Goal: Use online tool/utility: Utilize a website feature to perform a specific function

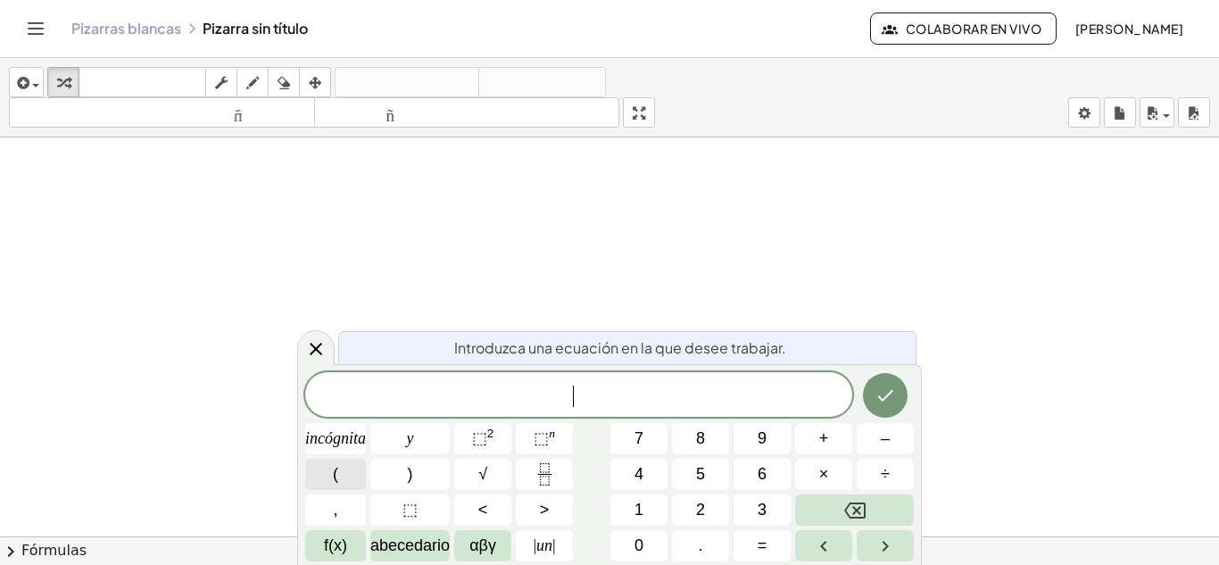
click at [342, 482] on button "(" at bounding box center [335, 474] width 61 height 31
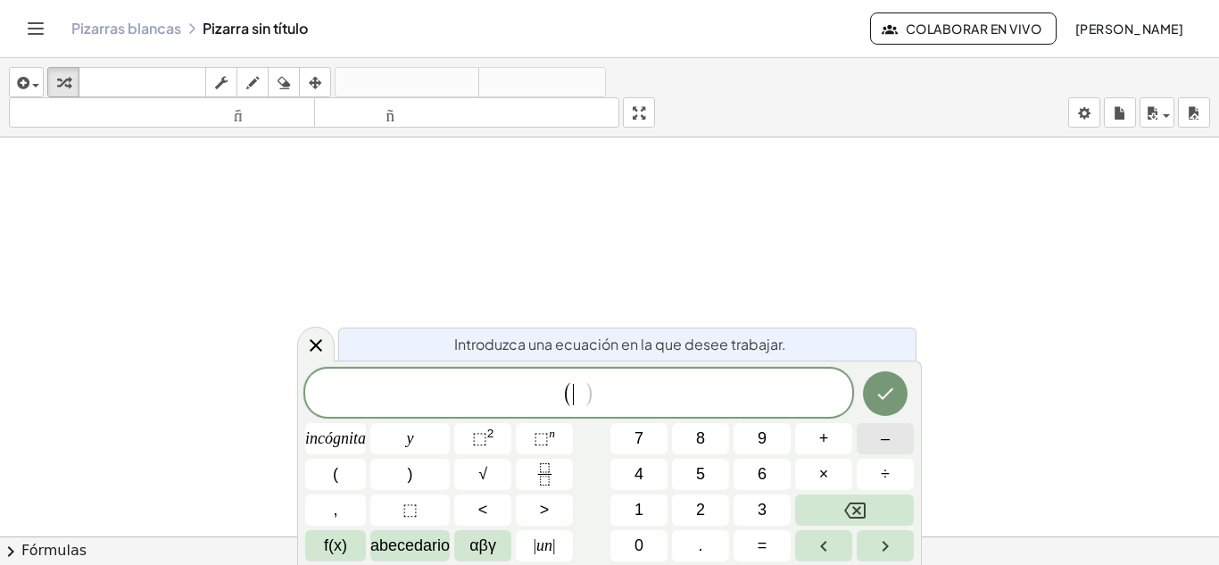
click at [882, 432] on font "–" at bounding box center [885, 438] width 9 height 18
click at [899, 435] on button "–" at bounding box center [885, 438] width 57 height 31
click at [536, 479] on icon "Fracción" at bounding box center [545, 474] width 22 height 22
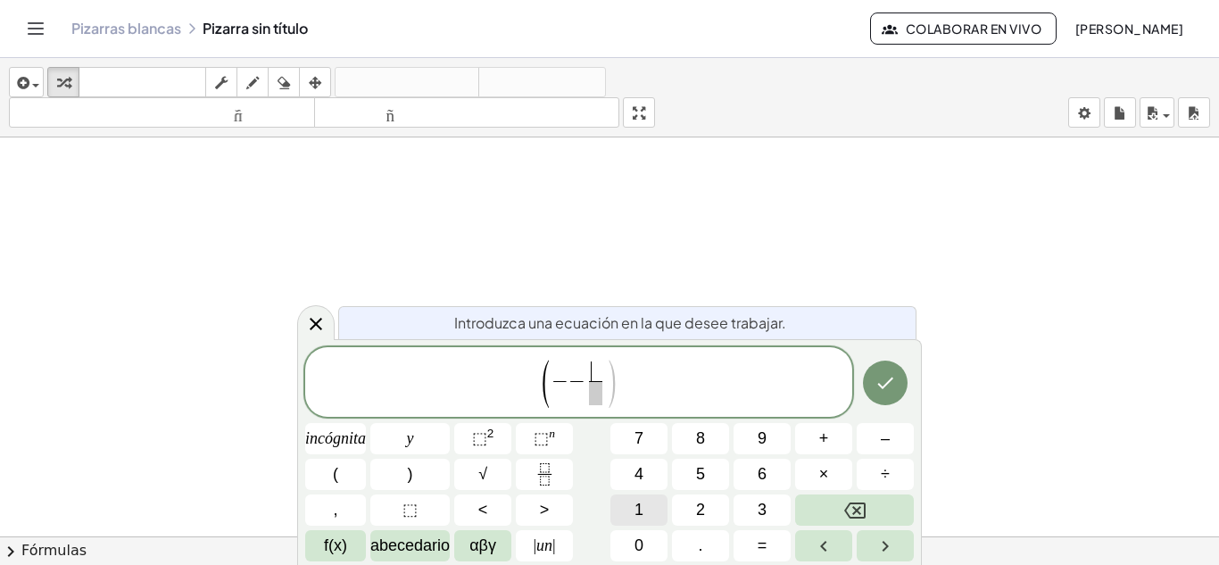
click at [649, 503] on button "1" at bounding box center [638, 509] width 57 height 31
click at [605, 398] on span ")" at bounding box center [611, 384] width 13 height 53
click at [597, 397] on span at bounding box center [595, 393] width 13 height 24
click at [751, 505] on button "3" at bounding box center [762, 509] width 57 height 31
click at [670, 371] on span "( − − 1 3 ​ ) ​" at bounding box center [578, 383] width 547 height 51
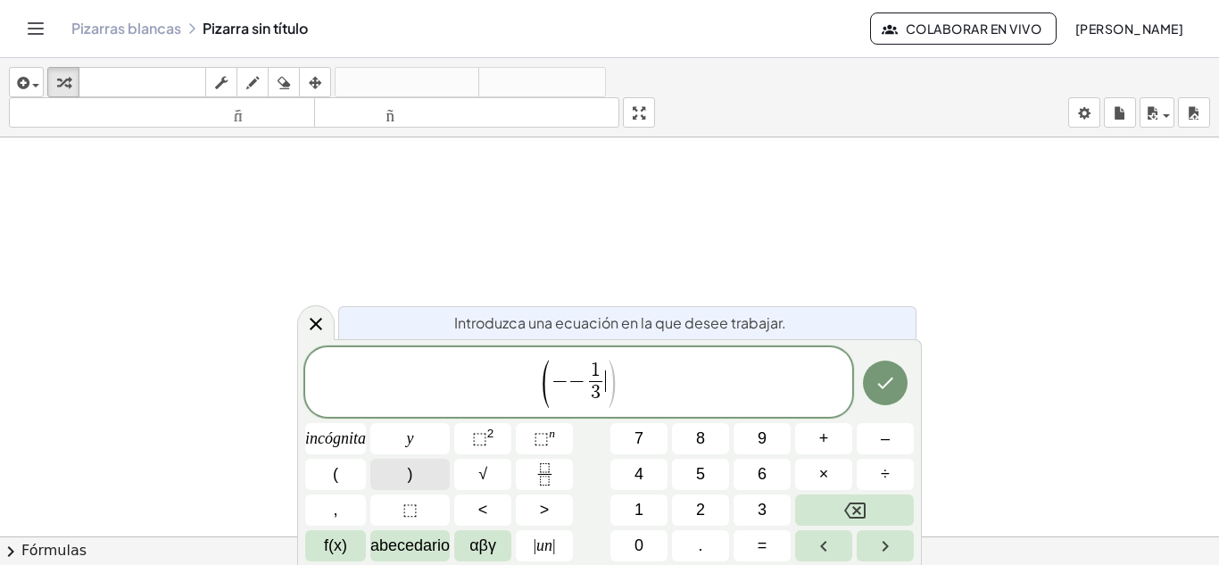
click at [408, 479] on font ")" at bounding box center [410, 474] width 5 height 18
click at [540, 373] on span "( − − 1 3 ​ ) ​" at bounding box center [578, 383] width 547 height 51
click at [821, 438] on font "+" at bounding box center [824, 438] width 10 height 18
click at [534, 386] on span "+" at bounding box center [539, 380] width 17 height 21
click at [648, 469] on button "4" at bounding box center [638, 474] width 57 height 31
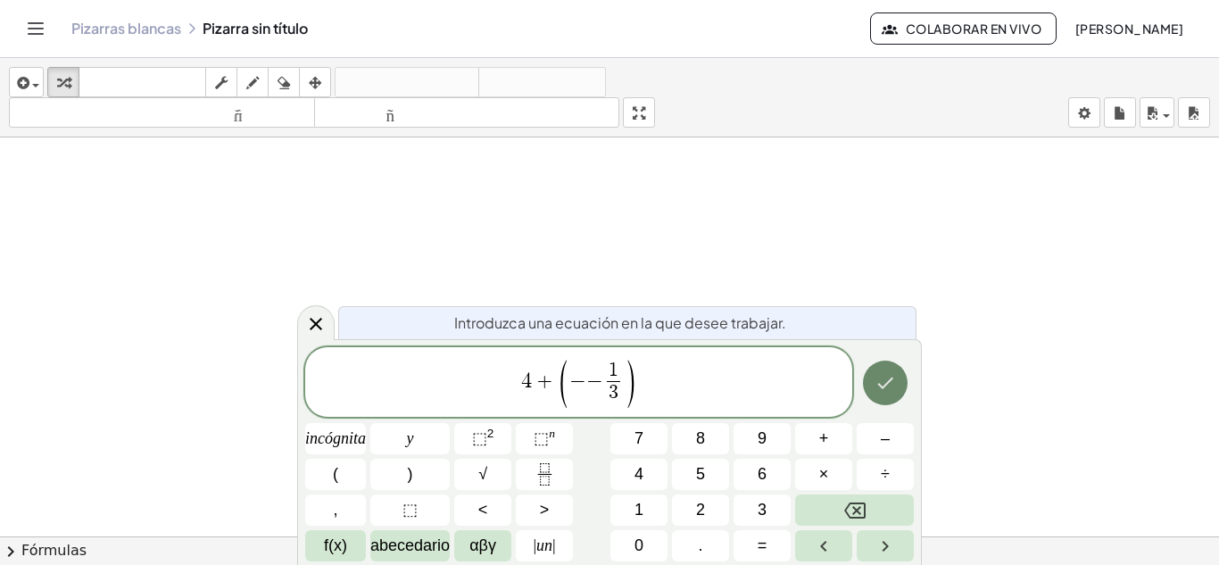
click at [882, 386] on icon "Hecho" at bounding box center [885, 383] width 16 height 12
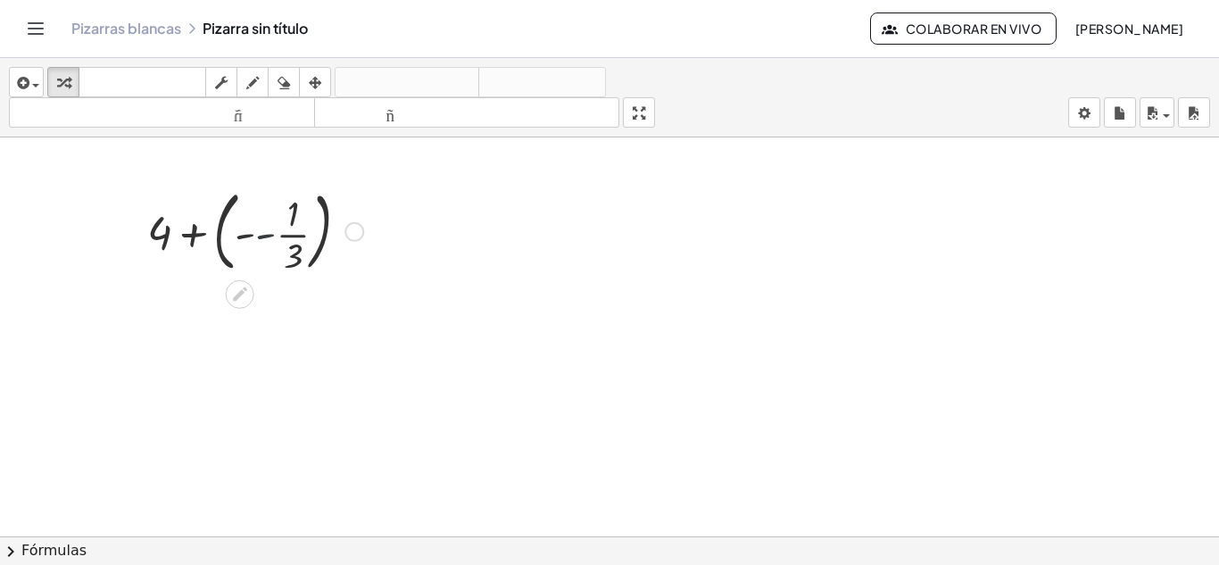
drag, startPoint x: 271, startPoint y: 239, endPoint x: 286, endPoint y: 239, distance: 14.3
click at [286, 239] on div at bounding box center [255, 230] width 234 height 96
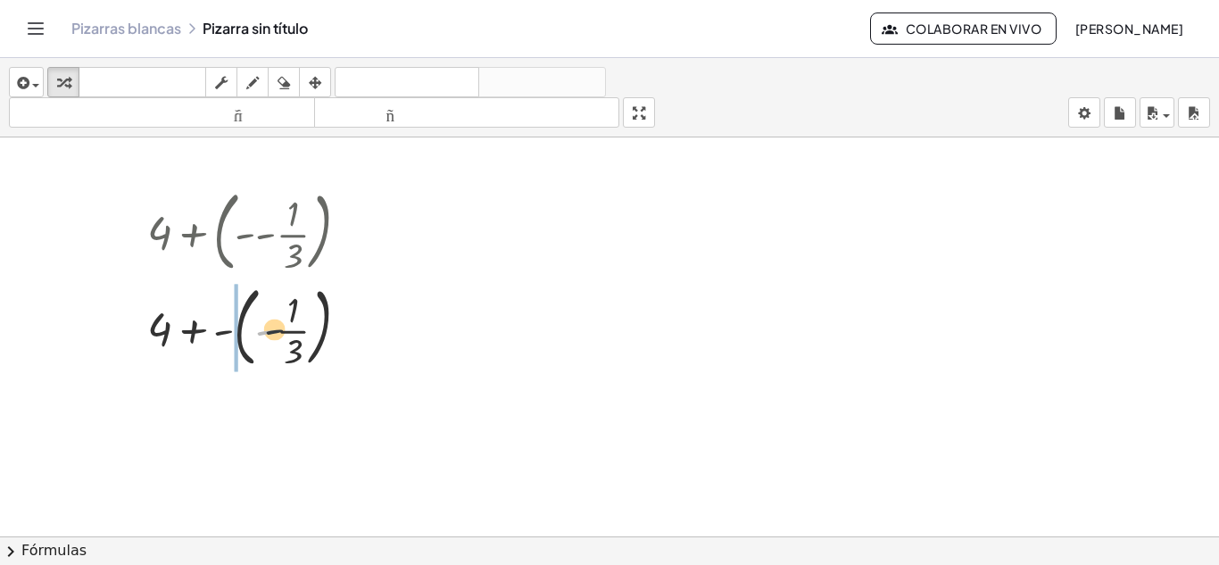
drag, startPoint x: 272, startPoint y: 329, endPoint x: 294, endPoint y: 327, distance: 21.6
click at [294, 327] on div at bounding box center [255, 326] width 234 height 96
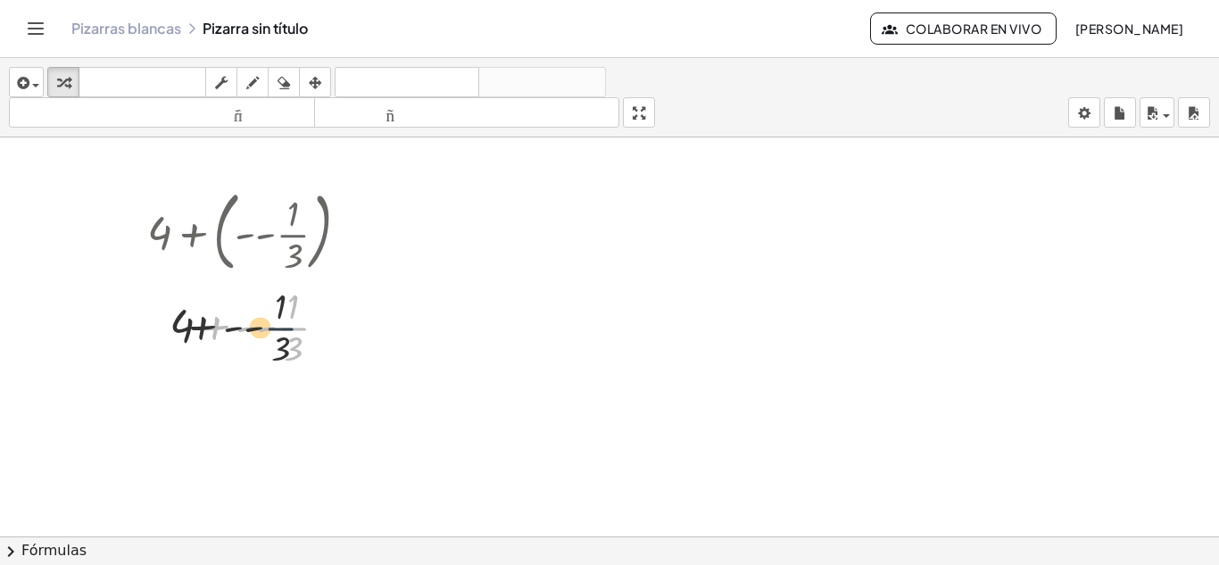
drag, startPoint x: 289, startPoint y: 322, endPoint x: 270, endPoint y: 322, distance: 18.7
click at [271, 322] on div at bounding box center [255, 325] width 234 height 89
drag, startPoint x: 274, startPoint y: 331, endPoint x: 245, endPoint y: 328, distance: 29.7
click at [247, 328] on div at bounding box center [255, 325] width 234 height 89
drag, startPoint x: 211, startPoint y: 324, endPoint x: 262, endPoint y: 328, distance: 51.9
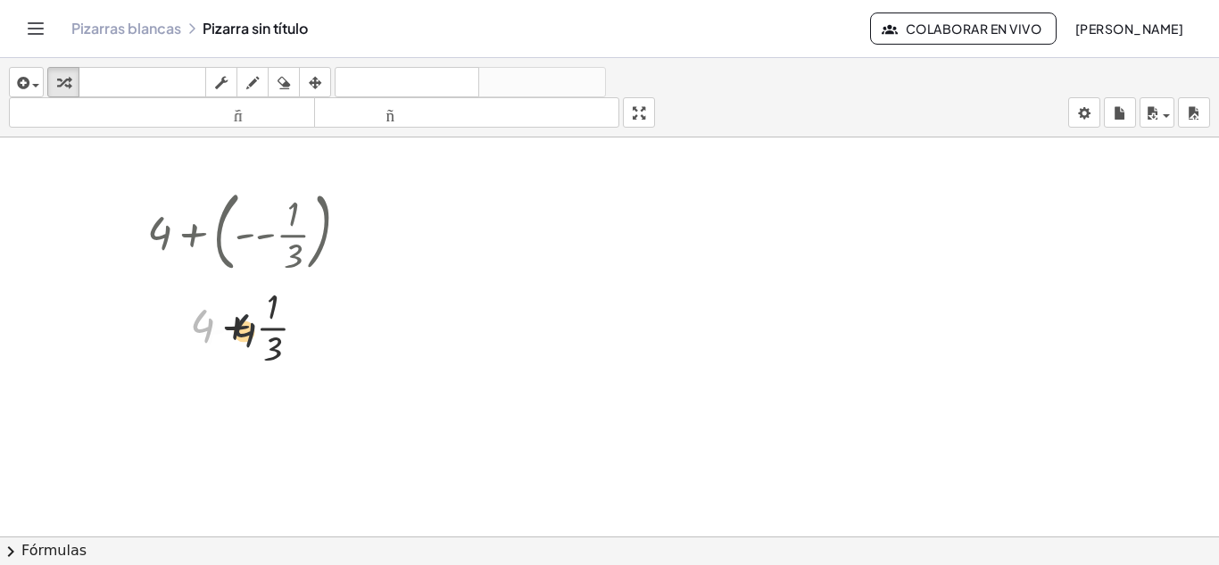
click at [261, 328] on div at bounding box center [255, 325] width 234 height 89
drag, startPoint x: 212, startPoint y: 328, endPoint x: 286, endPoint y: 327, distance: 75.0
click at [286, 327] on div at bounding box center [255, 325] width 234 height 89
drag, startPoint x: 280, startPoint y: 328, endPoint x: 227, endPoint y: 334, distance: 53.9
click at [240, 232] on div "+ 4 + ( - - · 1 · 3 ) + 4 + - ( - · 1 · 3 ) + 4 + - - · 1 · 3 + 4 + · 1 · 3 + 4…" at bounding box center [240, 232] width 0 height 0
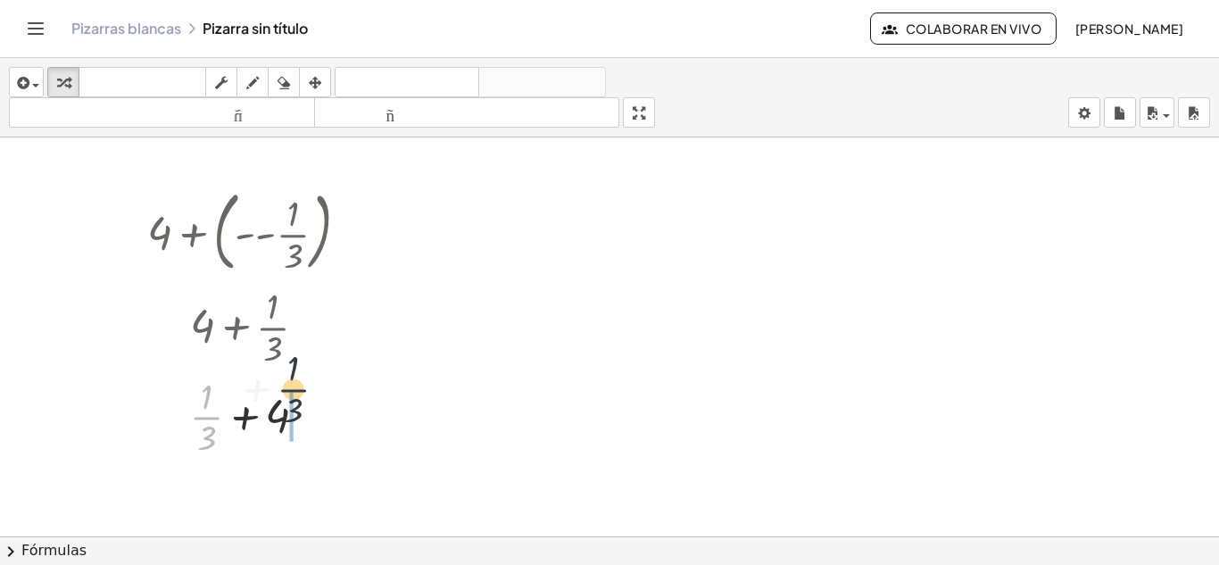
drag, startPoint x: 203, startPoint y: 424, endPoint x: 294, endPoint y: 394, distance: 95.7
click at [294, 394] on div at bounding box center [255, 415] width 234 height 89
drag, startPoint x: 270, startPoint y: 439, endPoint x: 270, endPoint y: 386, distance: 52.7
click at [270, 387] on div at bounding box center [255, 415] width 234 height 89
drag, startPoint x: 283, startPoint y: 441, endPoint x: 212, endPoint y: 423, distance: 72.7
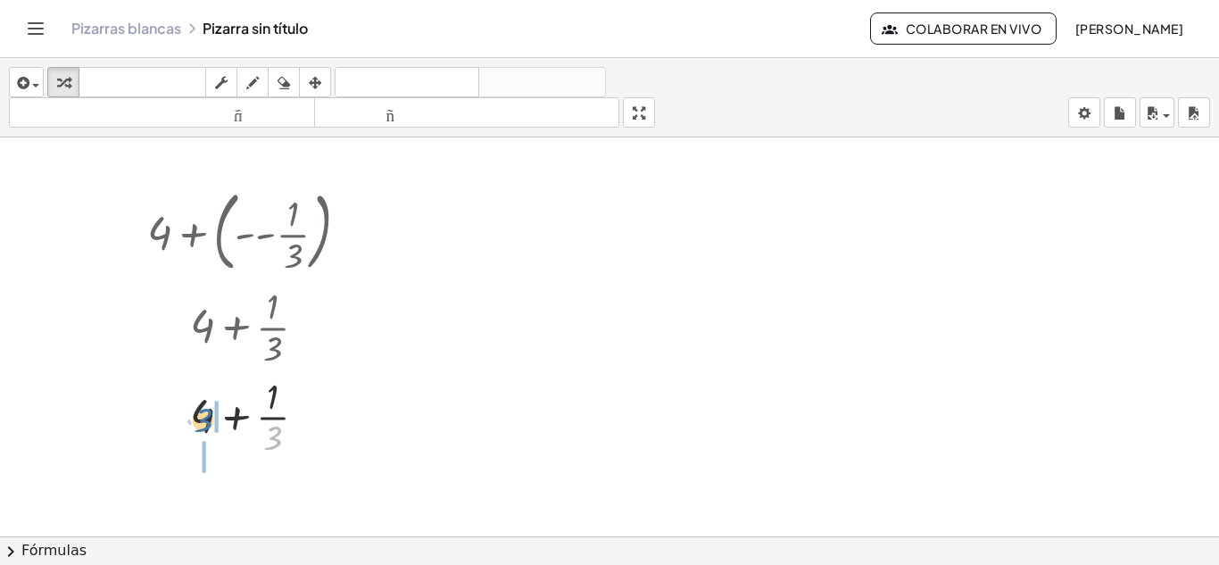
click at [212, 423] on div at bounding box center [255, 415] width 234 height 89
drag, startPoint x: 200, startPoint y: 433, endPoint x: 301, endPoint y: 430, distance: 100.9
click at [302, 430] on div at bounding box center [255, 415] width 234 height 89
drag, startPoint x: 195, startPoint y: 397, endPoint x: 221, endPoint y: 396, distance: 25.9
drag, startPoint x: 205, startPoint y: 440, endPoint x: 201, endPoint y: 395, distance: 44.8
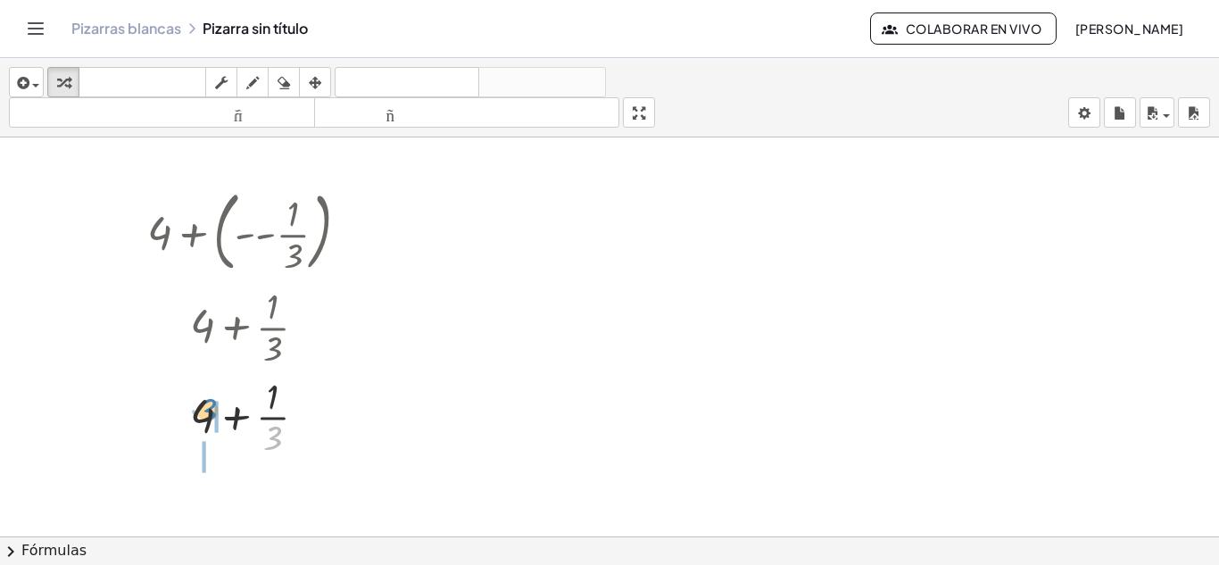
drag, startPoint x: 270, startPoint y: 437, endPoint x: 207, endPoint y: 412, distance: 67.3
click at [207, 412] on div at bounding box center [255, 415] width 234 height 89
drag, startPoint x: 215, startPoint y: 399, endPoint x: 205, endPoint y: 430, distance: 32.7
drag, startPoint x: 202, startPoint y: 419, endPoint x: 272, endPoint y: 402, distance: 72.5
click at [272, 402] on div at bounding box center [255, 415] width 234 height 89
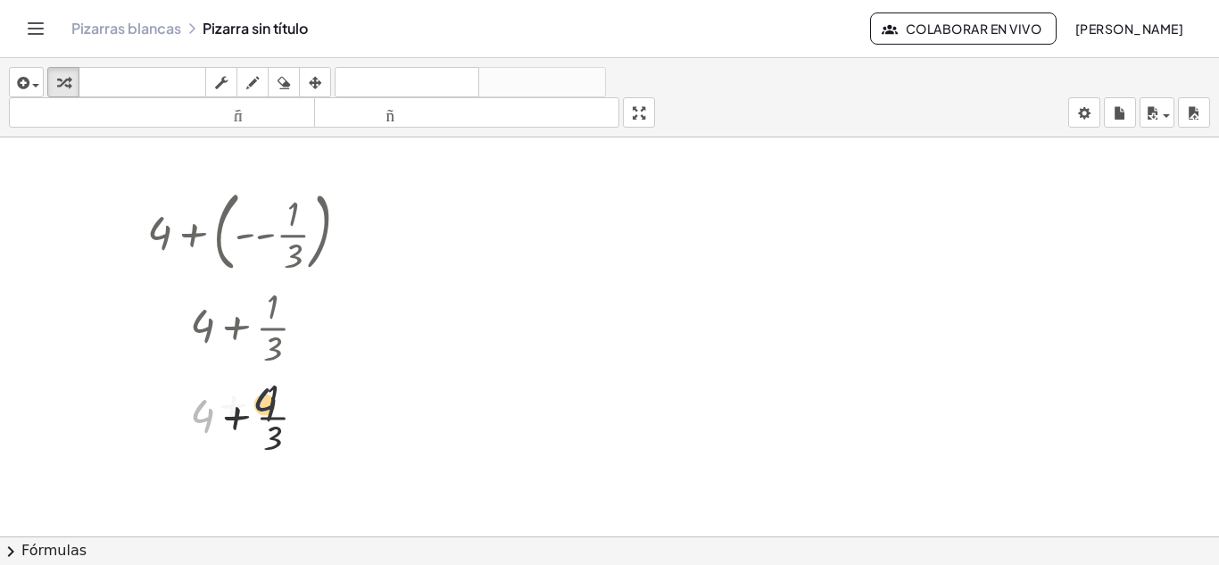
drag, startPoint x: 212, startPoint y: 416, endPoint x: 283, endPoint y: 389, distance: 76.2
click at [283, 390] on div at bounding box center [255, 415] width 234 height 89
drag, startPoint x: 212, startPoint y: 432, endPoint x: 209, endPoint y: 384, distance: 48.3
click at [209, 384] on div at bounding box center [255, 415] width 234 height 89
drag, startPoint x: 208, startPoint y: 392, endPoint x: 207, endPoint y: 438, distance: 46.4
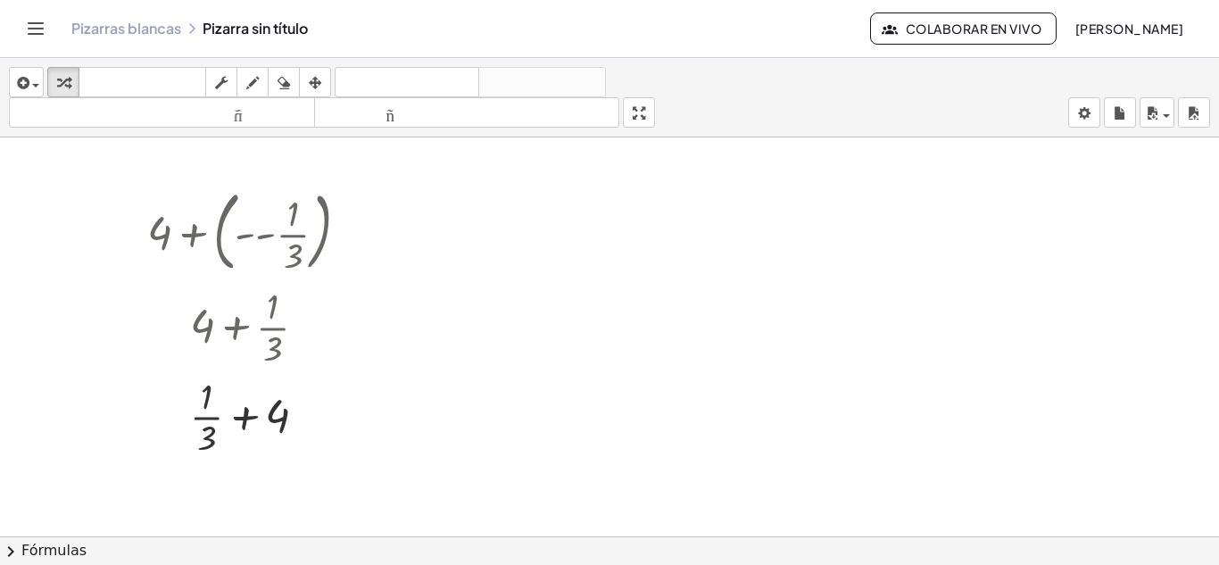
click at [244, 421] on div at bounding box center [255, 415] width 234 height 89
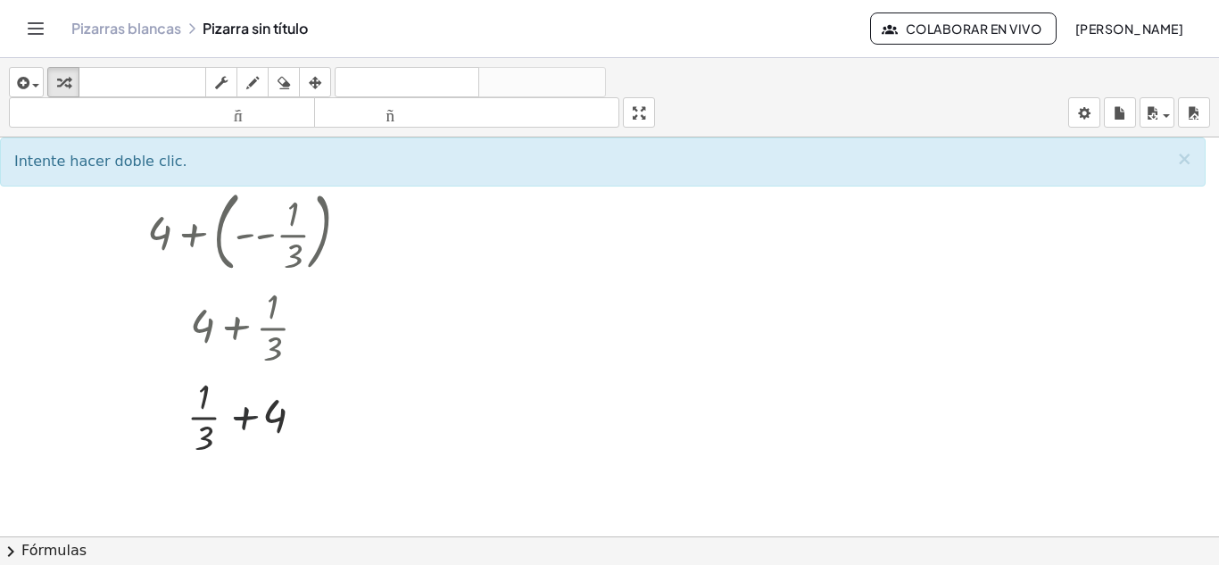
click at [249, 412] on div at bounding box center [255, 415] width 234 height 89
click at [246, 412] on div at bounding box center [255, 415] width 234 height 89
click at [286, 423] on div at bounding box center [255, 415] width 234 height 89
click at [244, 431] on div at bounding box center [255, 415] width 234 height 89
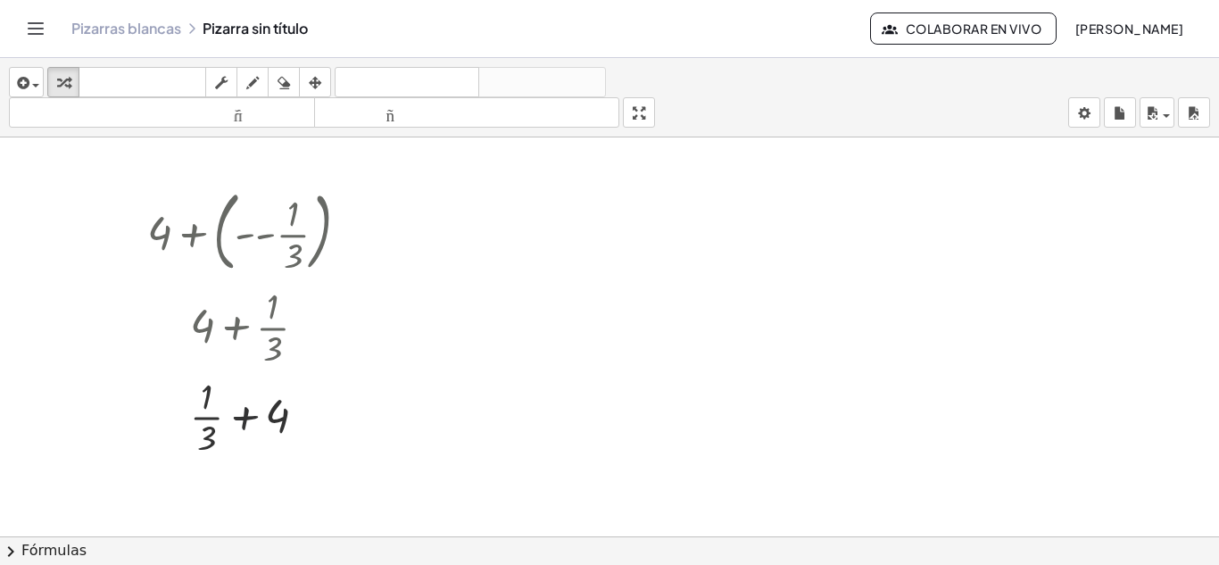
click at [244, 431] on div at bounding box center [255, 415] width 234 height 89
click at [220, 423] on div at bounding box center [255, 415] width 234 height 89
click at [222, 393] on div at bounding box center [255, 415] width 234 height 89
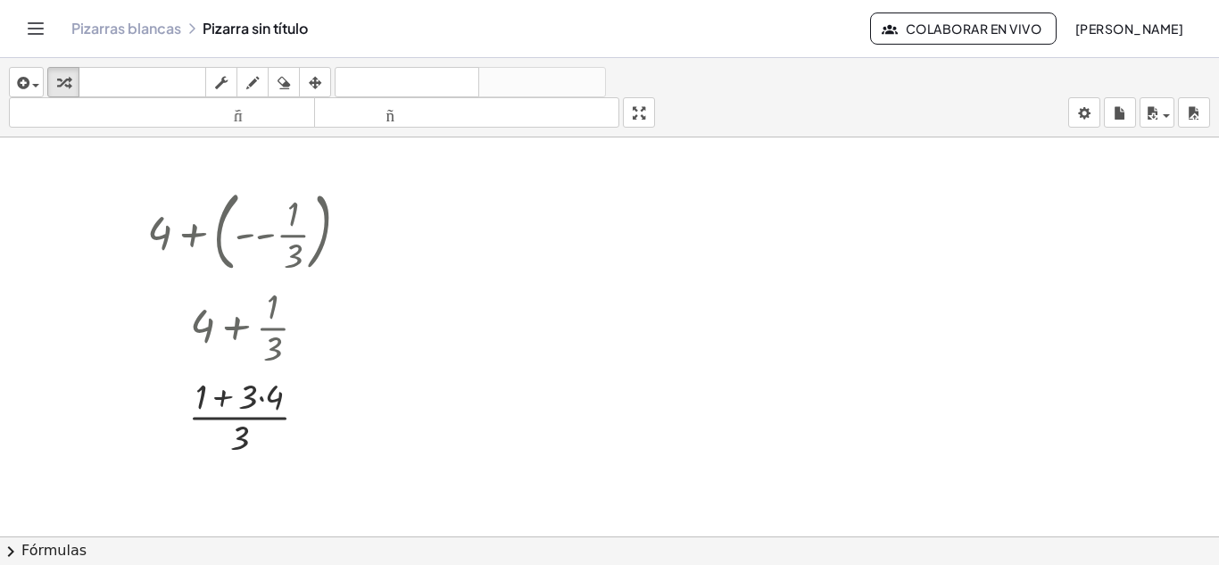
click at [263, 402] on div at bounding box center [255, 415] width 234 height 89
click at [237, 438] on div at bounding box center [255, 415] width 234 height 89
click at [245, 435] on div at bounding box center [255, 415] width 234 height 89
click at [228, 394] on div at bounding box center [255, 415] width 234 height 89
click at [241, 417] on div at bounding box center [255, 415] width 234 height 89
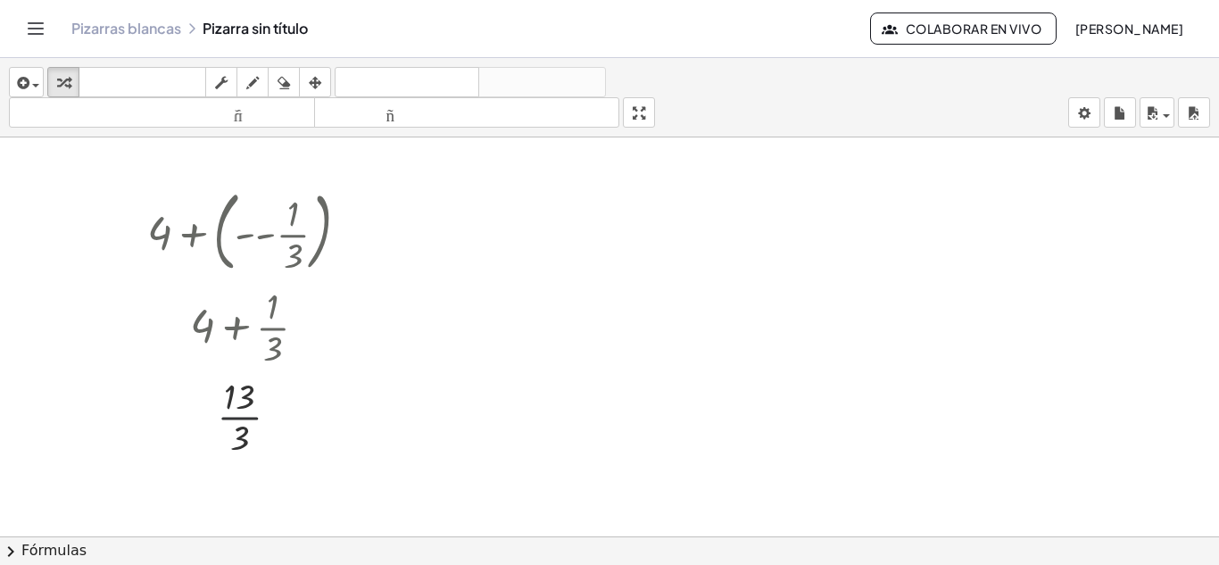
click at [241, 442] on div at bounding box center [255, 415] width 234 height 89
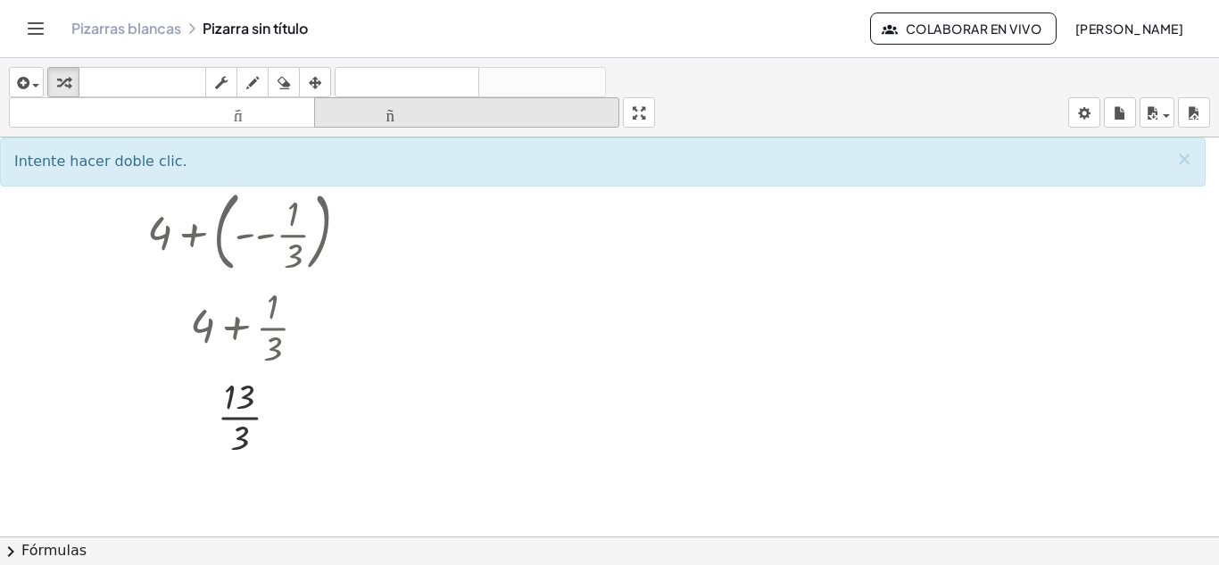
click at [336, 118] on font "tamaño_del_formato" at bounding box center [467, 112] width 297 height 17
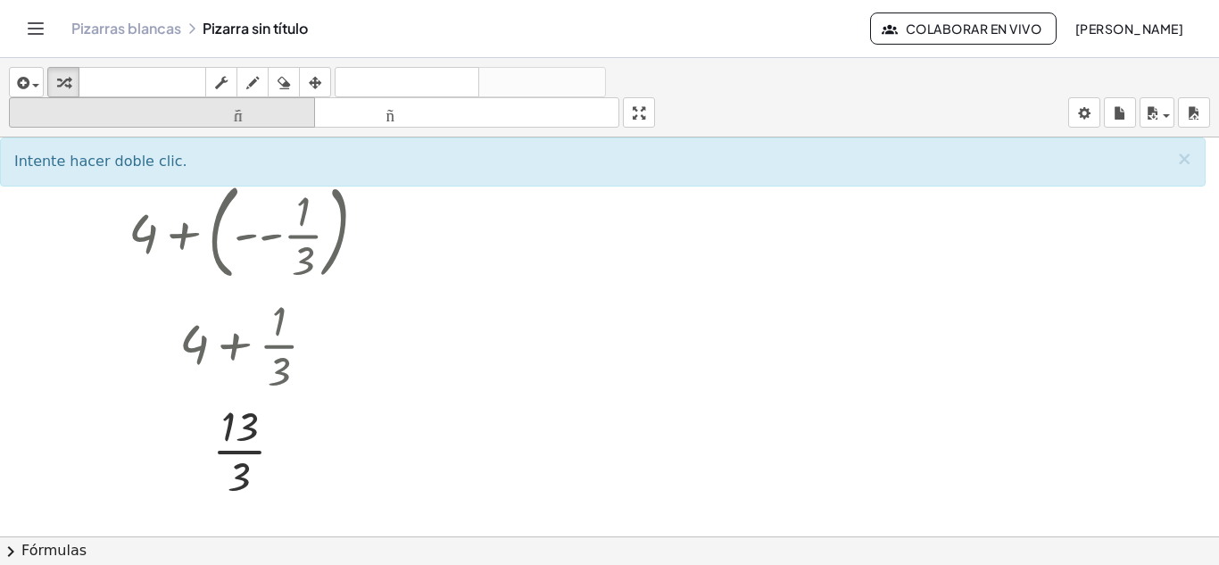
click at [288, 116] on font "tamaño_del_formato" at bounding box center [161, 112] width 297 height 17
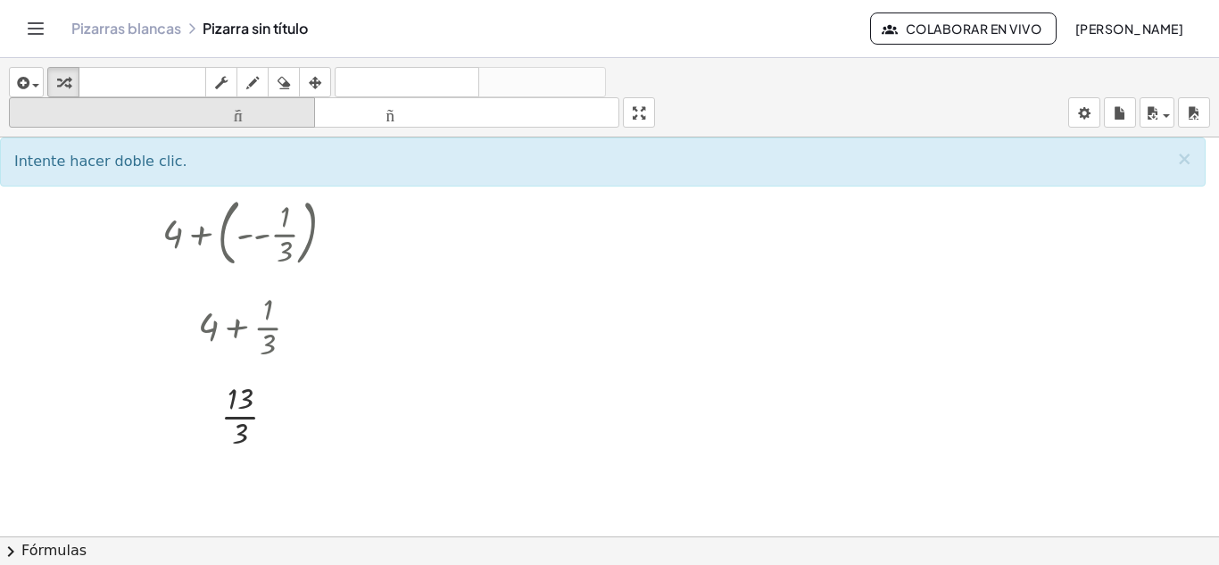
click at [288, 116] on font "tamaño_del_formato" at bounding box center [161, 112] width 297 height 17
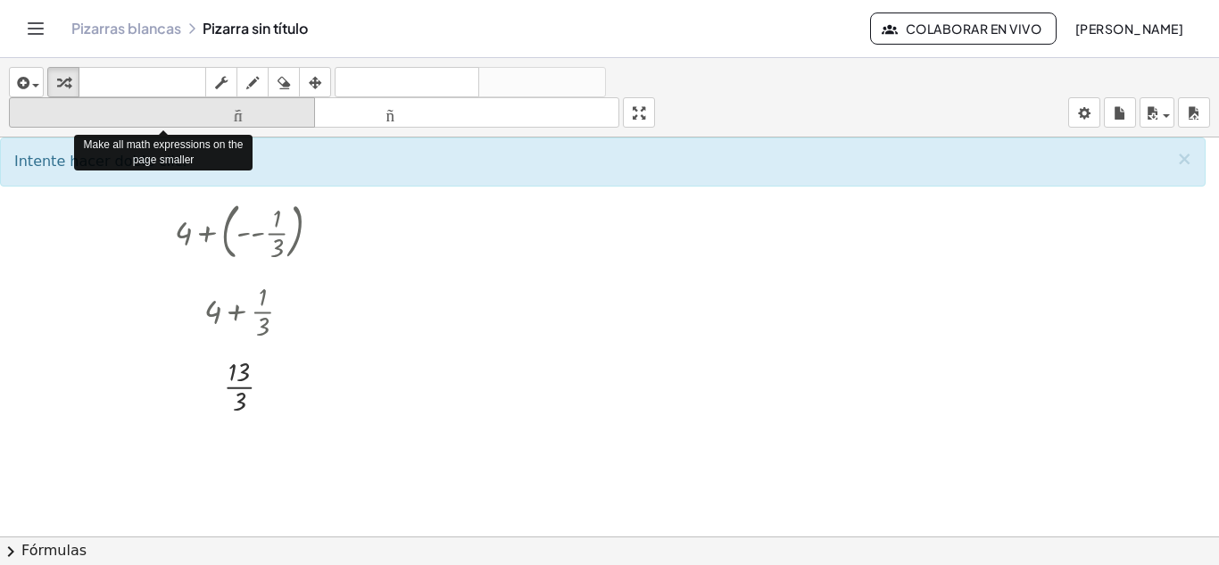
click at [288, 116] on font "tamaño_del_formato" at bounding box center [161, 112] width 297 height 17
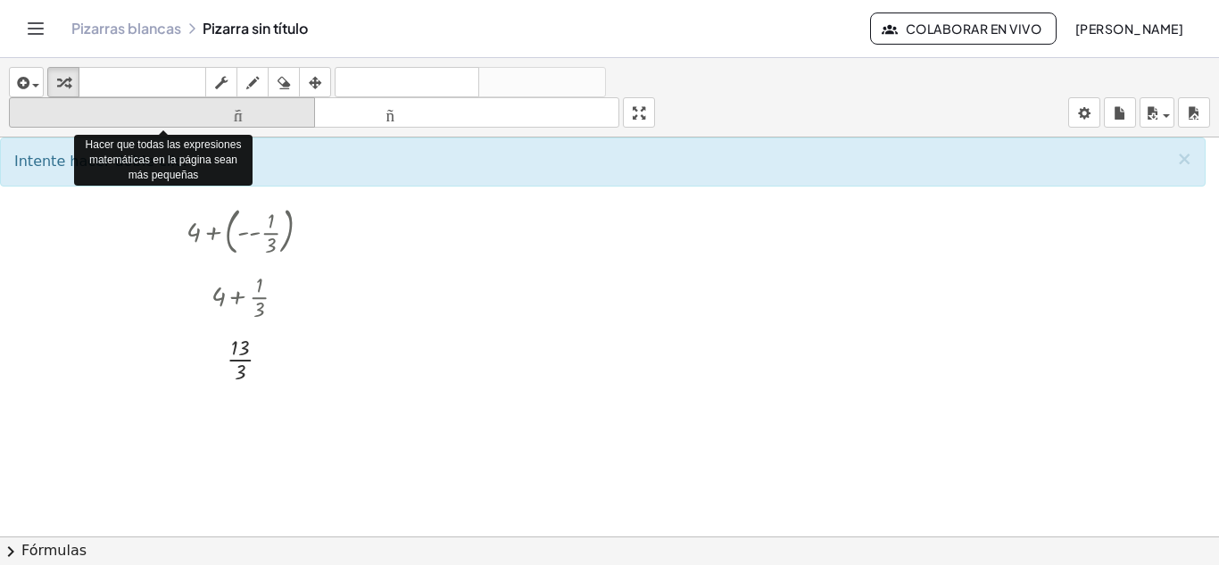
click at [288, 116] on font "tamaño_del_formato" at bounding box center [161, 112] width 297 height 17
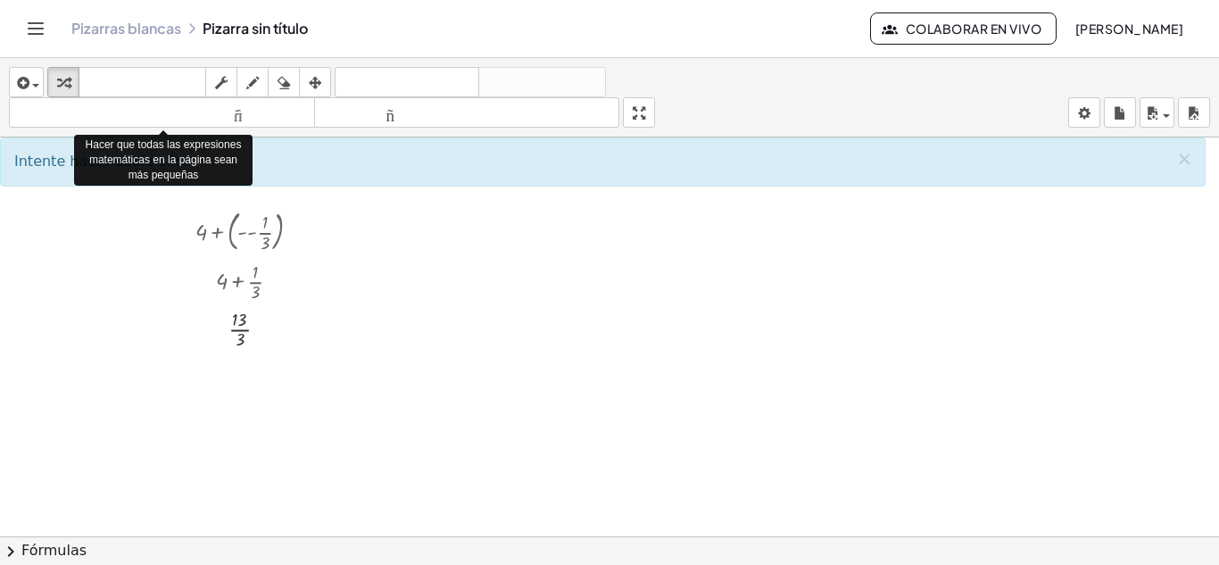
click at [394, 130] on div "insertar Seleccione uno: Expresión matemática Función Texto Vídeo de YouTube Gr…" at bounding box center [609, 97] width 1219 height 79
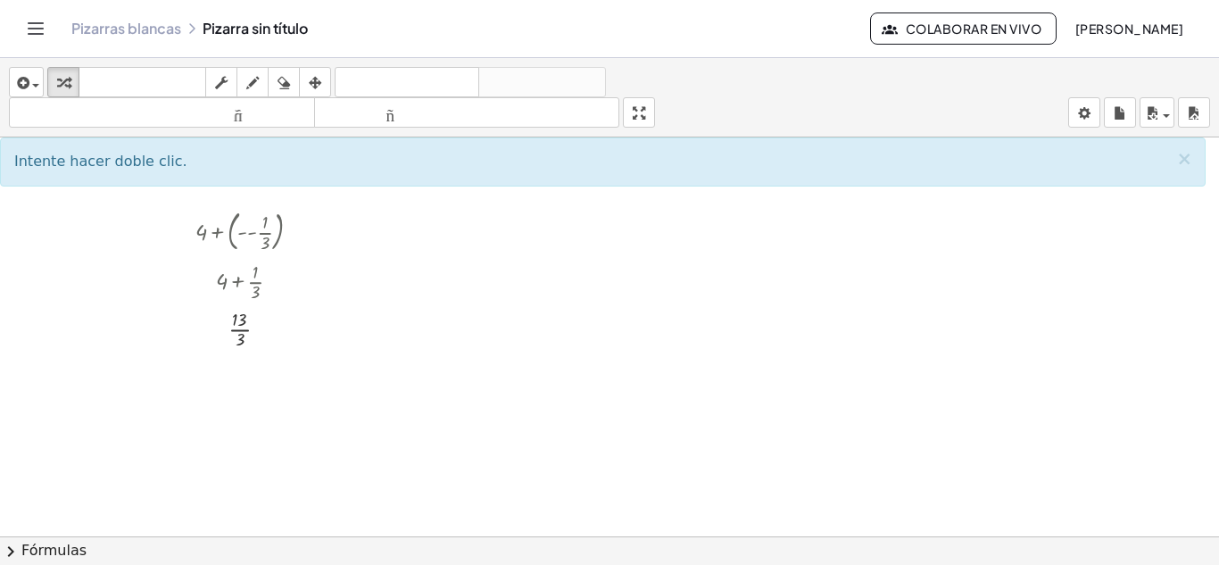
click at [395, 130] on div "insertar Seleccione uno: Expresión matemática Función Texto Vídeo de YouTube Gr…" at bounding box center [609, 97] width 1219 height 79
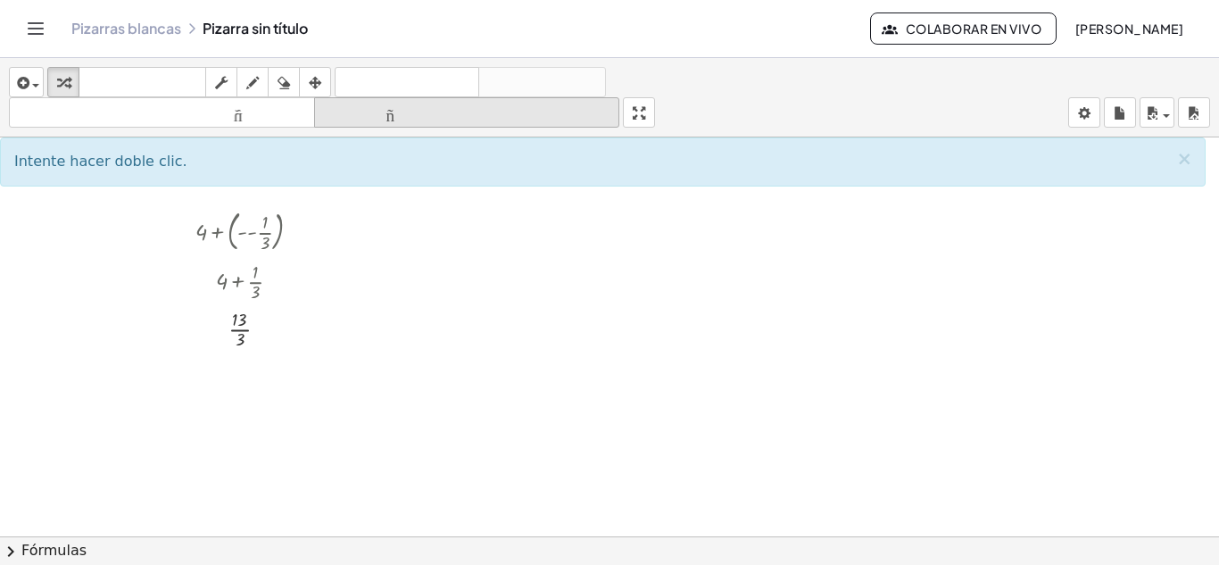
click at [395, 120] on font "tamaño_del_formato" at bounding box center [467, 112] width 297 height 17
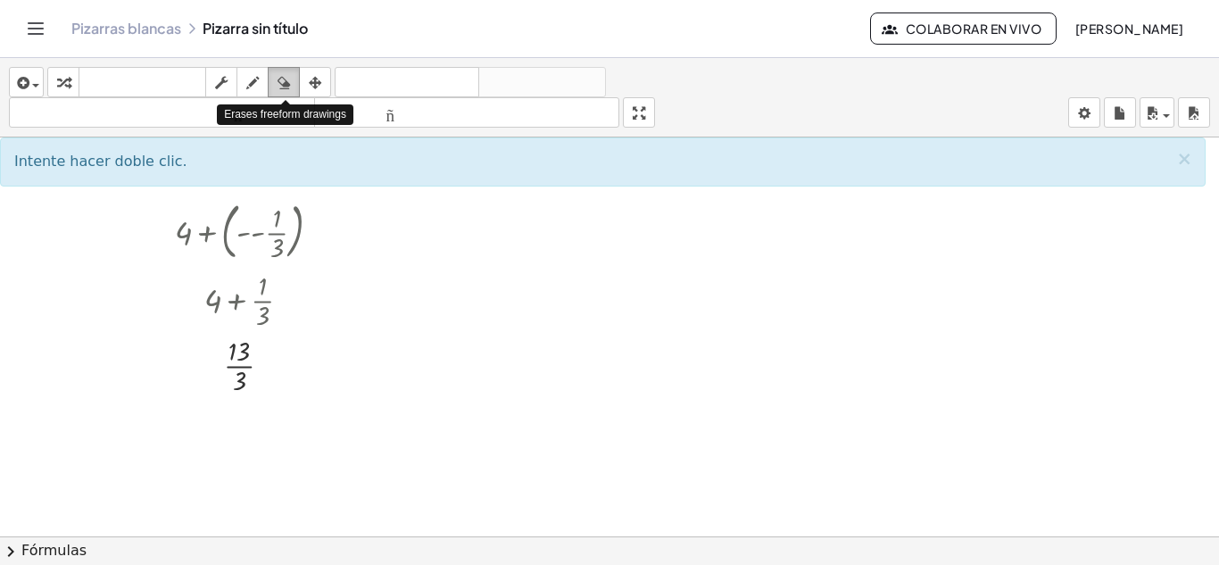
click at [288, 85] on icon "button" at bounding box center [284, 82] width 12 height 21
drag, startPoint x: 288, startPoint y: 85, endPoint x: 260, endPoint y: 241, distance: 158.8
click at [268, 231] on div "insertar Seleccione uno: Expresión matemática Función Texto Vídeo de YouTube Gr…" at bounding box center [609, 311] width 1219 height 507
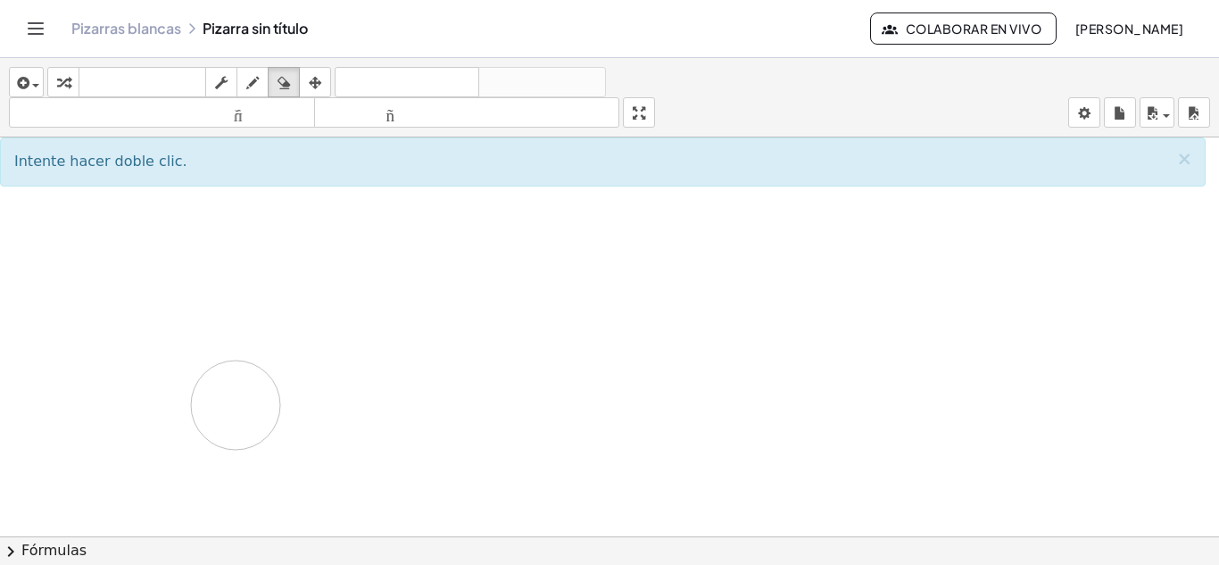
drag, startPoint x: 251, startPoint y: 252, endPoint x: 236, endPoint y: 399, distance: 148.0
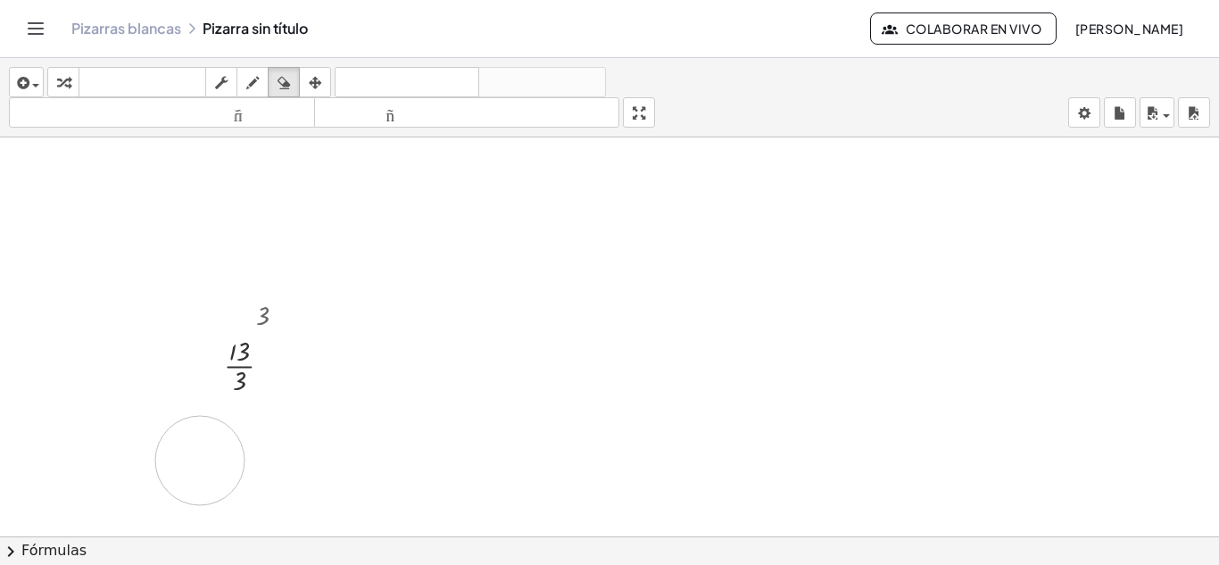
drag, startPoint x: 295, startPoint y: 225, endPoint x: 235, endPoint y: 325, distance: 116.9
drag, startPoint x: 340, startPoint y: 221, endPoint x: 297, endPoint y: 149, distance: 84.0
click at [279, 77] on icon "button" at bounding box center [284, 82] width 12 height 21
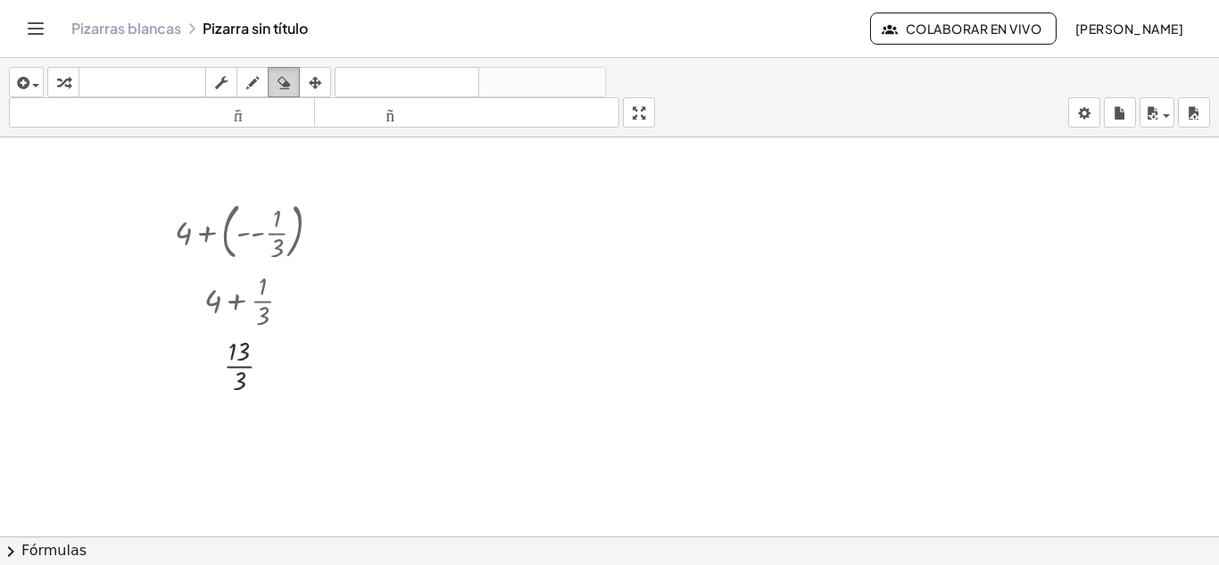
click at [284, 83] on icon "button" at bounding box center [284, 82] width 12 height 21
click at [286, 79] on icon "button" at bounding box center [284, 82] width 12 height 21
drag, startPoint x: 367, startPoint y: 203, endPoint x: 300, endPoint y: 227, distance: 71.1
click at [284, 75] on icon "button" at bounding box center [284, 82] width 12 height 21
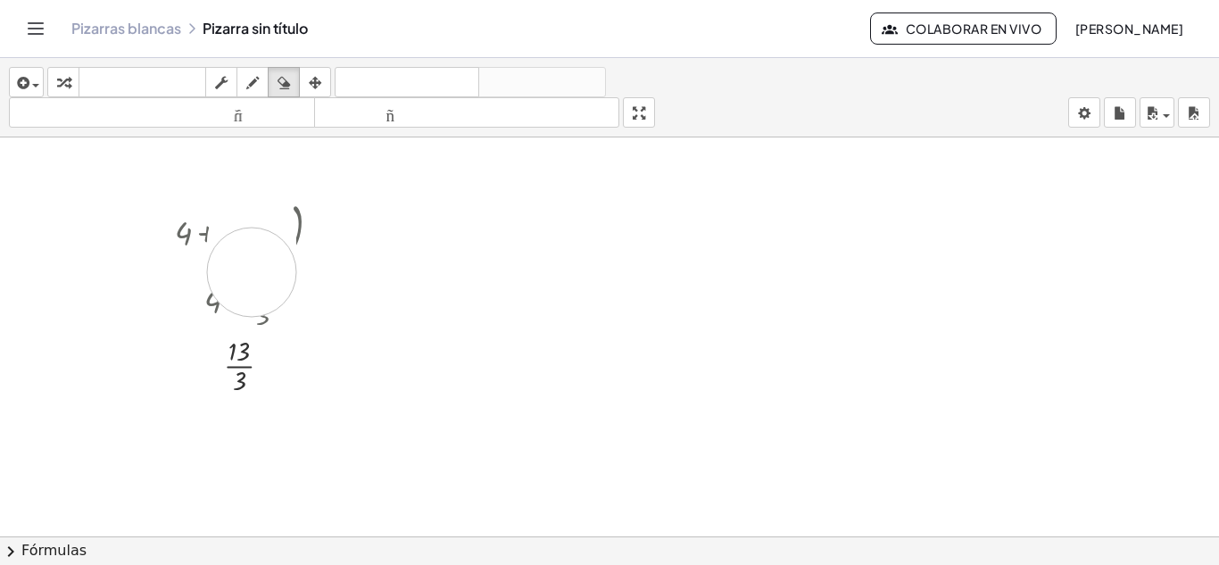
drag, startPoint x: 256, startPoint y: 219, endPoint x: 187, endPoint y: 200, distance: 71.2
click at [278, 94] on button "borrar" at bounding box center [284, 82] width 32 height 30
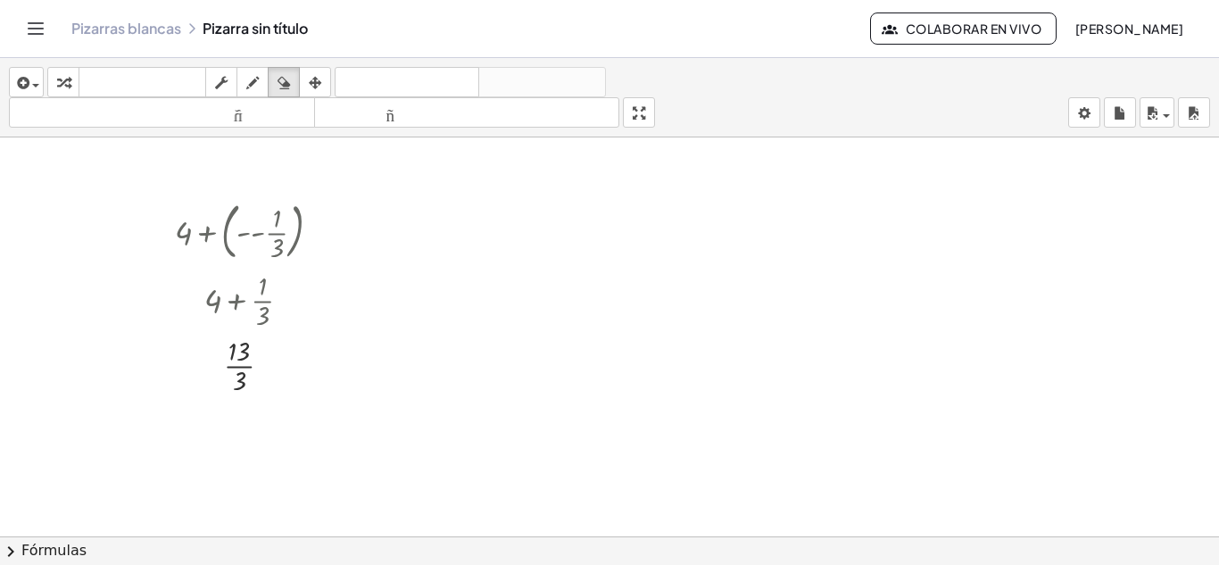
drag, startPoint x: 253, startPoint y: 177, endPoint x: 212, endPoint y: 170, distance: 41.5
click at [120, 81] on font "teclado" at bounding box center [142, 82] width 119 height 17
click at [8, 81] on div "insertar Seleccione uno: Expresión matemática Función Texto Vídeo de YouTube Gr…" at bounding box center [609, 97] width 1219 height 79
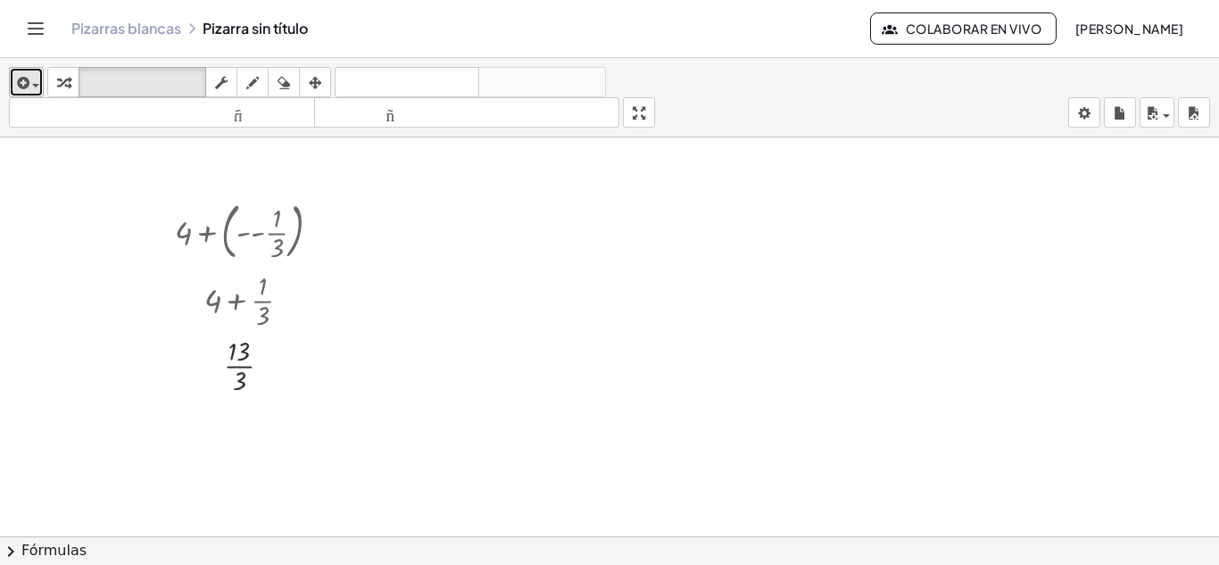
click at [23, 81] on icon "button" at bounding box center [21, 82] width 16 height 21
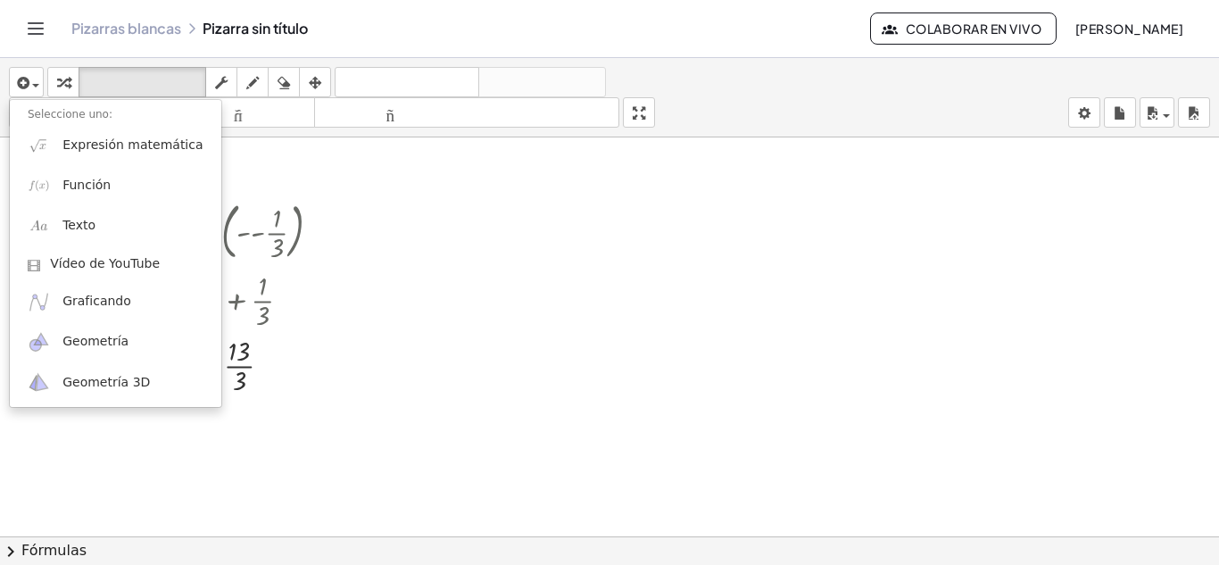
click at [333, 267] on div at bounding box center [255, 299] width 178 height 65
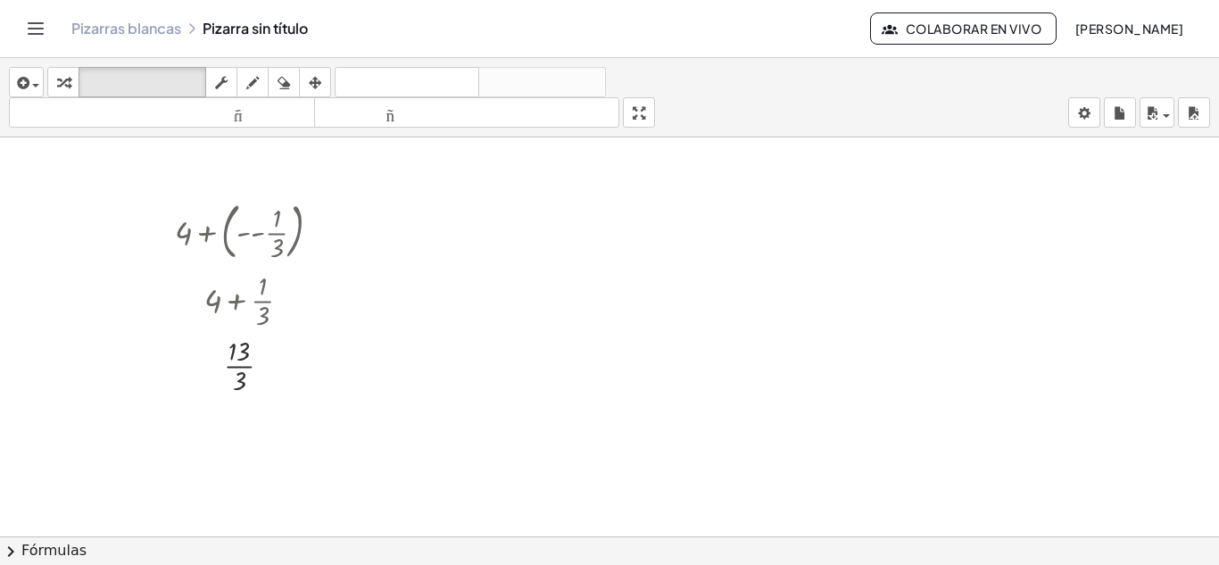
click at [333, 267] on div at bounding box center [255, 299] width 178 height 65
drag, startPoint x: 308, startPoint y: 228, endPoint x: 324, endPoint y: 228, distance: 16.1
click at [315, 234] on div at bounding box center [255, 230] width 178 height 70
drag, startPoint x: 309, startPoint y: 222, endPoint x: 268, endPoint y: 234, distance: 42.7
click at [269, 233] on div at bounding box center [255, 230] width 178 height 70
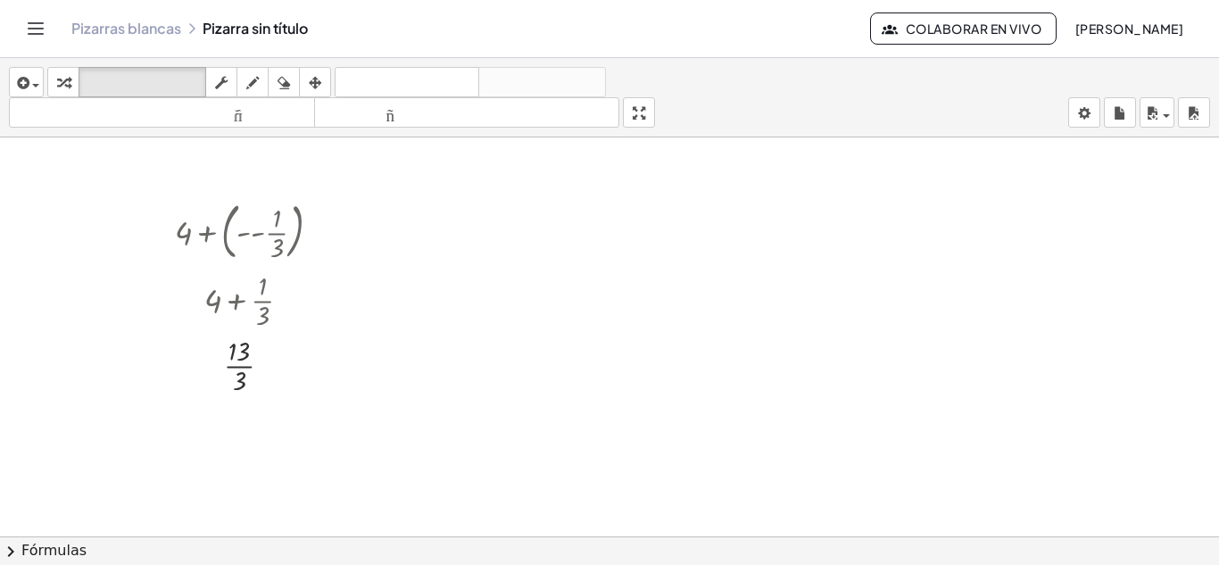
click at [268, 234] on div at bounding box center [255, 230] width 178 height 70
click at [239, 390] on div at bounding box center [239, 381] width 13 height 27
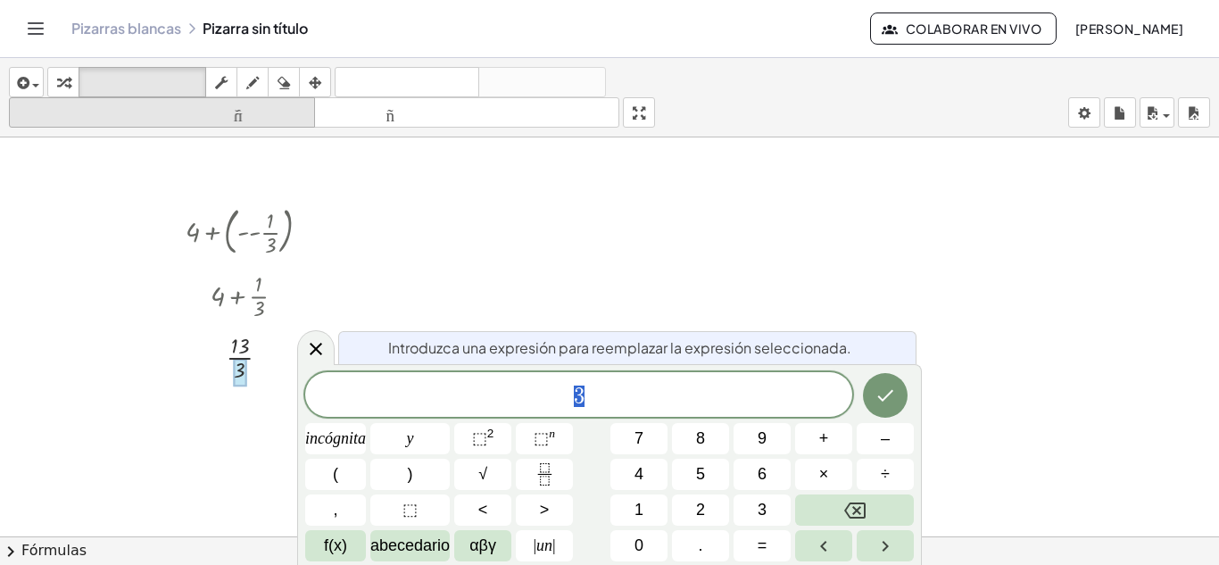
click at [254, 104] on icon "tamaño_del_formato" at bounding box center [161, 113] width 297 height 21
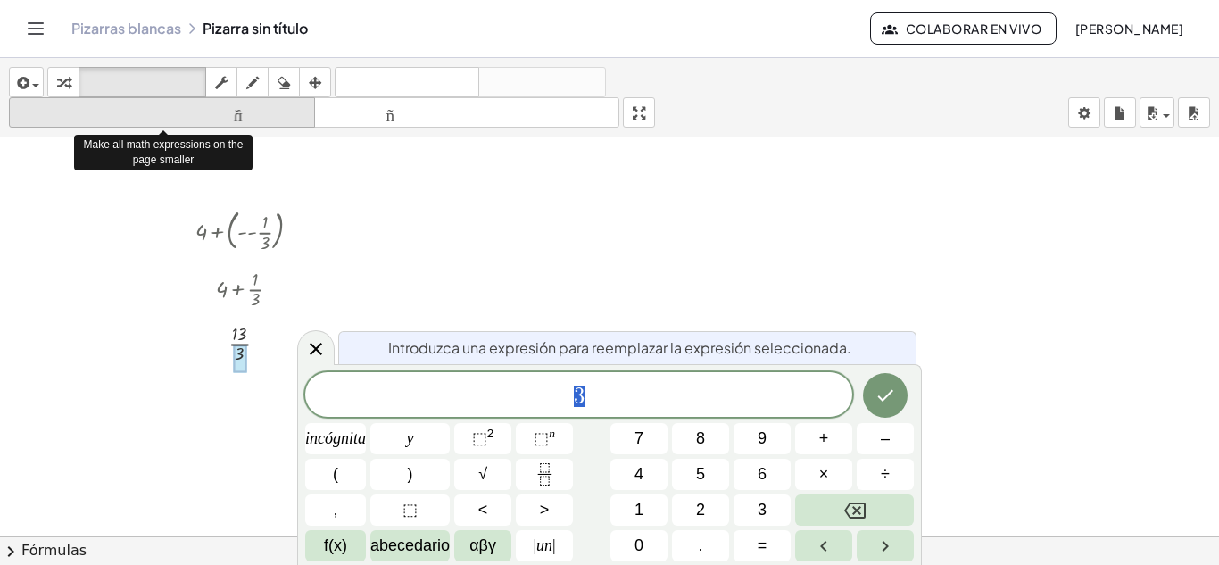
click at [254, 104] on icon "tamaño_del_formato" at bounding box center [161, 113] width 297 height 21
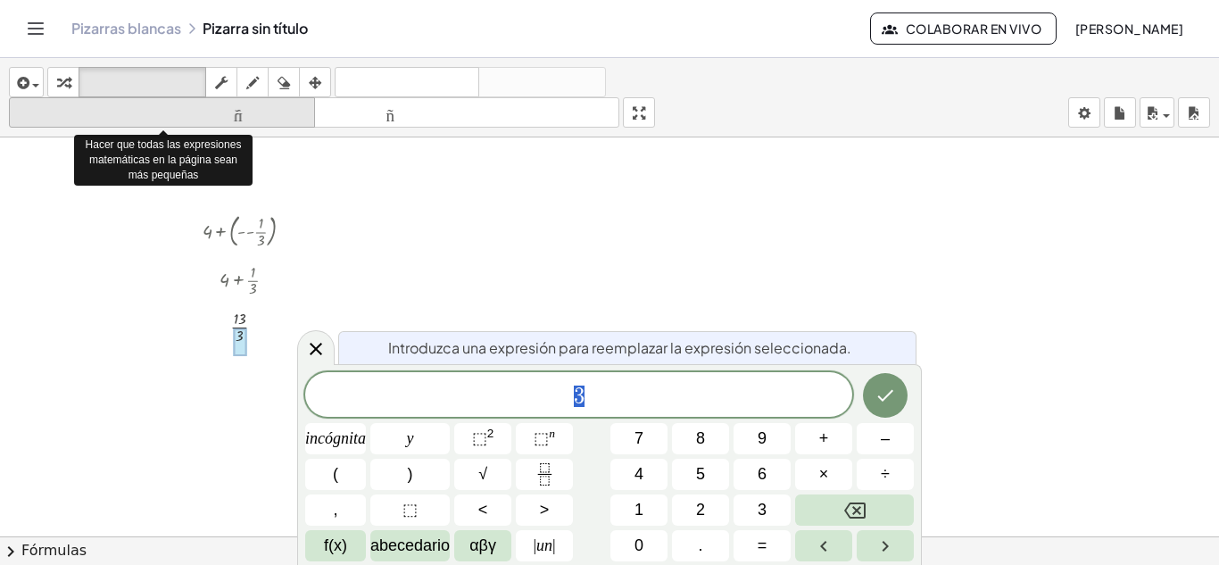
click at [254, 104] on icon "tamaño_del_formato" at bounding box center [161, 113] width 297 height 21
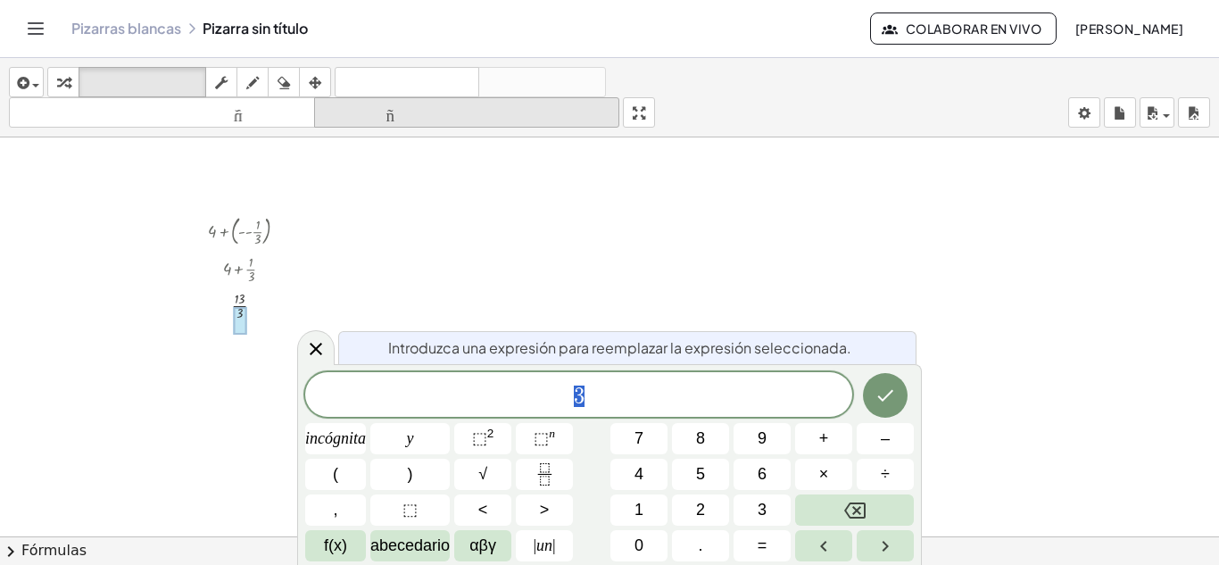
click at [351, 110] on font "tamaño_del_formato" at bounding box center [467, 112] width 297 height 17
click at [352, 110] on font "tamaño_del_formato" at bounding box center [467, 112] width 297 height 17
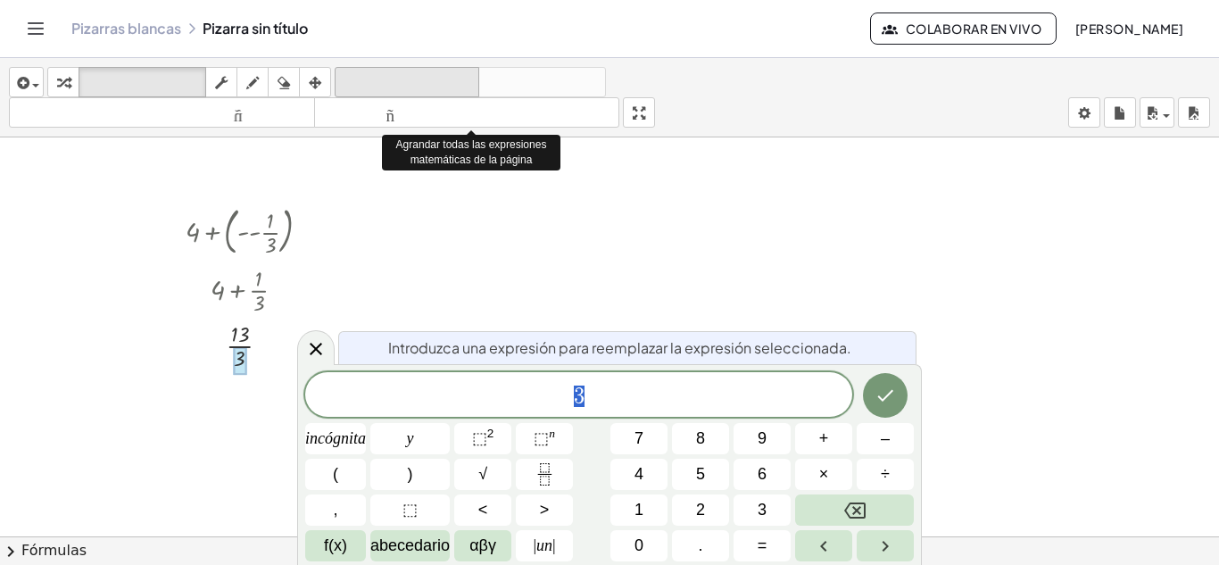
click at [371, 79] on font "deshacer" at bounding box center [407, 82] width 136 height 17
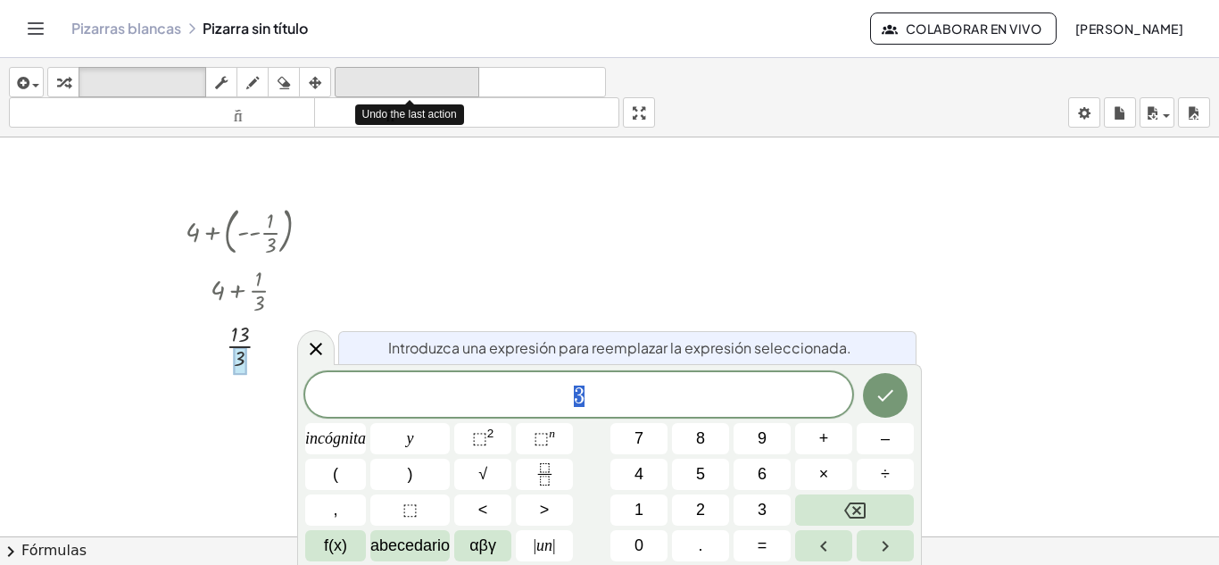
click at [371, 79] on font "deshacer" at bounding box center [407, 82] width 136 height 17
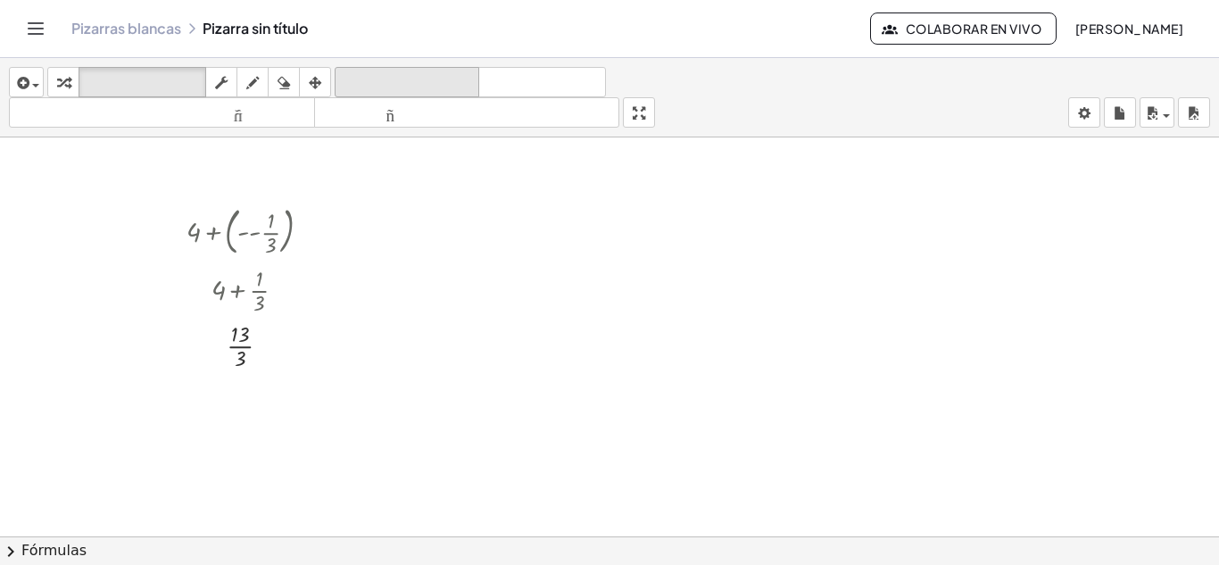
click at [377, 85] on font "deshacer" at bounding box center [407, 82] width 136 height 17
click at [377, 84] on font "deshacer" at bounding box center [407, 82] width 136 height 17
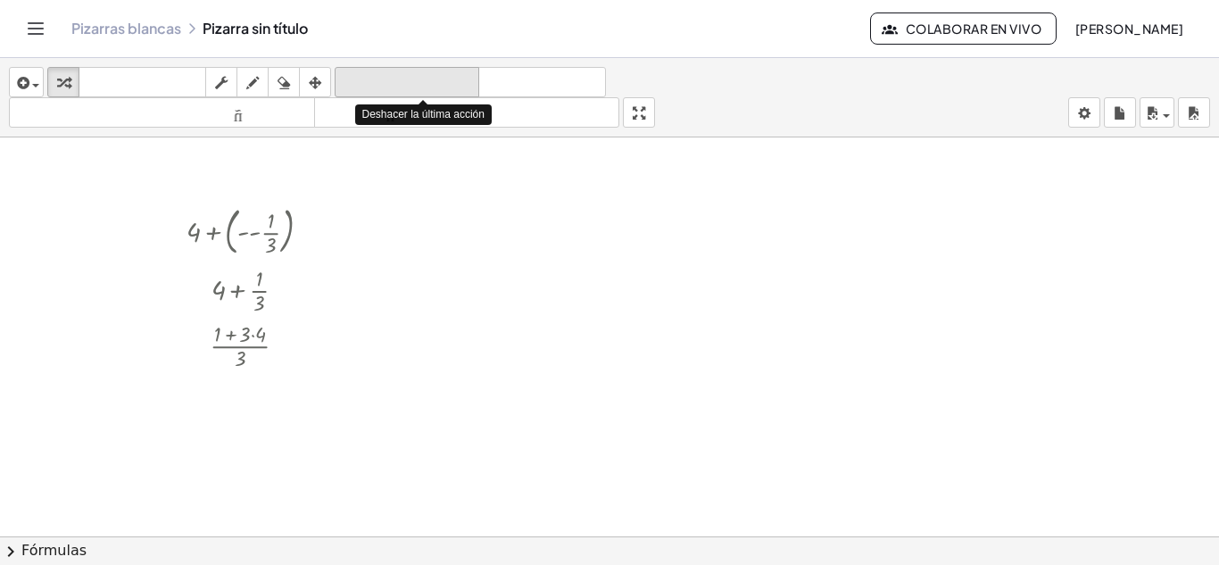
click at [377, 84] on font "deshacer" at bounding box center [407, 82] width 136 height 17
click at [378, 83] on font "deshacer" at bounding box center [407, 82] width 136 height 17
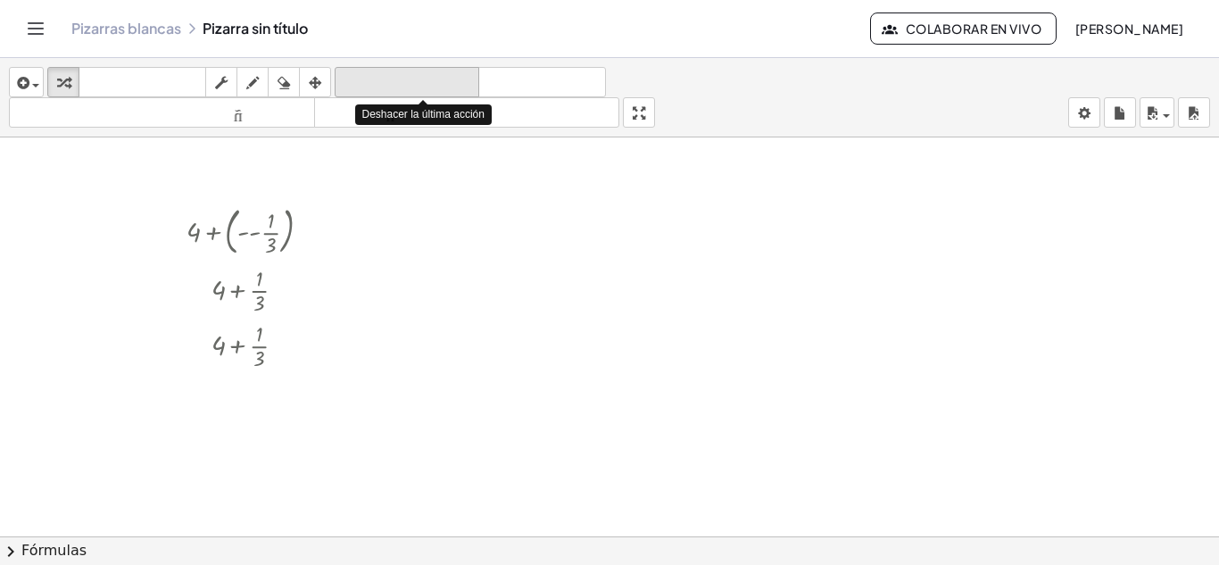
click at [378, 83] on font "deshacer" at bounding box center [407, 82] width 136 height 17
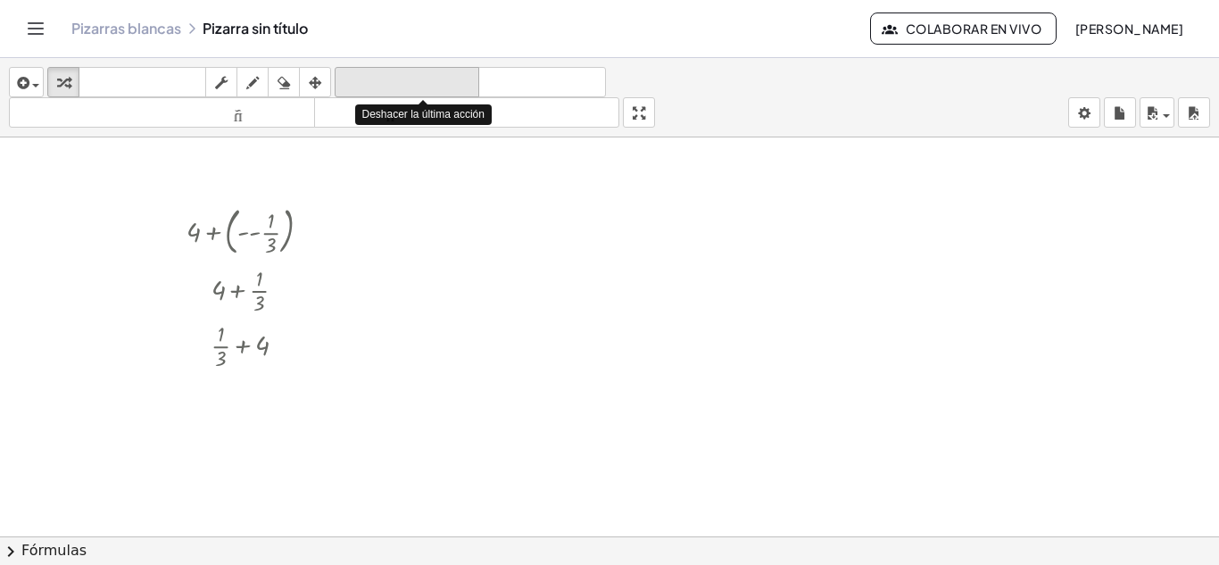
click at [378, 83] on font "deshacer" at bounding box center [407, 82] width 136 height 17
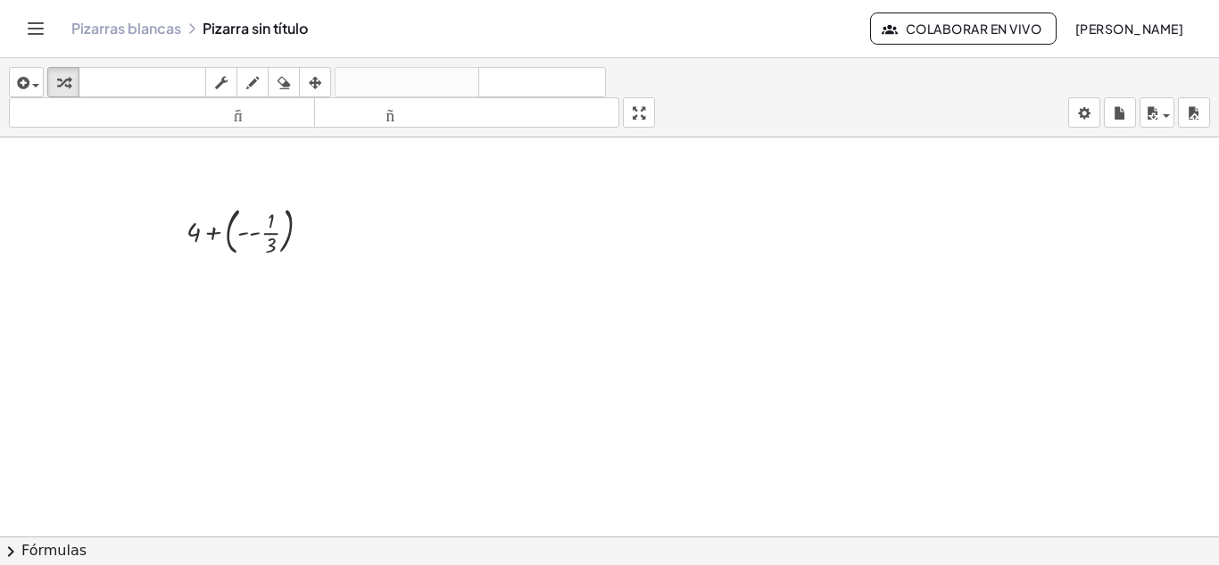
drag, startPoint x: 283, startPoint y: 329, endPoint x: 299, endPoint y: 314, distance: 22.1
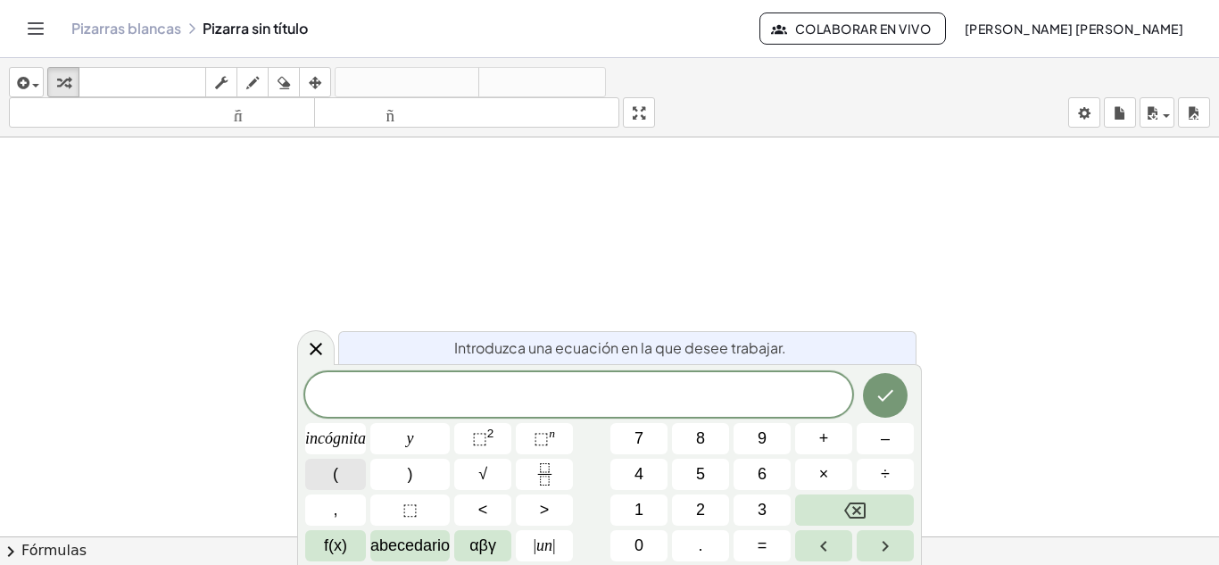
click at [334, 472] on font "(" at bounding box center [335, 474] width 5 height 18
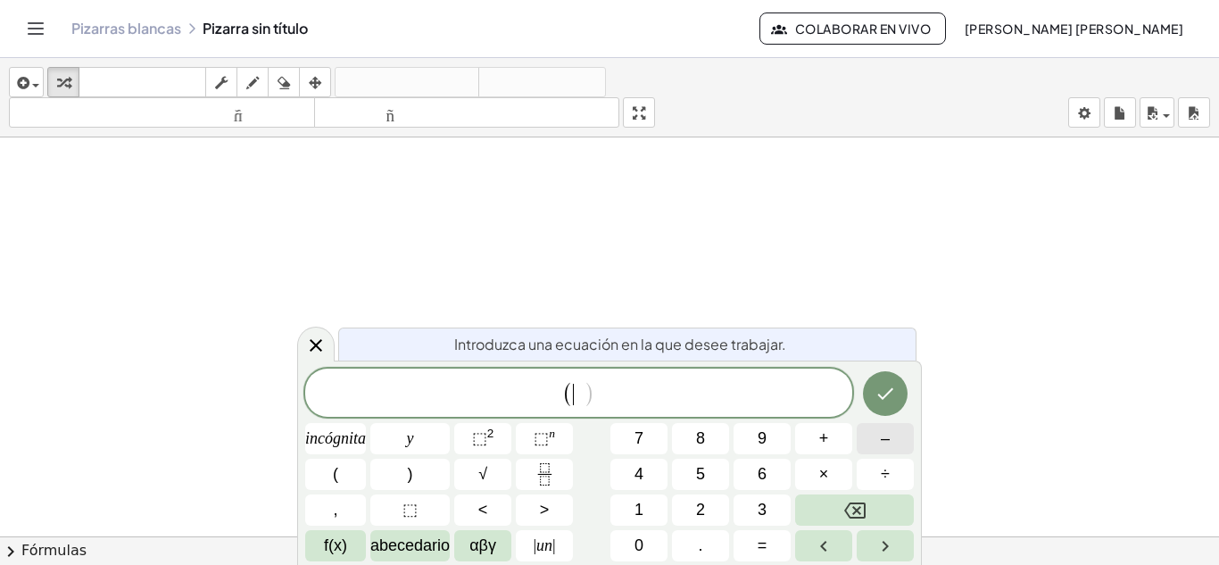
click at [882, 442] on font "–" at bounding box center [885, 438] width 9 height 18
click at [703, 503] on font "2" at bounding box center [700, 510] width 9 height 18
click at [833, 436] on button "+" at bounding box center [823, 438] width 57 height 31
click at [648, 464] on button "4" at bounding box center [638, 474] width 57 height 31
click at [416, 477] on button ")" at bounding box center [409, 474] width 79 height 31
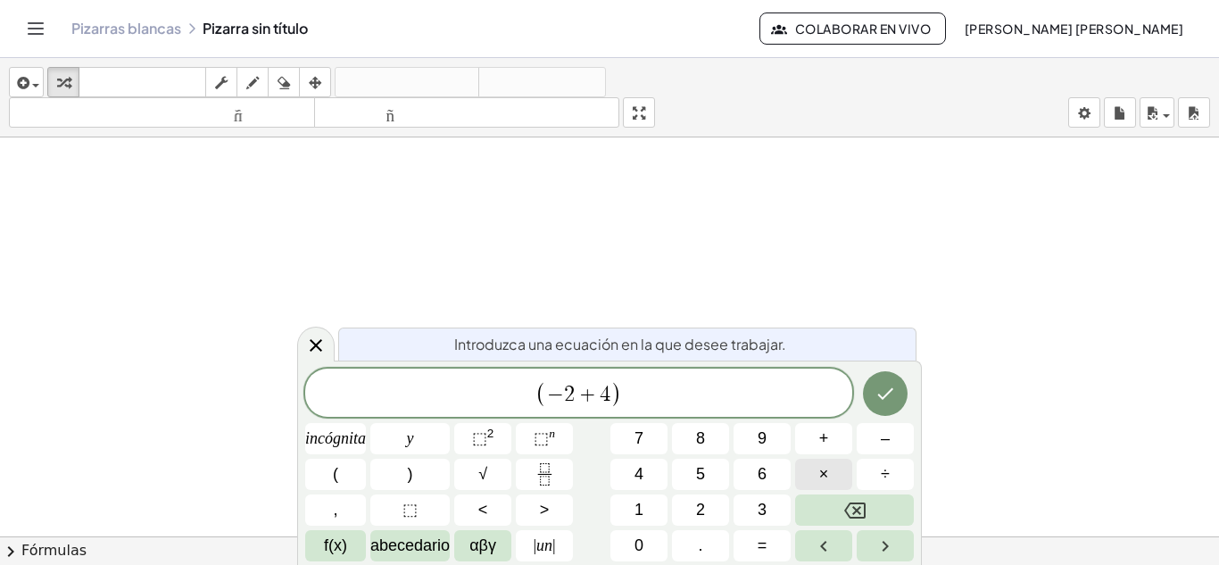
click at [834, 472] on button "×" at bounding box center [823, 474] width 57 height 31
click at [342, 469] on button "(" at bounding box center [335, 474] width 61 height 31
click at [645, 474] on button "4" at bounding box center [638, 474] width 57 height 31
click at [829, 433] on button "+" at bounding box center [823, 438] width 57 height 31
click at [342, 477] on button "(" at bounding box center [335, 474] width 61 height 31
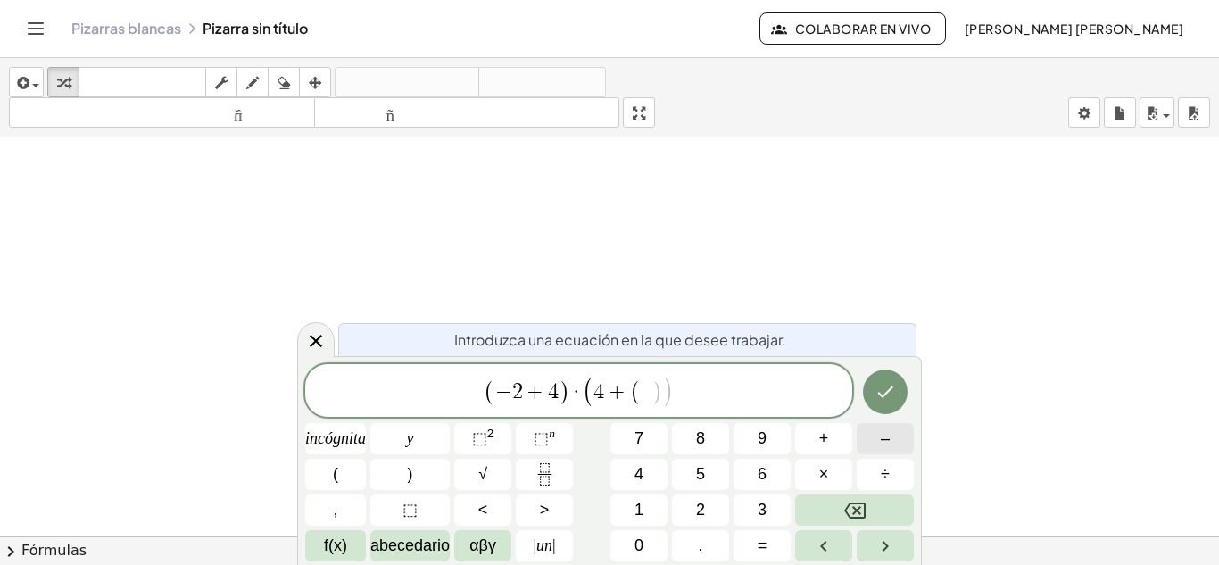
click at [893, 441] on button "–" at bounding box center [885, 438] width 57 height 31
click at [548, 480] on icon "Fracción" at bounding box center [545, 474] width 22 height 22
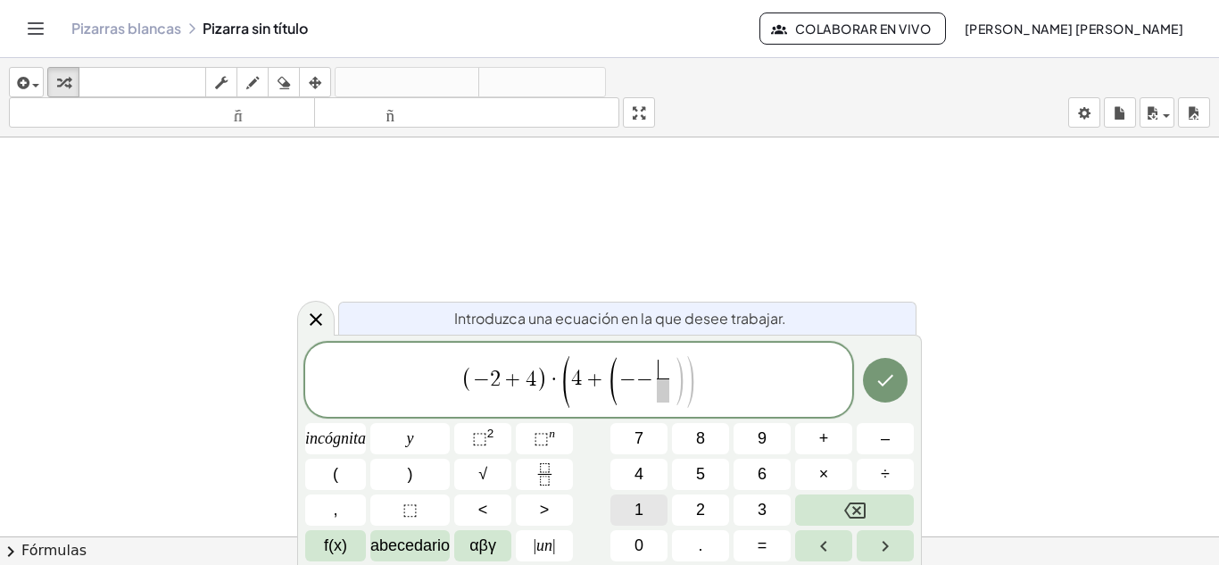
click at [648, 507] on button "1" at bounding box center [638, 509] width 57 height 31
click at [751, 502] on button "3" at bounding box center [762, 509] width 57 height 31
click at [863, 503] on icon "Retroceso" at bounding box center [854, 510] width 21 height 16
click at [669, 389] on span "​" at bounding box center [663, 390] width 13 height 24
click at [762, 513] on font "3" at bounding box center [762, 510] width 9 height 18
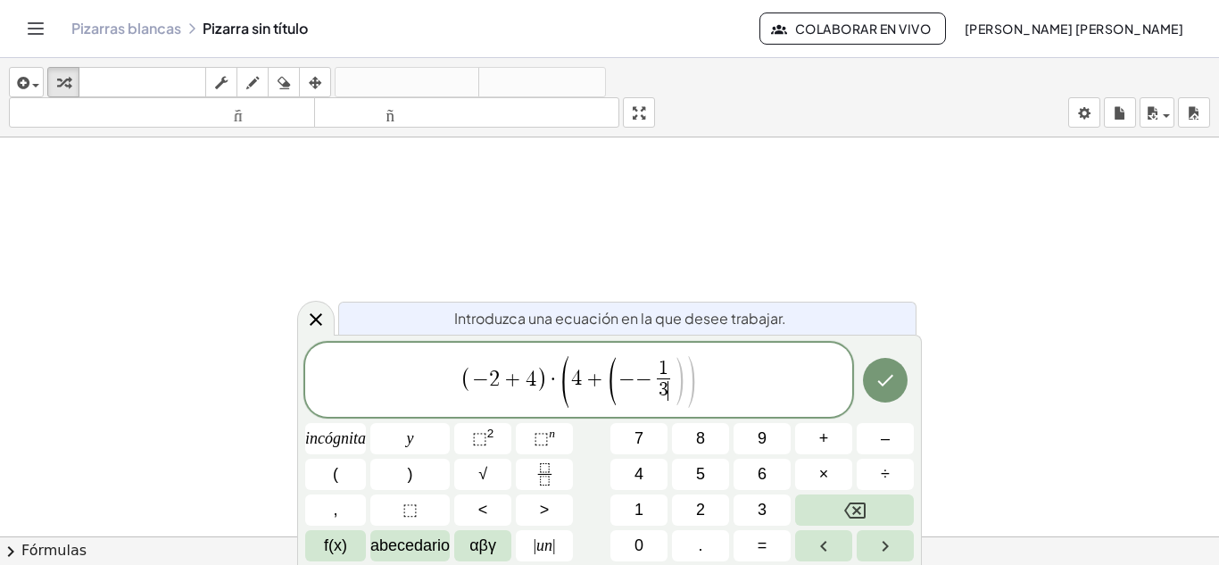
click at [684, 381] on span "( 4 + ( − − 1 3 ​ ​ ) )" at bounding box center [628, 381] width 137 height 52
click at [673, 386] on span "( − − 1 3 ​ )" at bounding box center [646, 380] width 79 height 47
click at [413, 477] on button ")" at bounding box center [409, 474] width 79 height 31
click at [892, 397] on button "Hecho" at bounding box center [885, 380] width 45 height 45
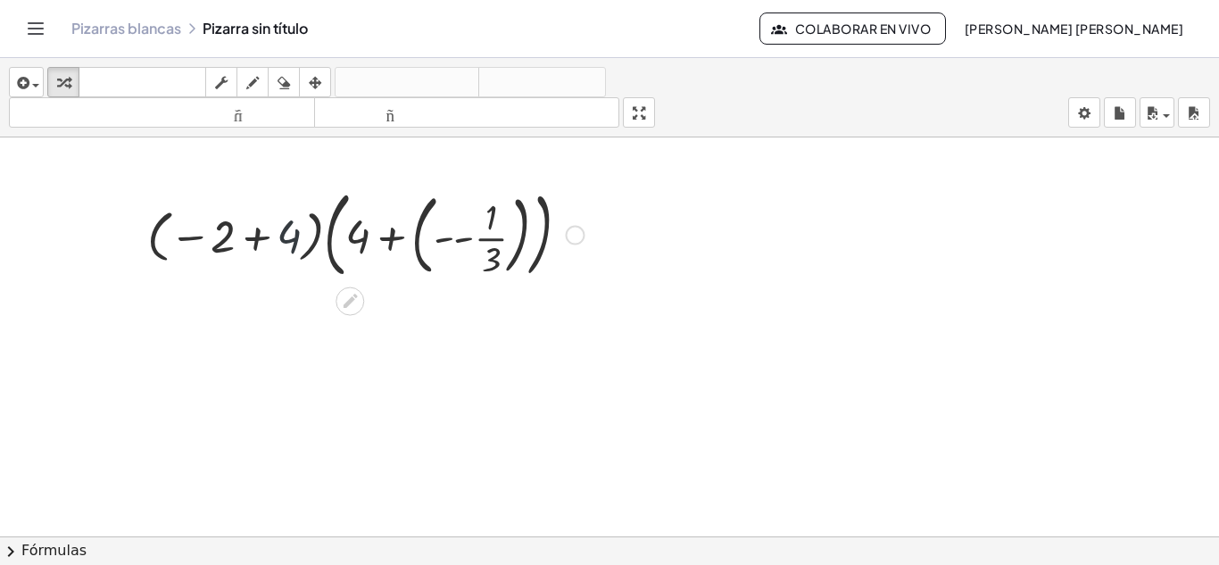
click at [282, 238] on div at bounding box center [365, 233] width 454 height 103
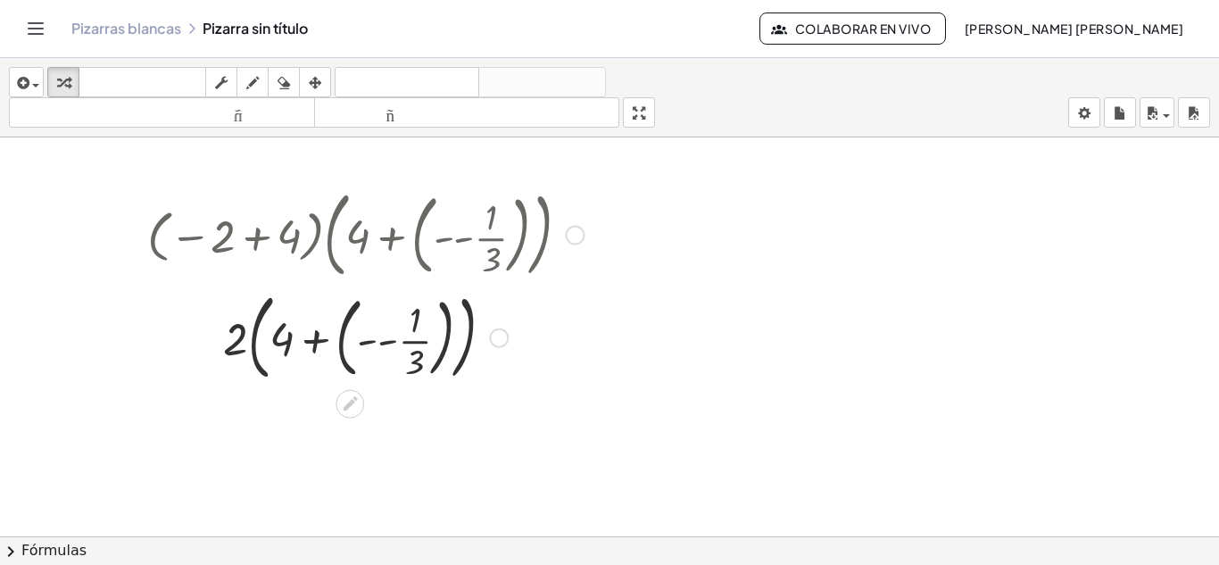
click at [395, 342] on div at bounding box center [365, 336] width 454 height 103
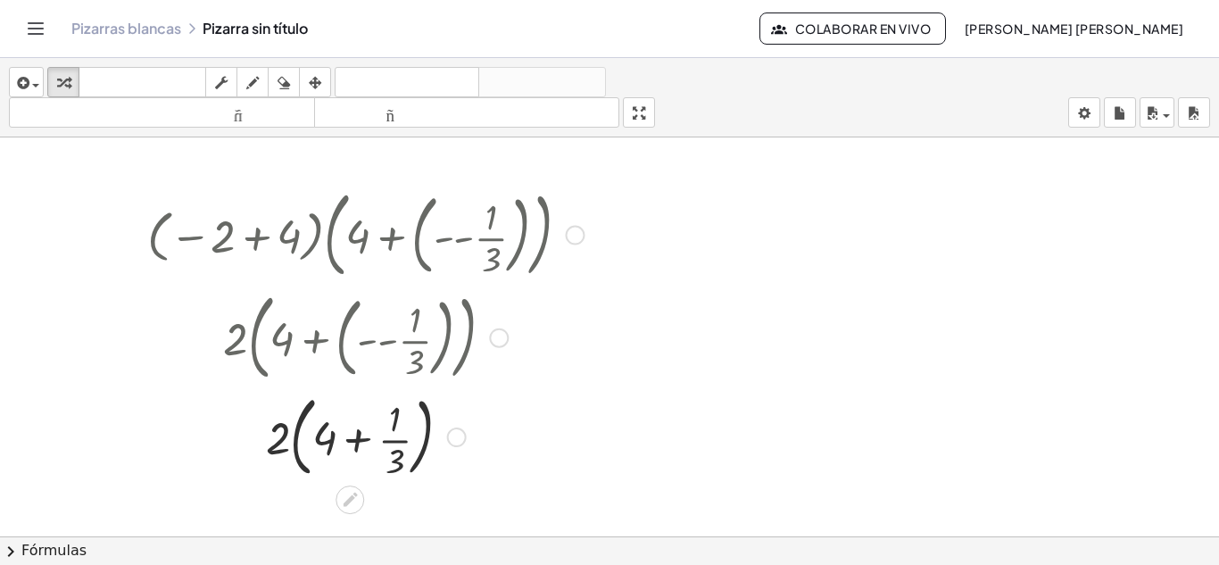
click at [284, 443] on div at bounding box center [365, 435] width 454 height 96
drag, startPoint x: 288, startPoint y: 442, endPoint x: 349, endPoint y: 436, distance: 60.9
click at [349, 436] on div at bounding box center [365, 435] width 454 height 96
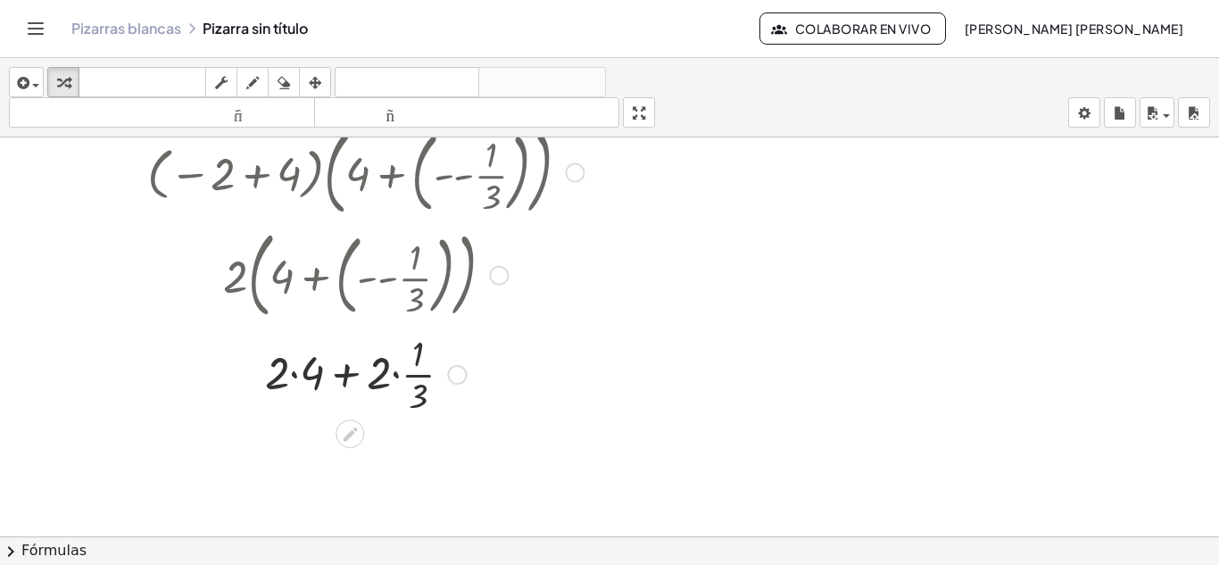
scroll to position [89, 0]
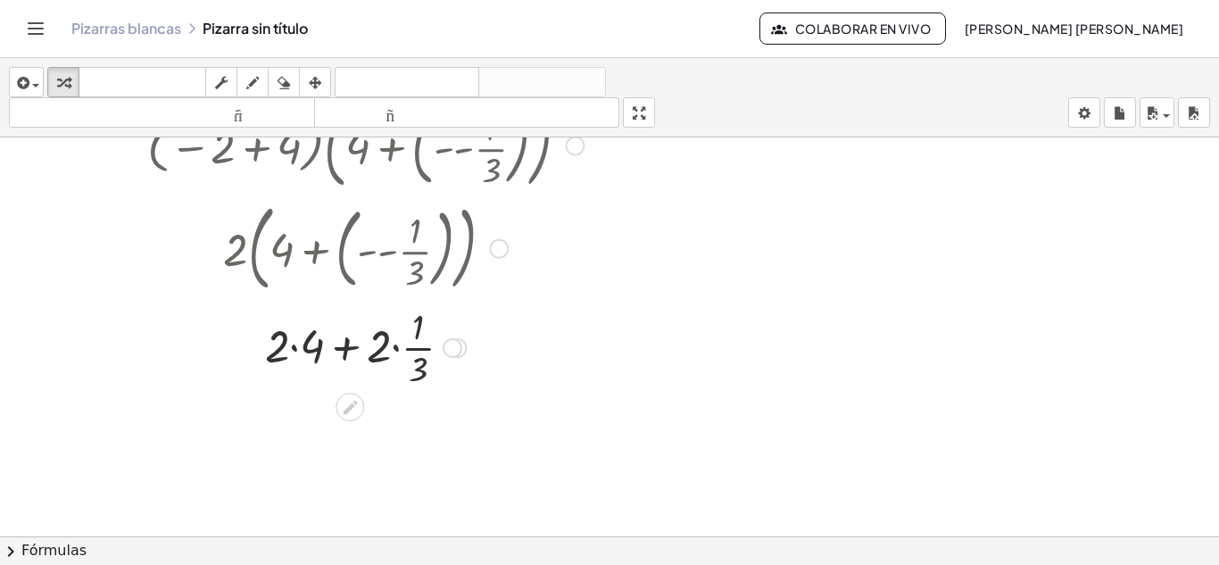
click at [397, 345] on div at bounding box center [365, 346] width 454 height 89
click at [319, 434] on div at bounding box center [365, 435] width 454 height 89
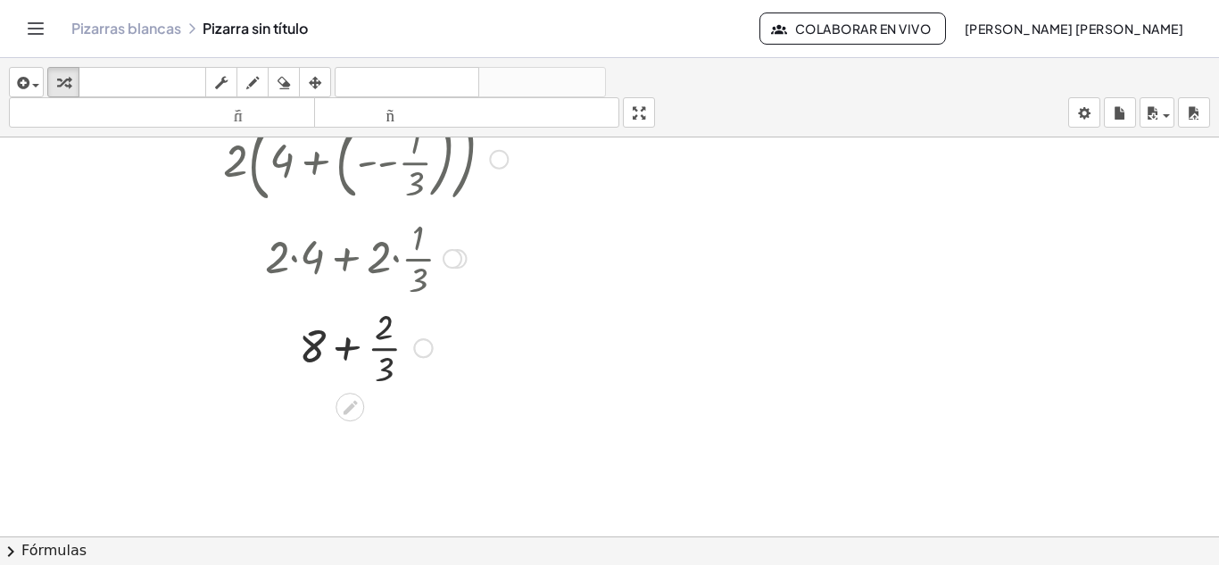
click at [350, 353] on div at bounding box center [365, 346] width 454 height 89
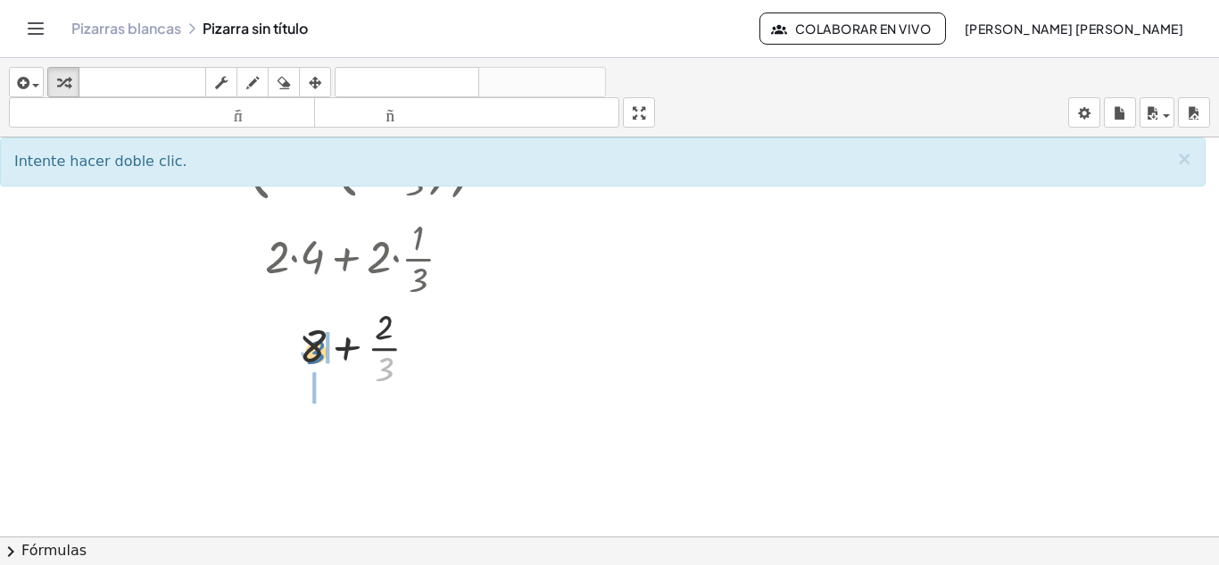
drag, startPoint x: 384, startPoint y: 364, endPoint x: 315, endPoint y: 347, distance: 70.8
click at [315, 347] on div at bounding box center [365, 346] width 454 height 89
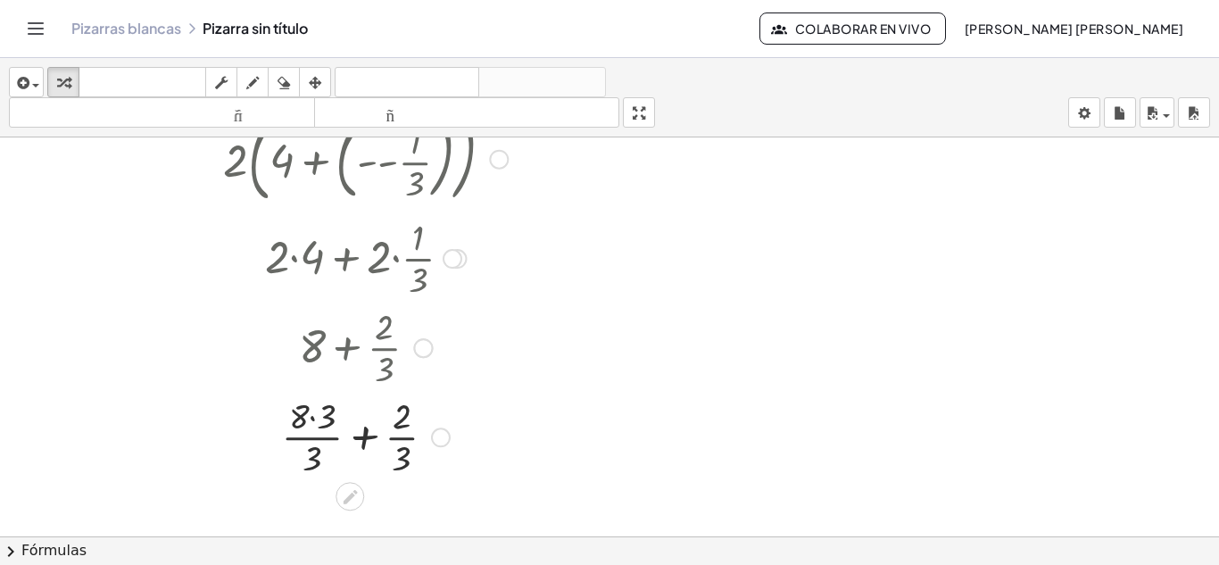
click at [318, 446] on div at bounding box center [365, 435] width 454 height 89
click at [321, 424] on div at bounding box center [365, 435] width 454 height 89
click at [314, 447] on div at bounding box center [365, 435] width 454 height 89
drag, startPoint x: 384, startPoint y: 459, endPoint x: 309, endPoint y: 427, distance: 81.6
click at [309, 427] on div at bounding box center [365, 435] width 454 height 89
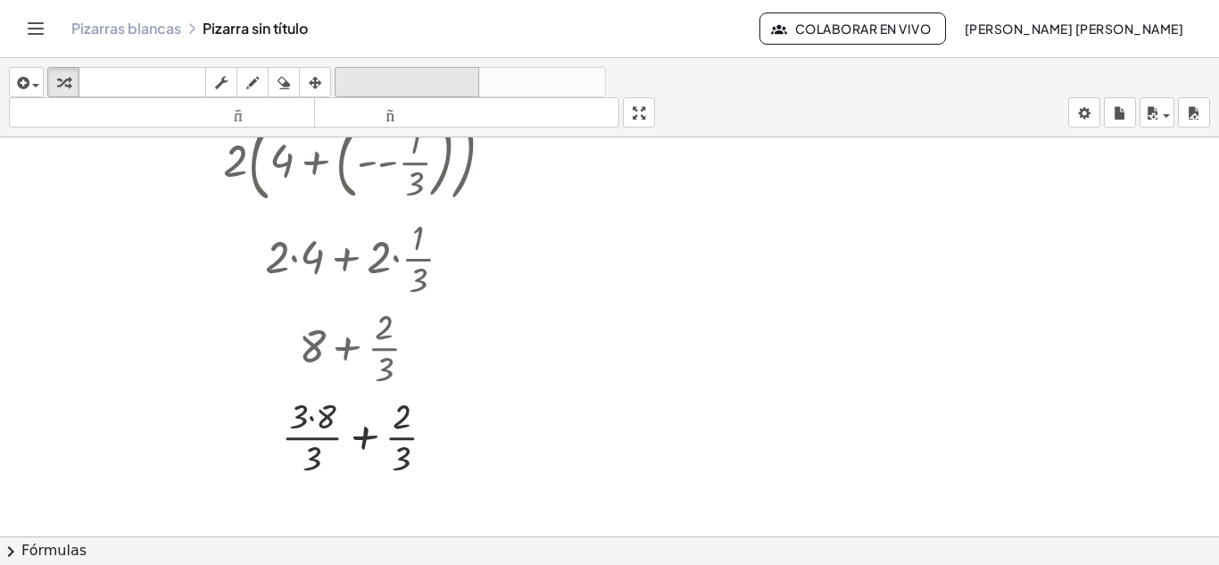
click at [447, 87] on font "deshacer" at bounding box center [407, 82] width 136 height 17
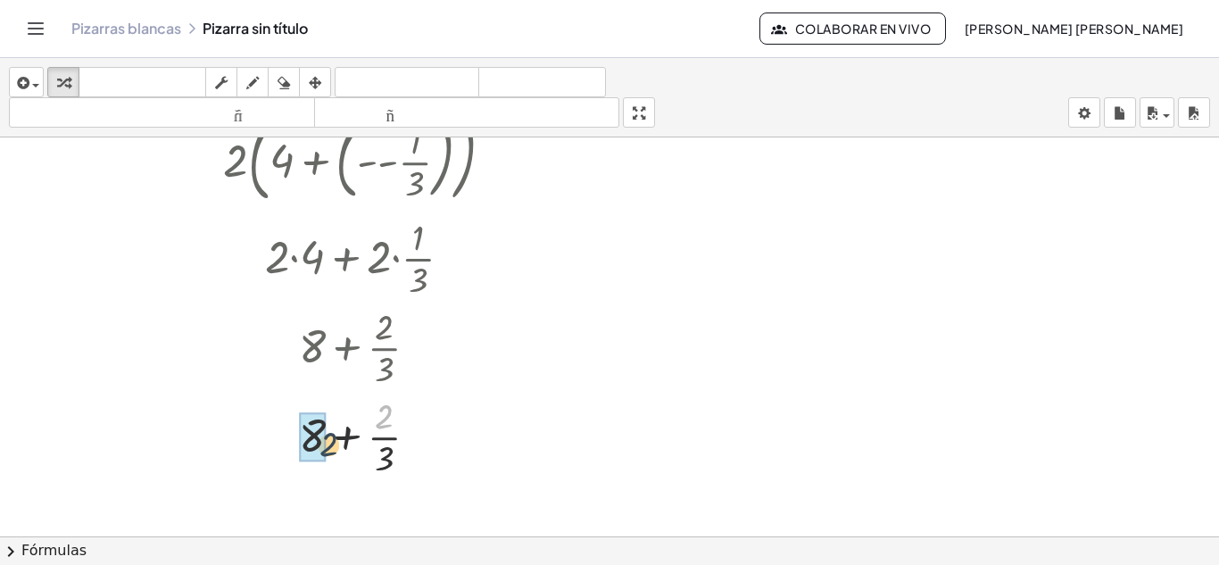
drag, startPoint x: 393, startPoint y: 419, endPoint x: 314, endPoint y: 449, distance: 84.2
click at [327, 452] on div at bounding box center [365, 435] width 419 height 89
drag, startPoint x: 402, startPoint y: 411, endPoint x: 394, endPoint y: 469, distance: 58.6
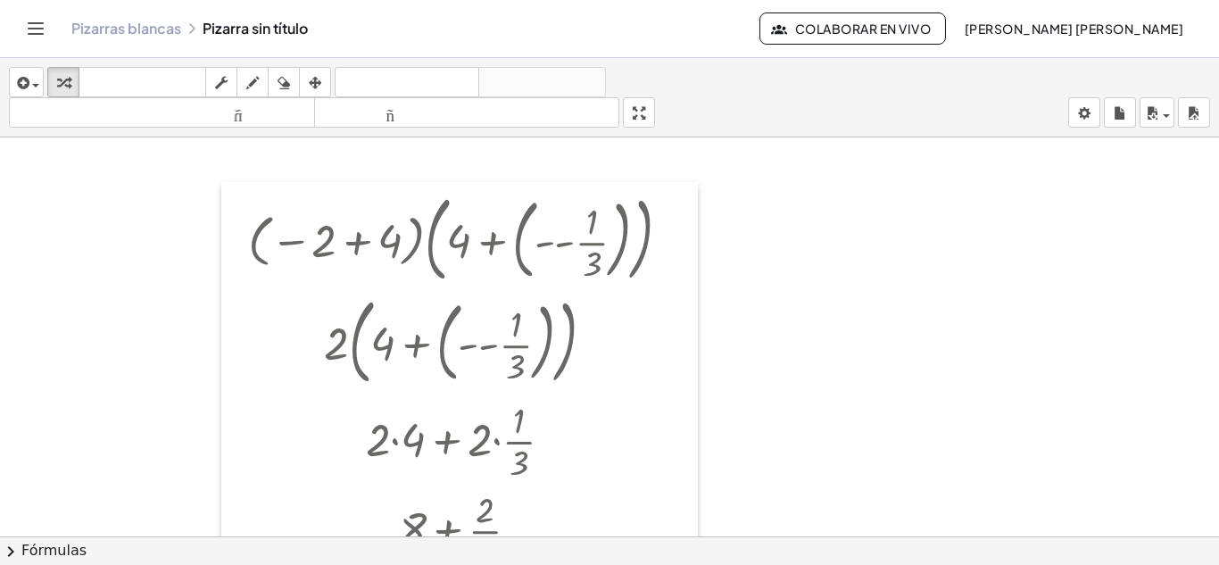
drag, startPoint x: 129, startPoint y: 244, endPoint x: 230, endPoint y: 248, distance: 100.9
click at [230, 248] on div at bounding box center [234, 426] width 27 height 489
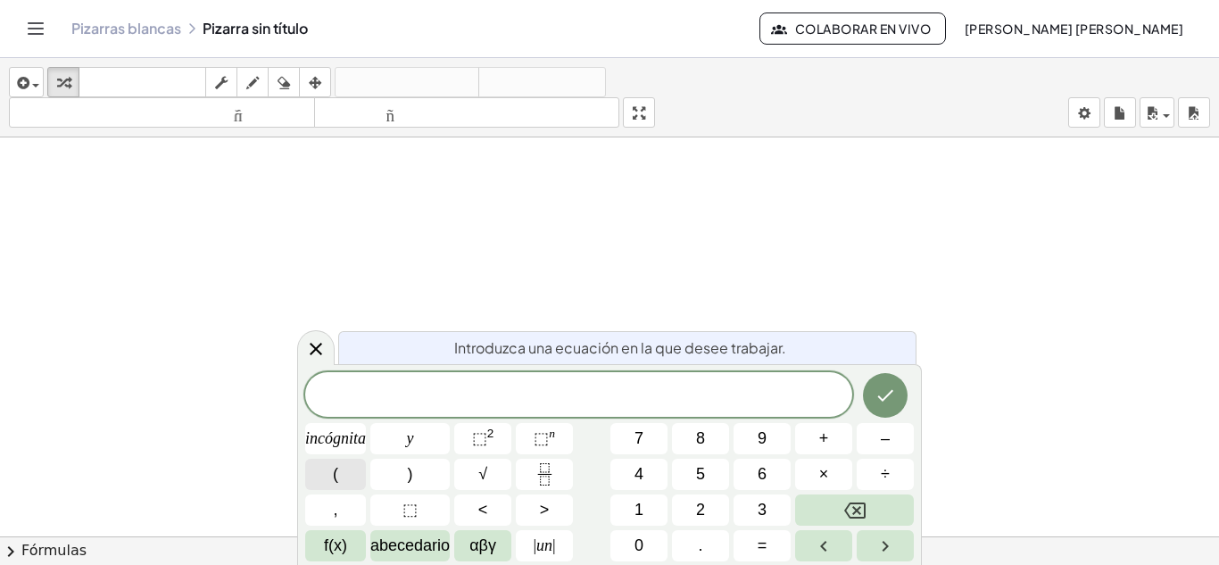
click at [337, 470] on font "(" at bounding box center [335, 474] width 5 height 18
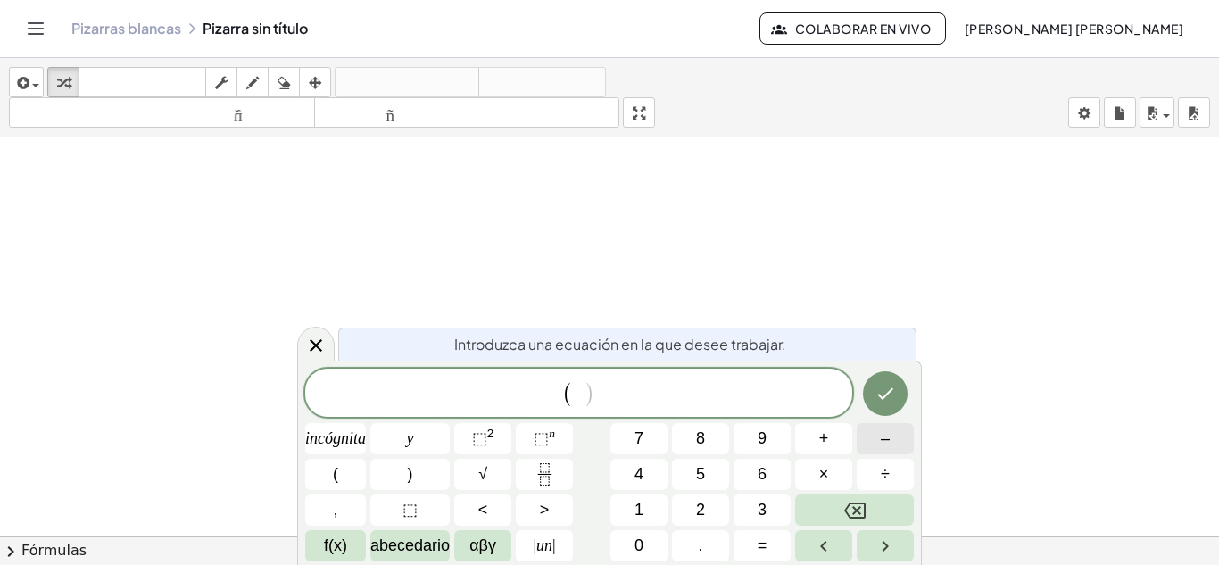
click at [878, 437] on button "–" at bounding box center [885, 438] width 57 height 31
click at [712, 510] on button "2" at bounding box center [700, 509] width 57 height 31
click at [825, 432] on font "+" at bounding box center [824, 438] width 10 height 18
click at [648, 469] on button "4" at bounding box center [638, 474] width 57 height 31
click at [420, 469] on button ")" at bounding box center [409, 474] width 79 height 31
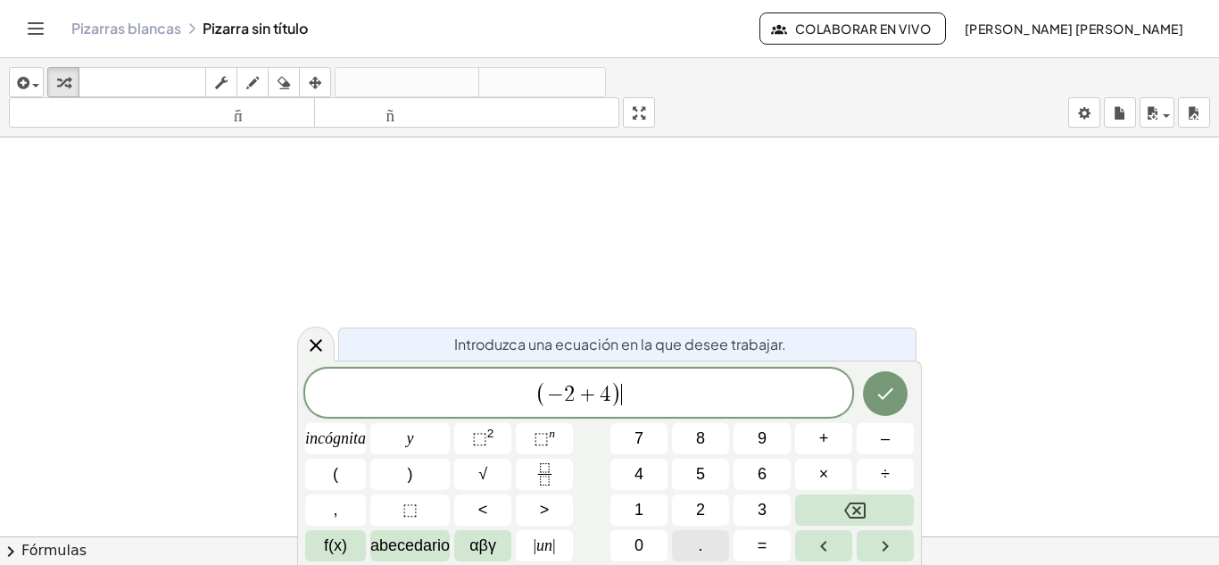
click at [711, 541] on button "." at bounding box center [700, 545] width 57 height 31
click at [350, 470] on button "(" at bounding box center [335, 474] width 61 height 31
click at [639, 469] on font "4" at bounding box center [639, 474] width 9 height 18
click at [822, 437] on font "+" at bounding box center [824, 438] width 10 height 18
click at [357, 474] on button "(" at bounding box center [335, 474] width 61 height 31
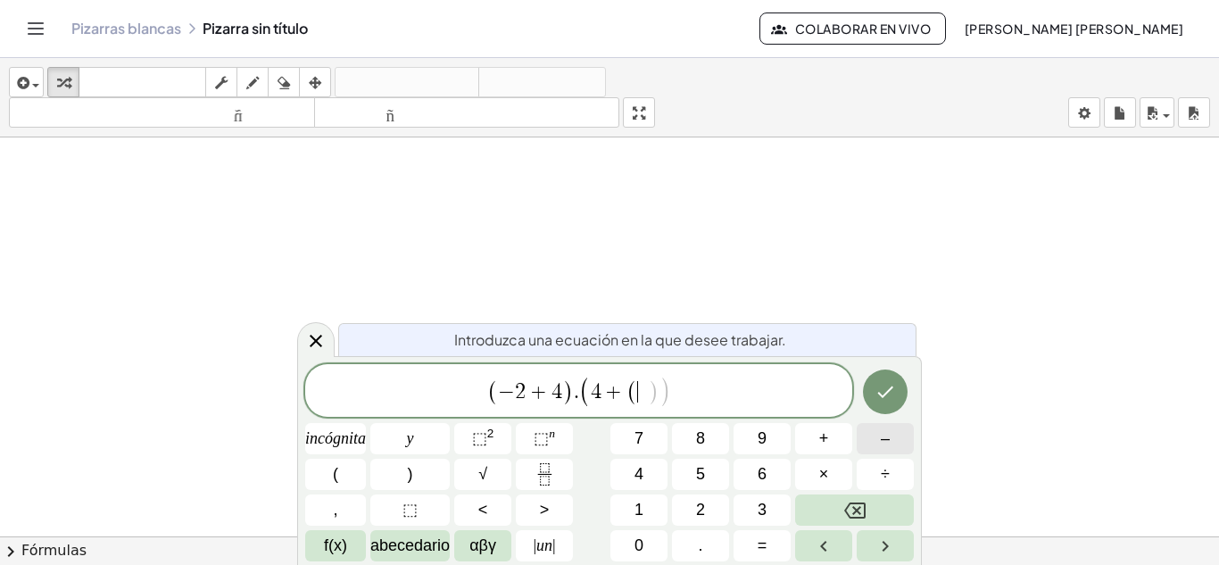
click at [877, 445] on button "–" at bounding box center [885, 438] width 57 height 31
click at [557, 470] on button "Fracción" at bounding box center [544, 474] width 57 height 31
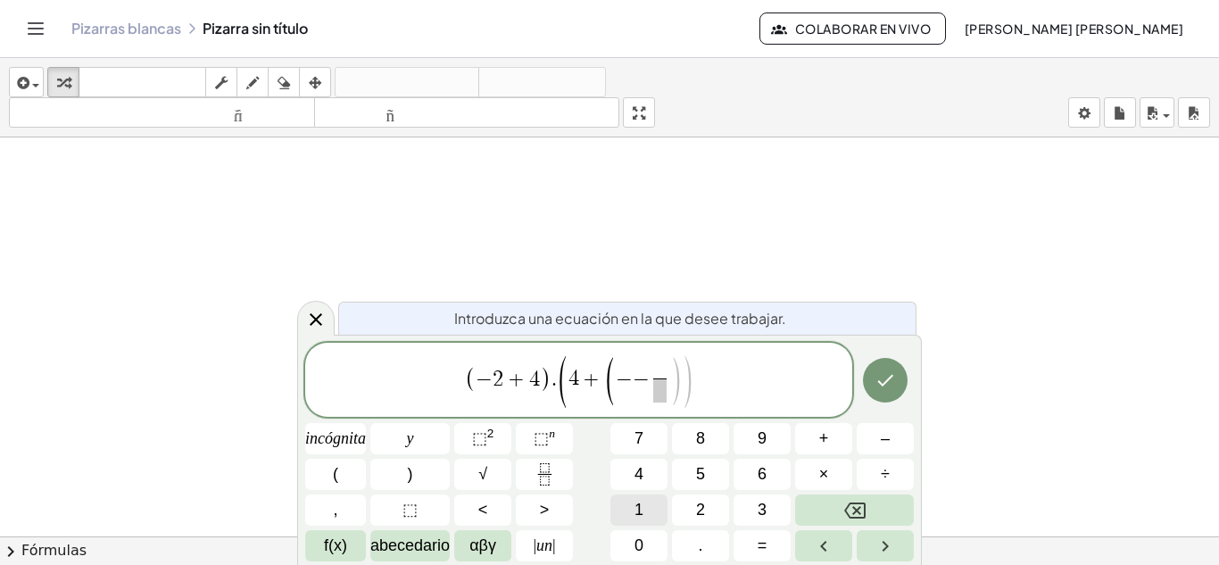
click at [659, 502] on button "1" at bounding box center [638, 509] width 57 height 31
click at [879, 547] on icon "Flecha derecha" at bounding box center [885, 545] width 21 height 21
click at [776, 507] on button "3" at bounding box center [762, 509] width 57 height 31
click at [420, 474] on button ")" at bounding box center [409, 474] width 79 height 31
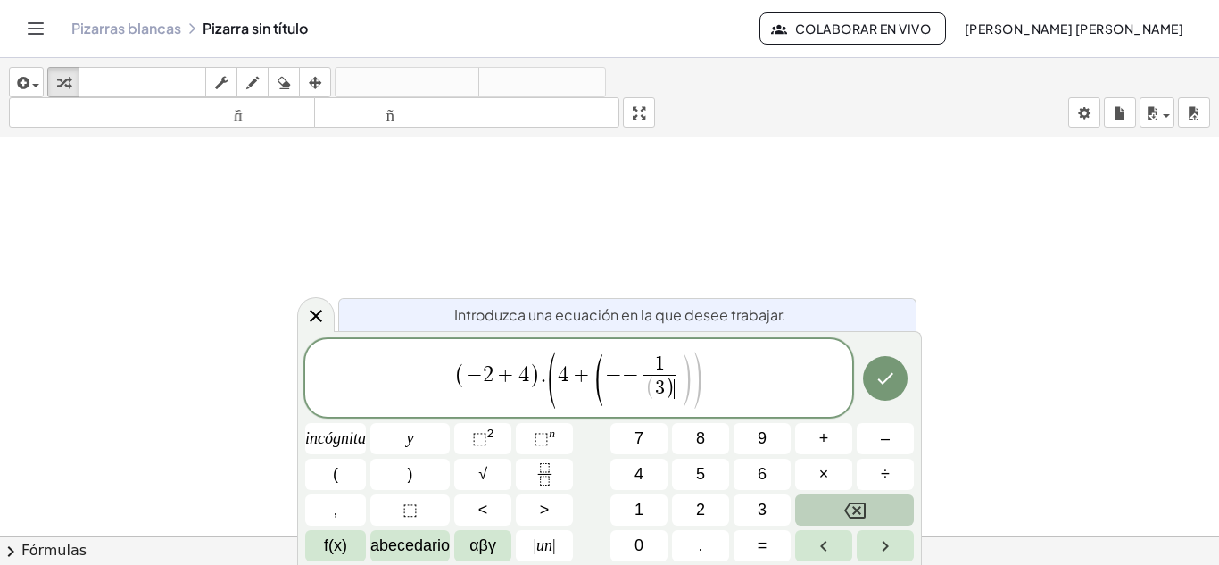
click at [854, 510] on icon "Retroceso" at bounding box center [854, 510] width 21 height 21
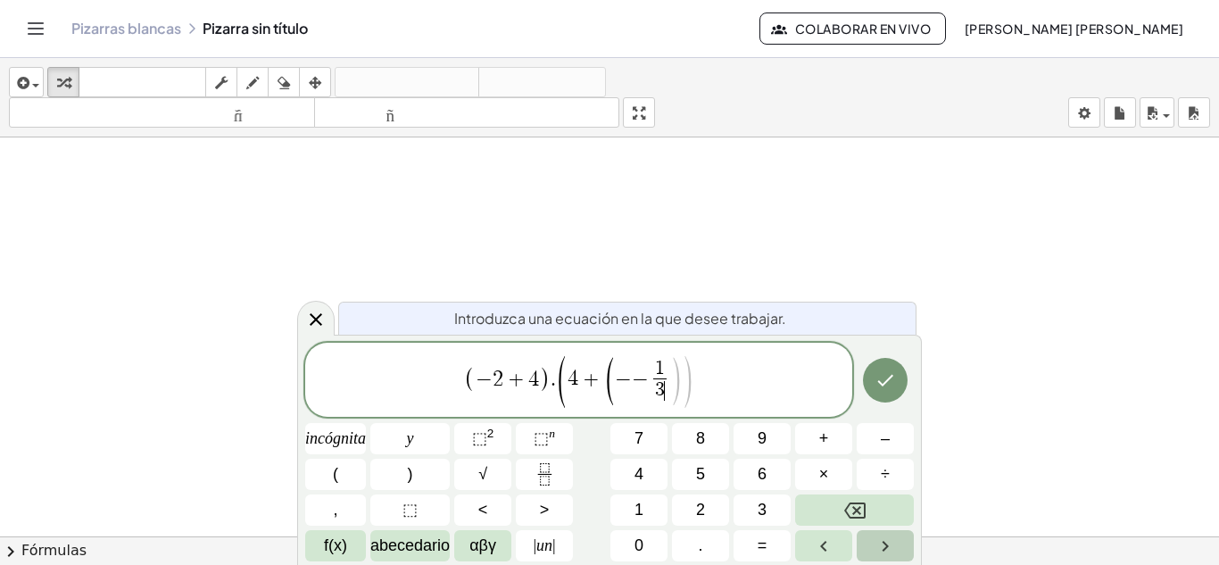
click at [890, 552] on icon "Flecha derecha" at bounding box center [885, 545] width 21 height 21
click at [425, 473] on button ")" at bounding box center [409, 474] width 79 height 31
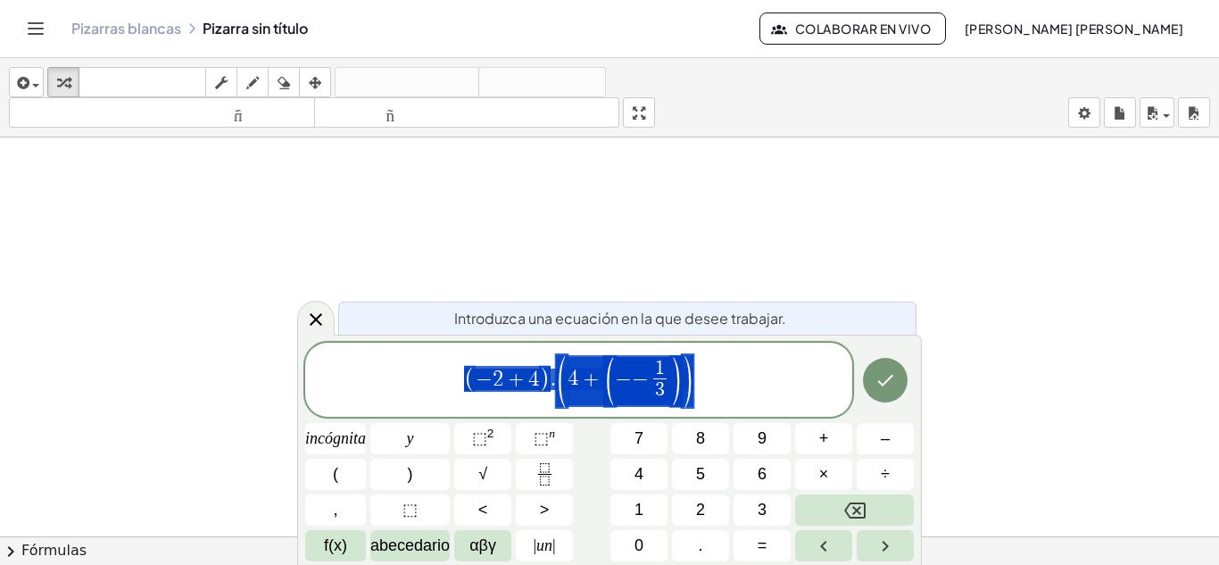
drag, startPoint x: 458, startPoint y: 386, endPoint x: 665, endPoint y: 369, distance: 207.7
click at [665, 369] on span "( − 2 + 4 ) . ( 4 + ( − − 1 3 ​ ) )" at bounding box center [578, 380] width 547 height 55
drag, startPoint x: 663, startPoint y: 371, endPoint x: 618, endPoint y: 364, distance: 46.1
click at [616, 377] on span "( − 2 + 4 ) . ( 4 + ( − − 1 3 ​ ) )" at bounding box center [578, 380] width 547 height 55
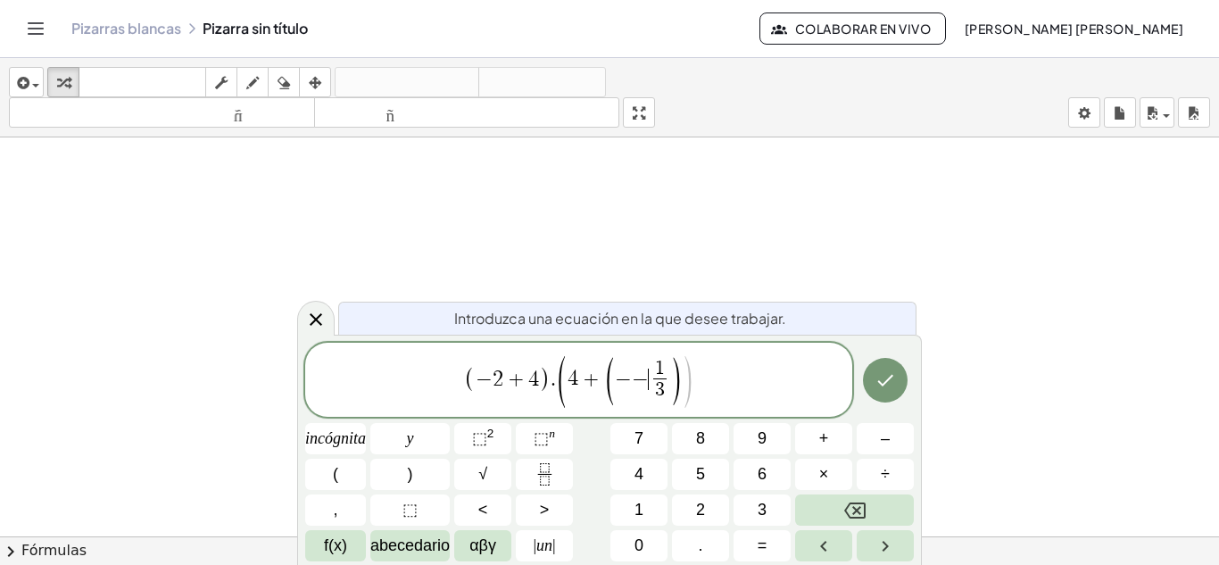
drag, startPoint x: 642, startPoint y: 375, endPoint x: 774, endPoint y: 381, distance: 132.2
click at [774, 381] on span "( − 2 + 4 ) . ( 4 + ( − − ​ 1 3 ​ ) )" at bounding box center [578, 380] width 547 height 55
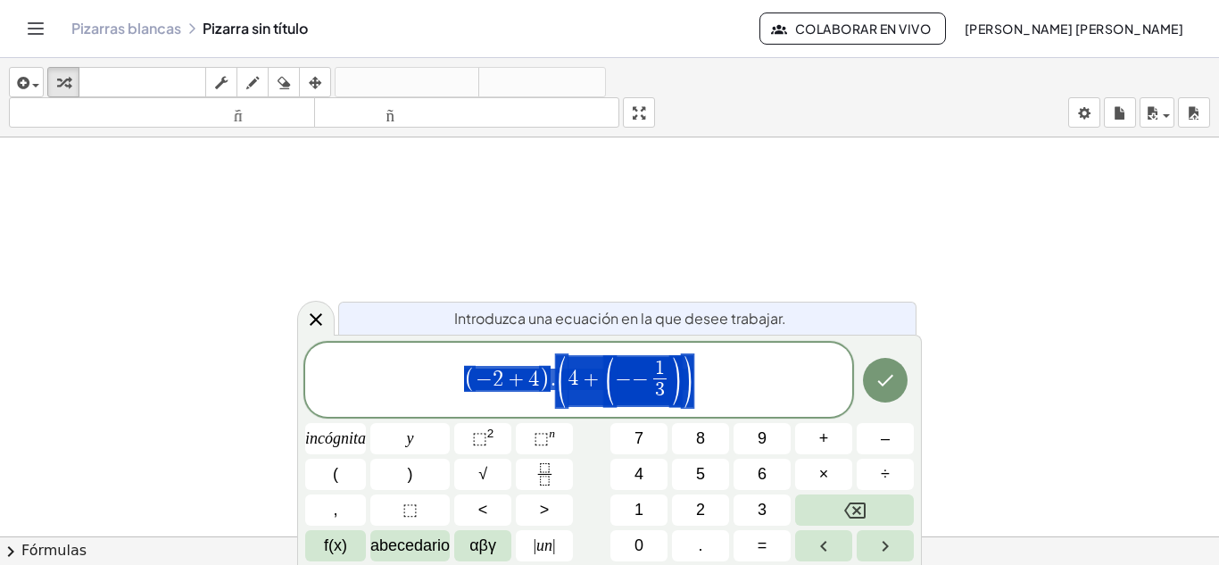
drag, startPoint x: 457, startPoint y: 377, endPoint x: 636, endPoint y: 368, distance: 179.6
click at [636, 368] on span "( − 2 + 4 ) . ( 4 + ( − − 1 3 ​ ) )" at bounding box center [578, 380] width 547 height 55
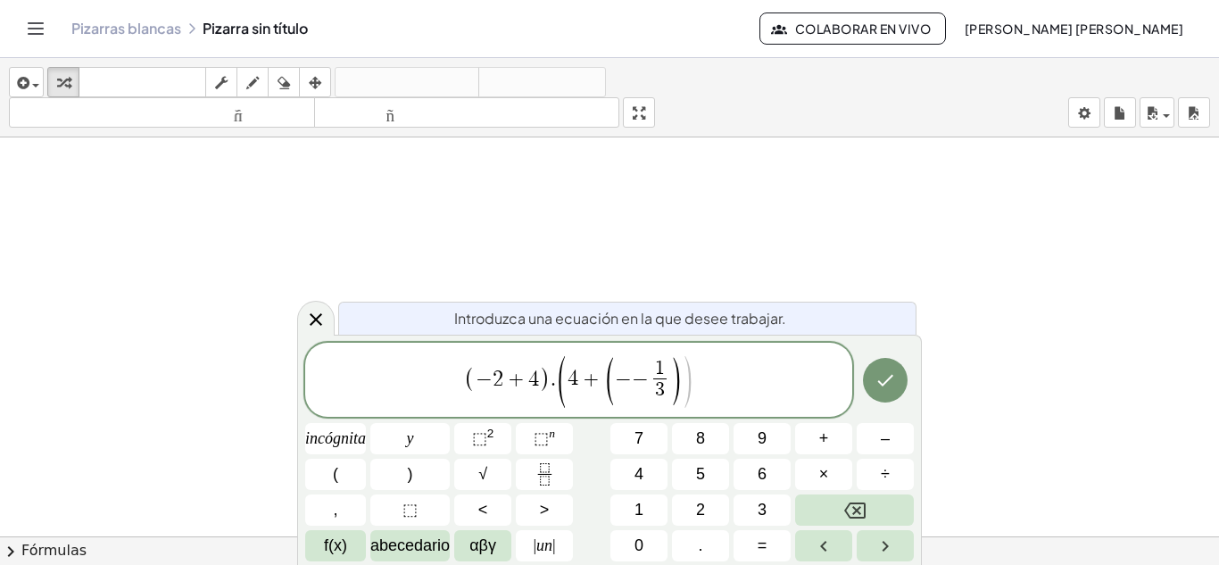
drag, startPoint x: 590, startPoint y: 383, endPoint x: 910, endPoint y: 403, distance: 321.0
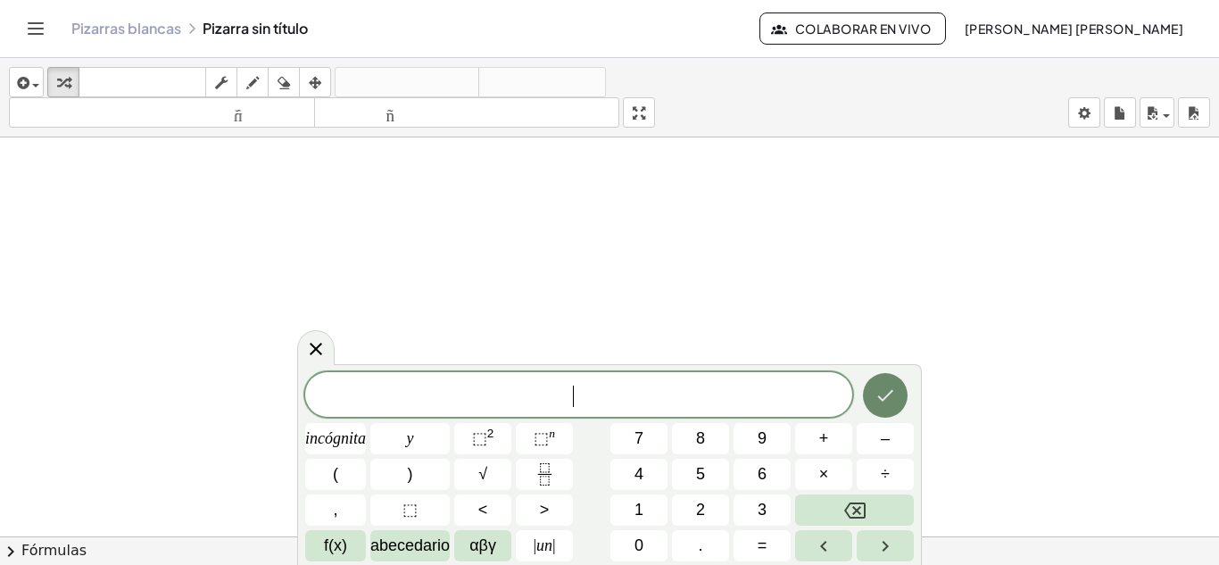
click at [893, 394] on icon "Hecho" at bounding box center [885, 395] width 21 height 21
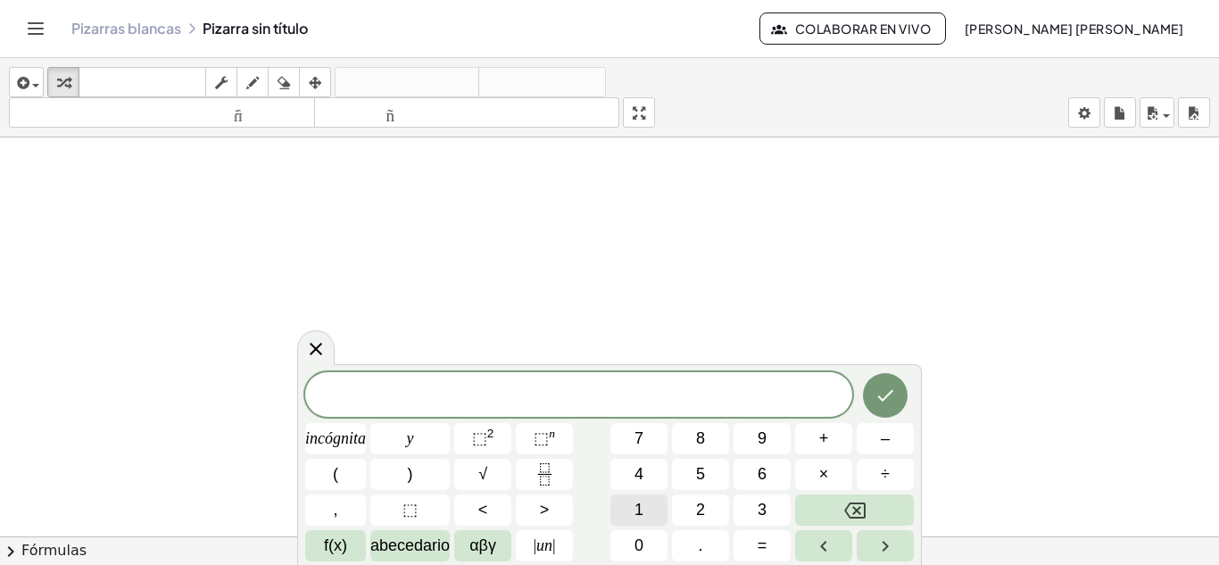
click at [626, 495] on button "1" at bounding box center [638, 509] width 57 height 31
click at [556, 464] on button "Fracción" at bounding box center [544, 474] width 57 height 31
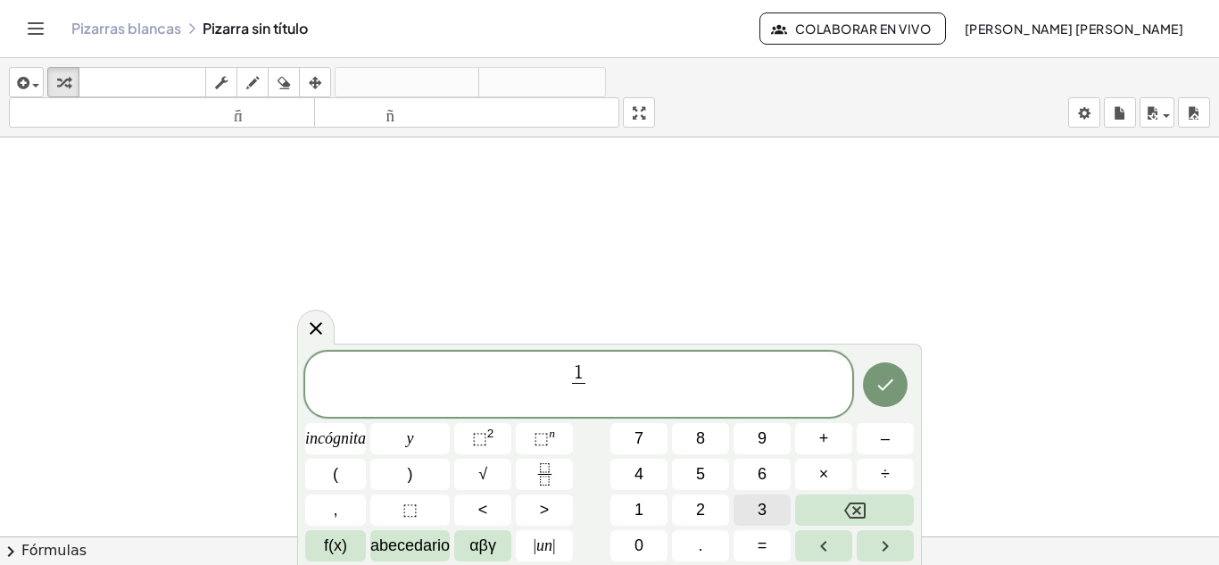
click at [763, 506] on font "3" at bounding box center [762, 510] width 9 height 18
drag, startPoint x: 565, startPoint y: 364, endPoint x: 579, endPoint y: 385, distance: 25.0
click at [579, 385] on span "1 3 ​" at bounding box center [578, 385] width 547 height 47
drag, startPoint x: 579, startPoint y: 385, endPoint x: 557, endPoint y: 382, distance: 22.5
click at [557, 382] on span "1 3 ​ ​" at bounding box center [578, 385] width 547 height 47
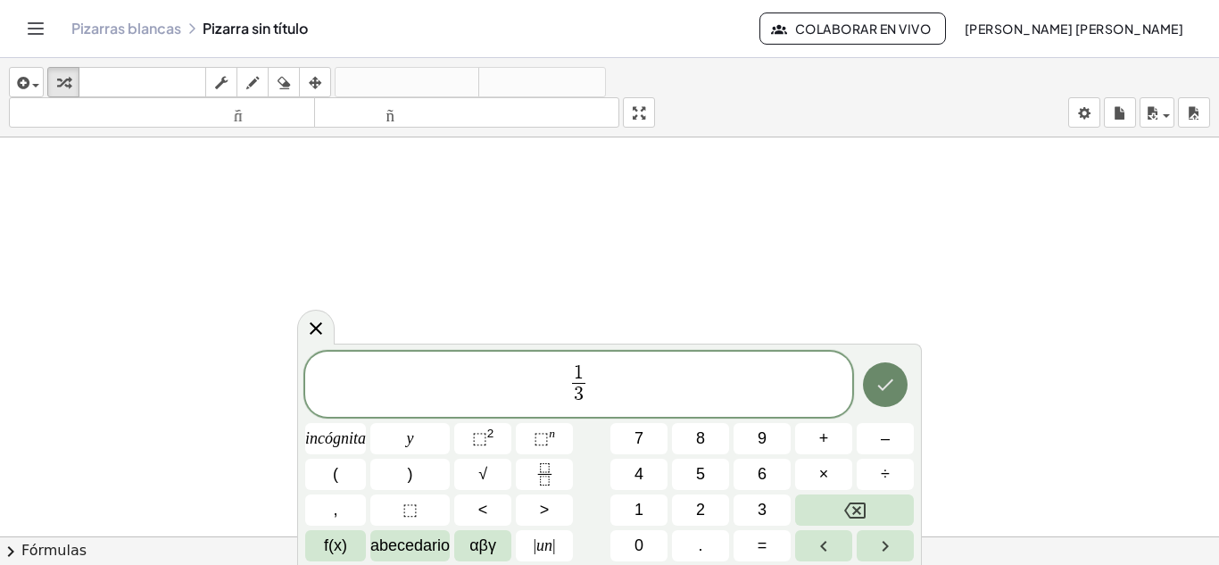
click at [897, 389] on button "Hecho" at bounding box center [885, 384] width 45 height 45
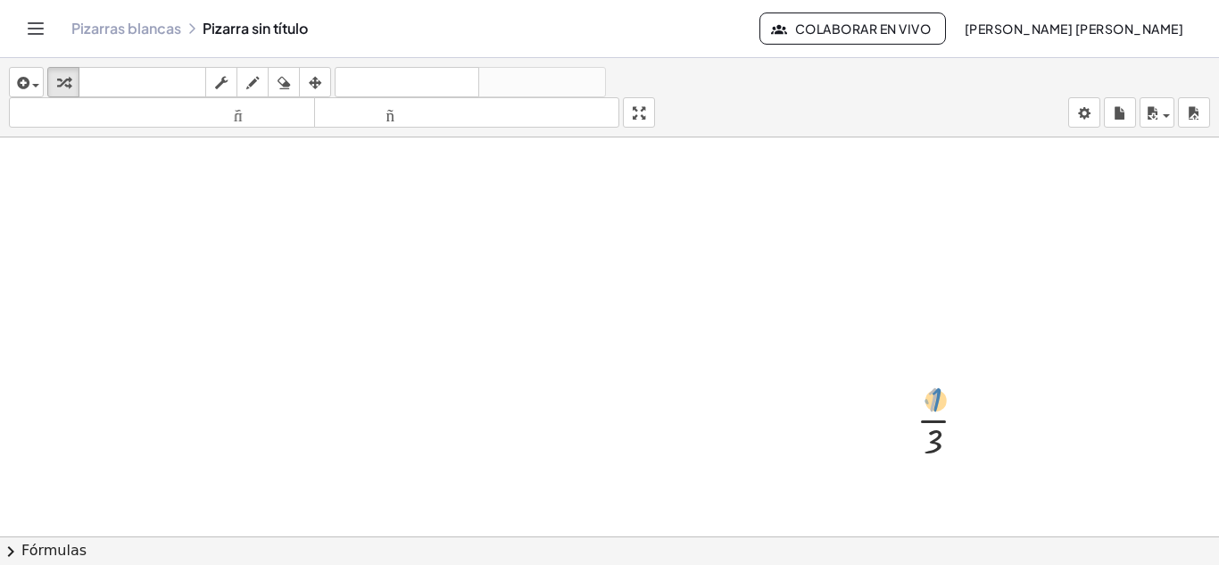
click at [921, 395] on div at bounding box center [949, 418] width 83 height 89
drag, startPoint x: 921, startPoint y: 395, endPoint x: 936, endPoint y: 415, distance: 24.8
click at [936, 415] on div at bounding box center [949, 418] width 83 height 89
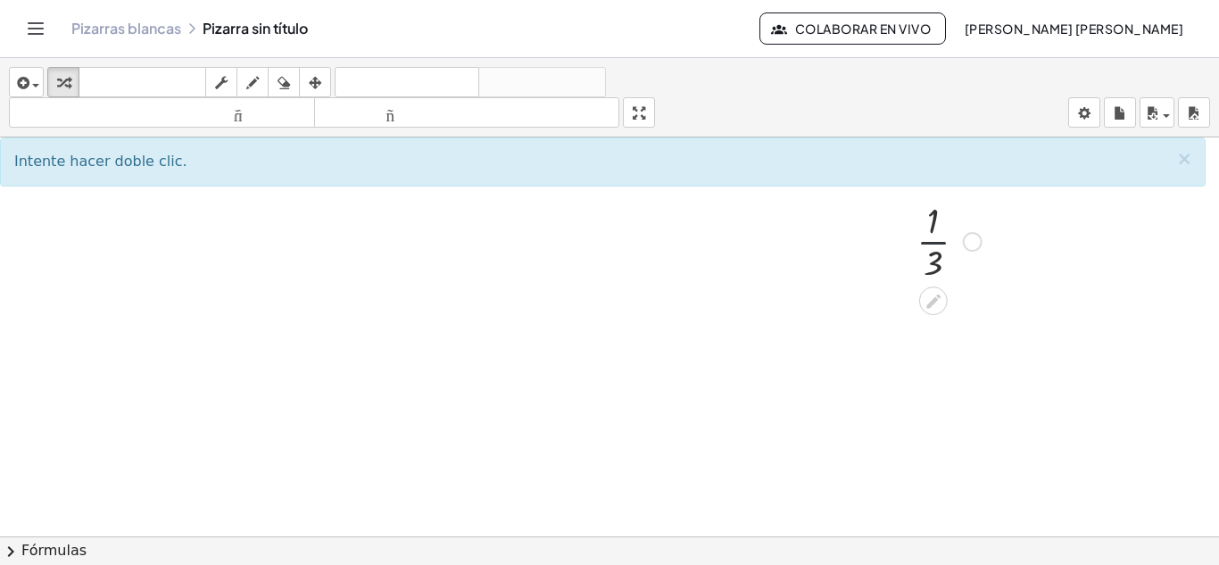
click at [935, 236] on div at bounding box center [949, 239] width 83 height 89
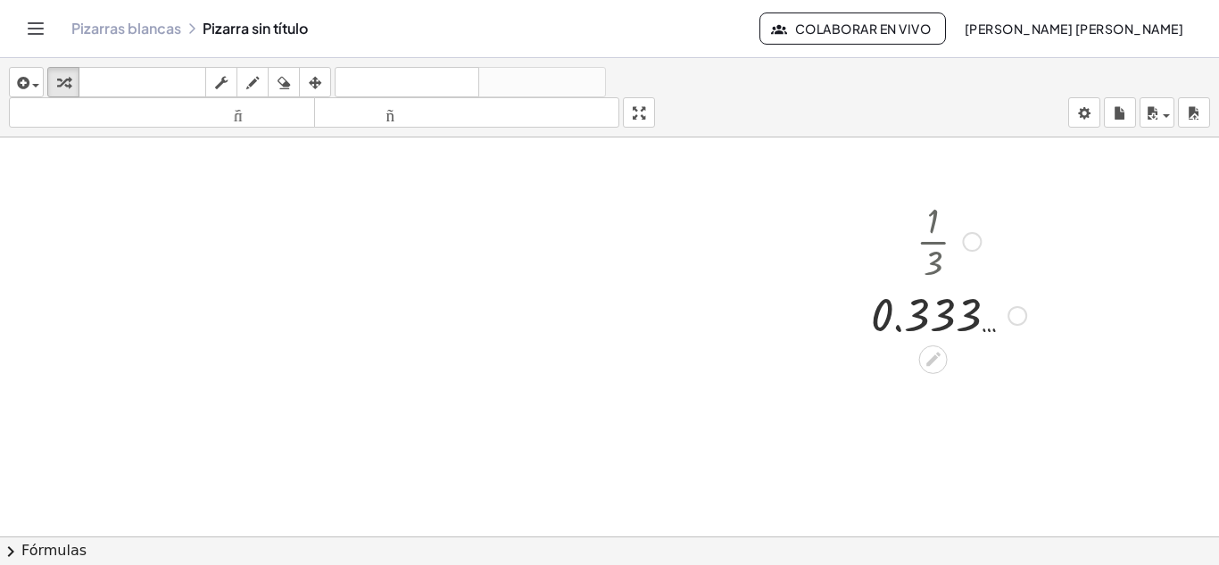
click at [950, 310] on div at bounding box center [948, 314] width 173 height 59
click at [931, 238] on div at bounding box center [948, 239] width 173 height 89
click at [900, 324] on div at bounding box center [948, 314] width 173 height 59
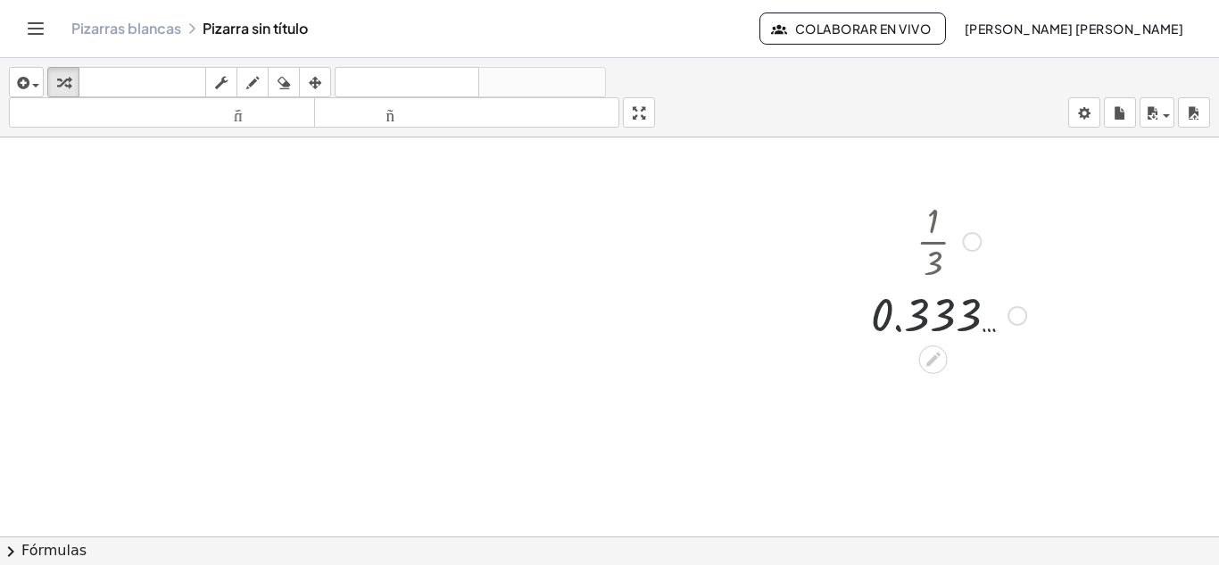
click at [900, 324] on div at bounding box center [948, 314] width 173 height 59
click at [899, 326] on div at bounding box center [948, 314] width 173 height 59
click at [895, 325] on div at bounding box center [948, 314] width 173 height 59
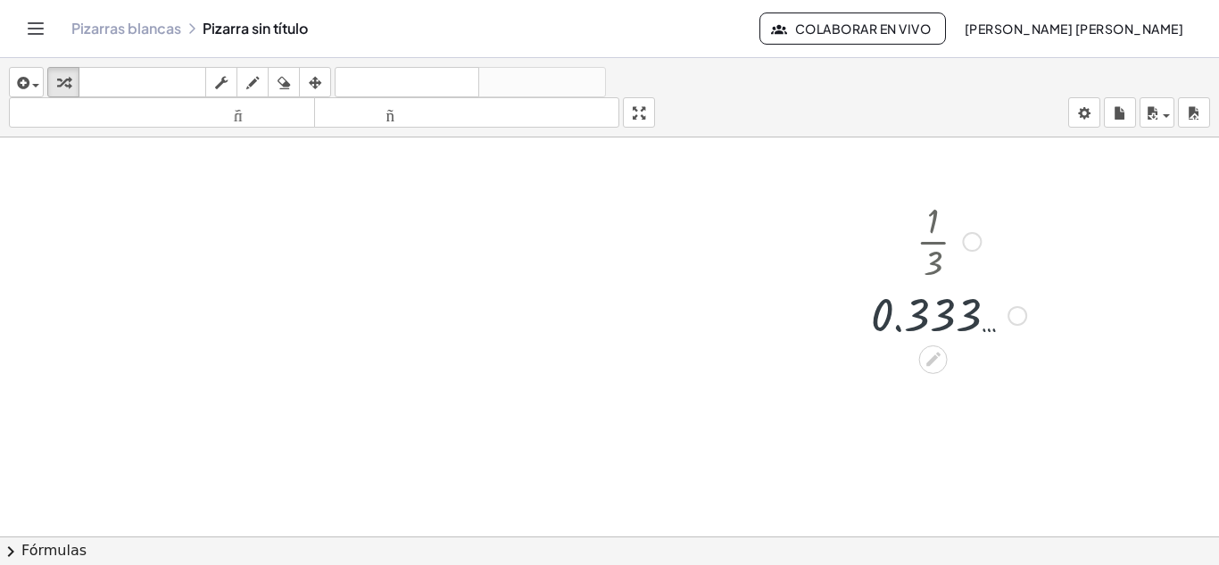
drag, startPoint x: 879, startPoint y: 303, endPoint x: 927, endPoint y: 308, distance: 48.5
click at [885, 305] on div at bounding box center [948, 314] width 173 height 59
drag, startPoint x: 927, startPoint y: 308, endPoint x: 948, endPoint y: 239, distance: 71.7
click at [929, 308] on div at bounding box center [948, 314] width 173 height 59
click at [947, 220] on div at bounding box center [948, 239] width 173 height 89
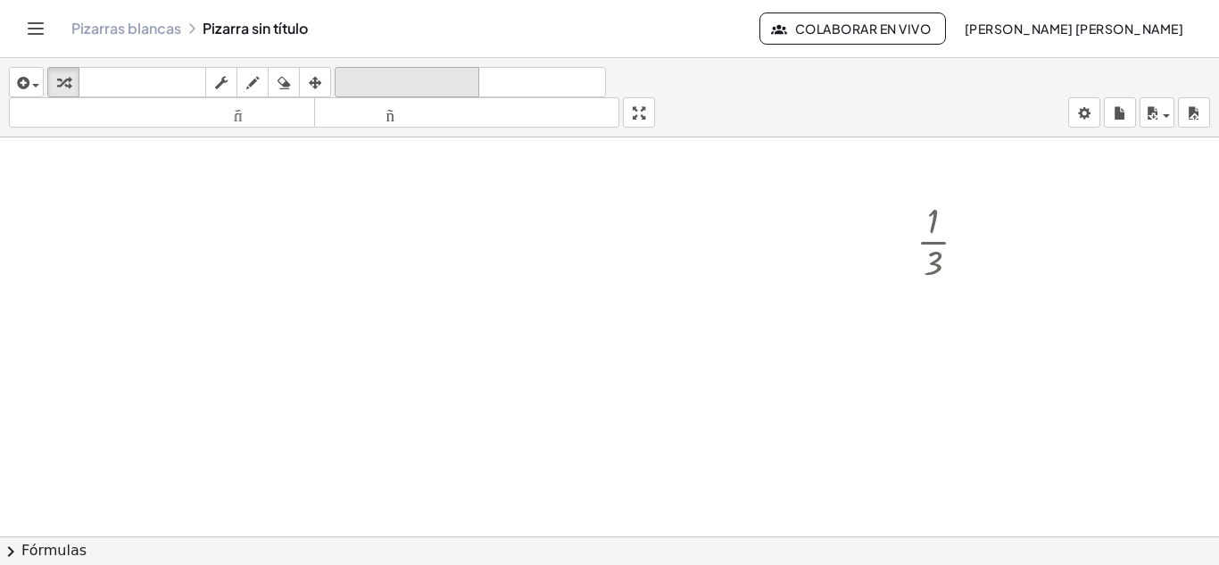
click at [381, 79] on font "deshacer" at bounding box center [407, 82] width 136 height 17
click at [623, 256] on div at bounding box center [609, 428] width 1219 height 939
click at [668, 377] on div at bounding box center [609, 428] width 1219 height 939
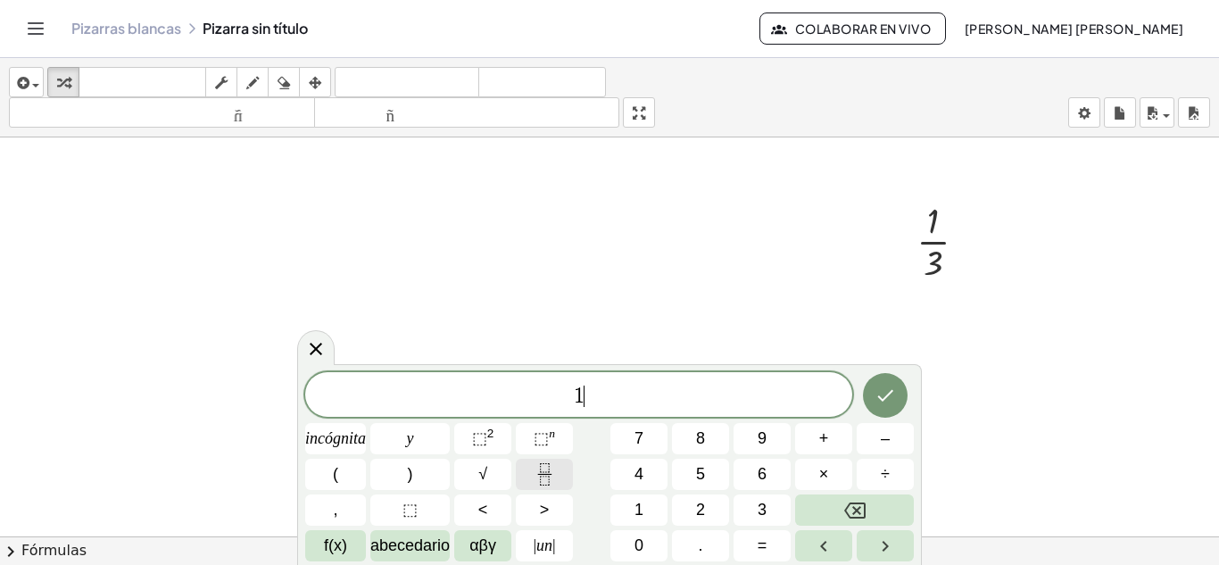
click at [544, 473] on icon "Fracción" at bounding box center [545, 474] width 22 height 22
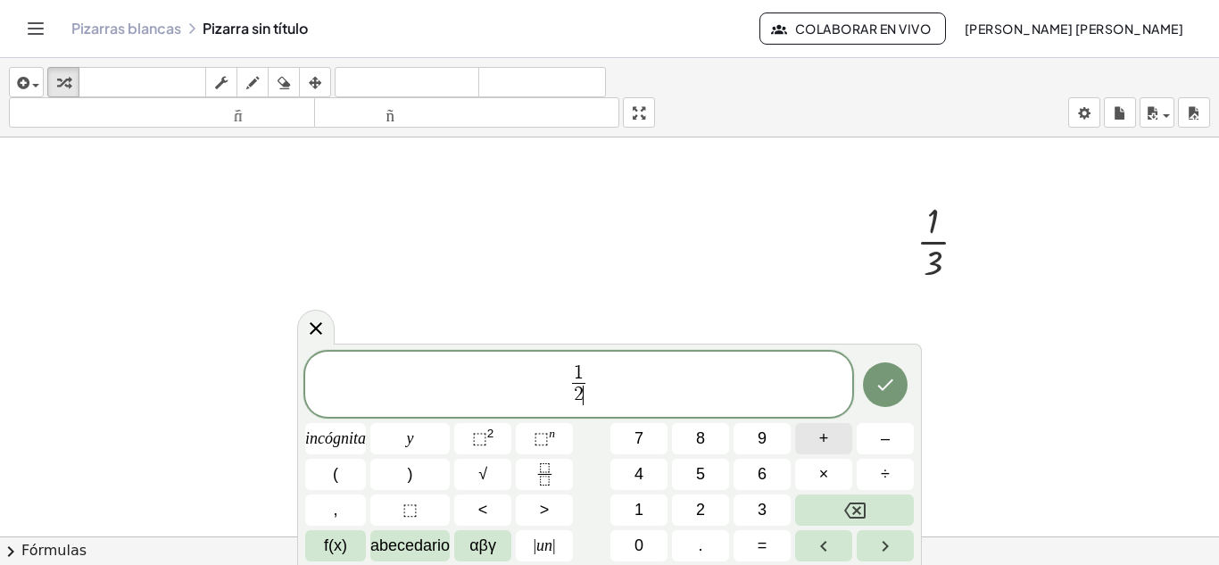
click at [823, 439] on font "+" at bounding box center [824, 438] width 10 height 18
click at [853, 516] on icon "Retroceso" at bounding box center [854, 510] width 21 height 21
click at [871, 545] on button "Flecha derecha" at bounding box center [885, 545] width 57 height 31
click at [826, 444] on font "+" at bounding box center [824, 438] width 10 height 18
click at [647, 474] on button "4" at bounding box center [638, 474] width 57 height 31
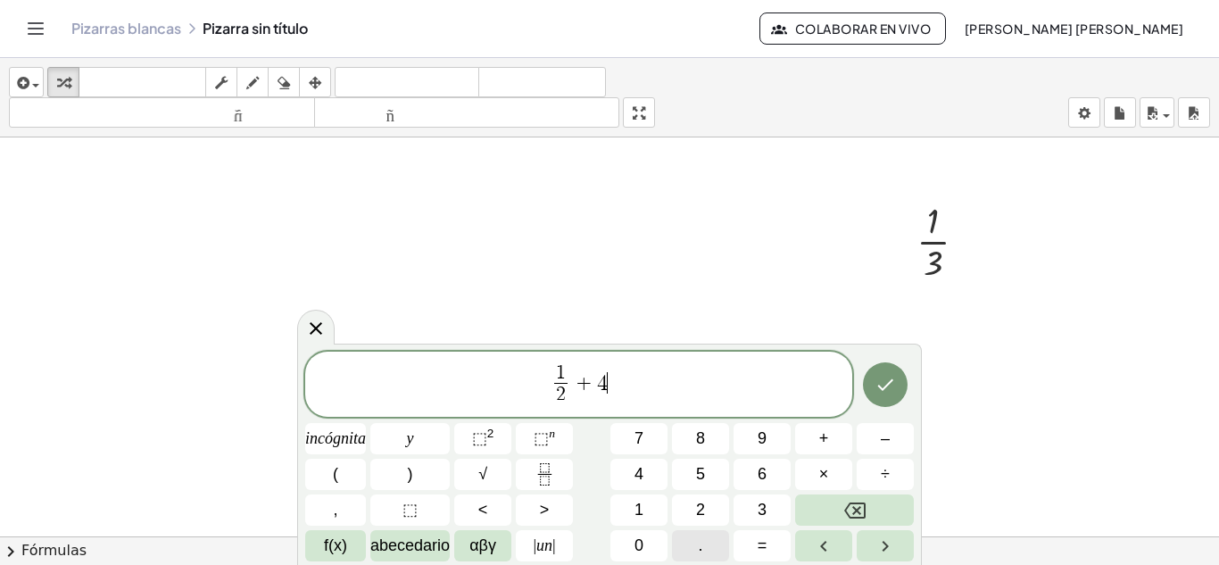
click at [697, 543] on button "." at bounding box center [700, 545] width 57 height 31
click at [704, 516] on font "2" at bounding box center [700, 510] width 9 height 18
click at [891, 386] on icon "Hecho" at bounding box center [885, 384] width 21 height 21
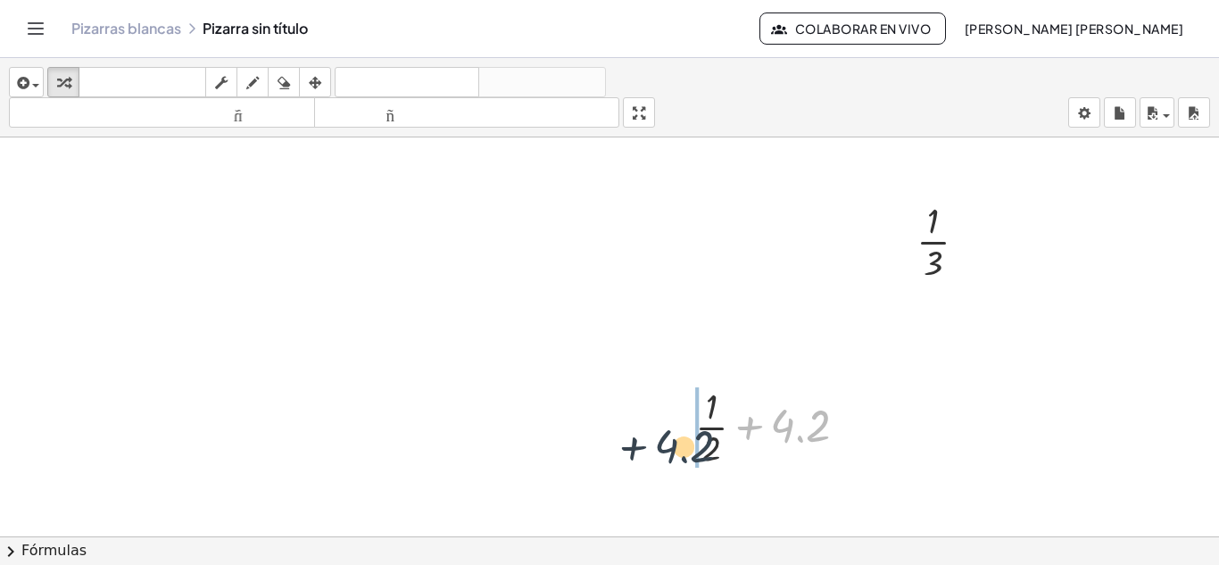
drag, startPoint x: 817, startPoint y: 427, endPoint x: 700, endPoint y: 448, distance: 119.6
drag, startPoint x: 824, startPoint y: 460, endPoint x: 736, endPoint y: 434, distance: 91.2
click at [736, 434] on div at bounding box center [777, 425] width 183 height 89
drag, startPoint x: 726, startPoint y: 445, endPoint x: 752, endPoint y: 406, distance: 47.5
drag, startPoint x: 738, startPoint y: 434, endPoint x: 813, endPoint y: 429, distance: 75.1
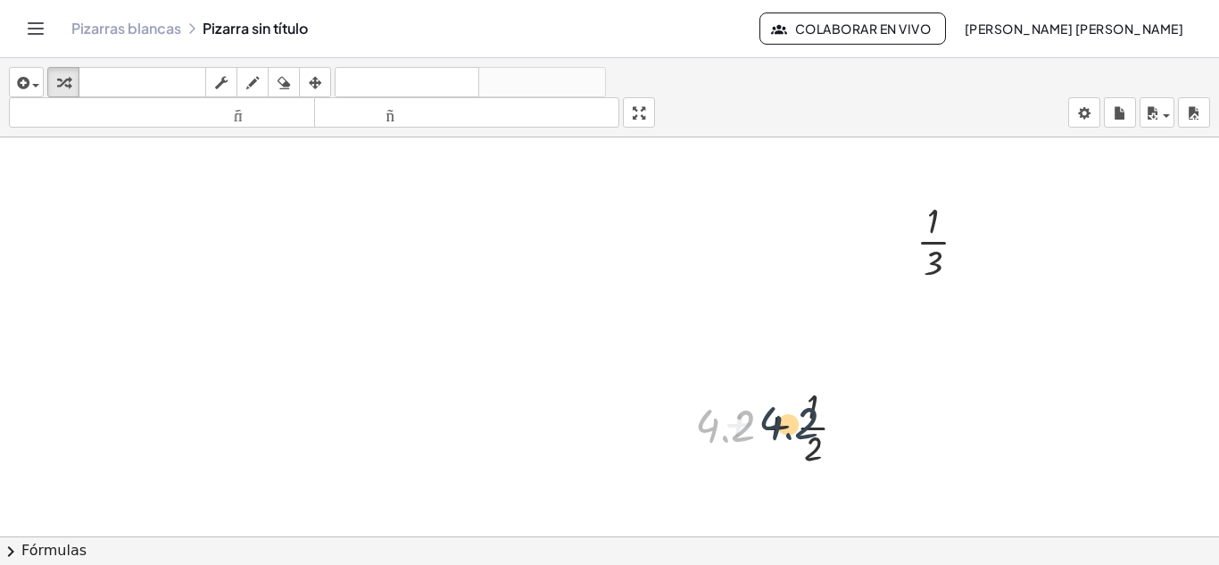
click at [813, 429] on div at bounding box center [777, 425] width 183 height 89
drag, startPoint x: 709, startPoint y: 429, endPoint x: 802, endPoint y: 412, distance: 94.3
click at [802, 413] on div at bounding box center [777, 425] width 183 height 89
drag, startPoint x: 795, startPoint y: 431, endPoint x: 691, endPoint y: 432, distance: 104.4
click at [691, 432] on div "+ · 1 · 2 + 4.2 + 4.2 + · 1 · 2 + · 4.2 · 2 · 2 + · 1 · 2 + 4.2 + · 1 · 2 + 4.2…" at bounding box center [770, 426] width 205 height 98
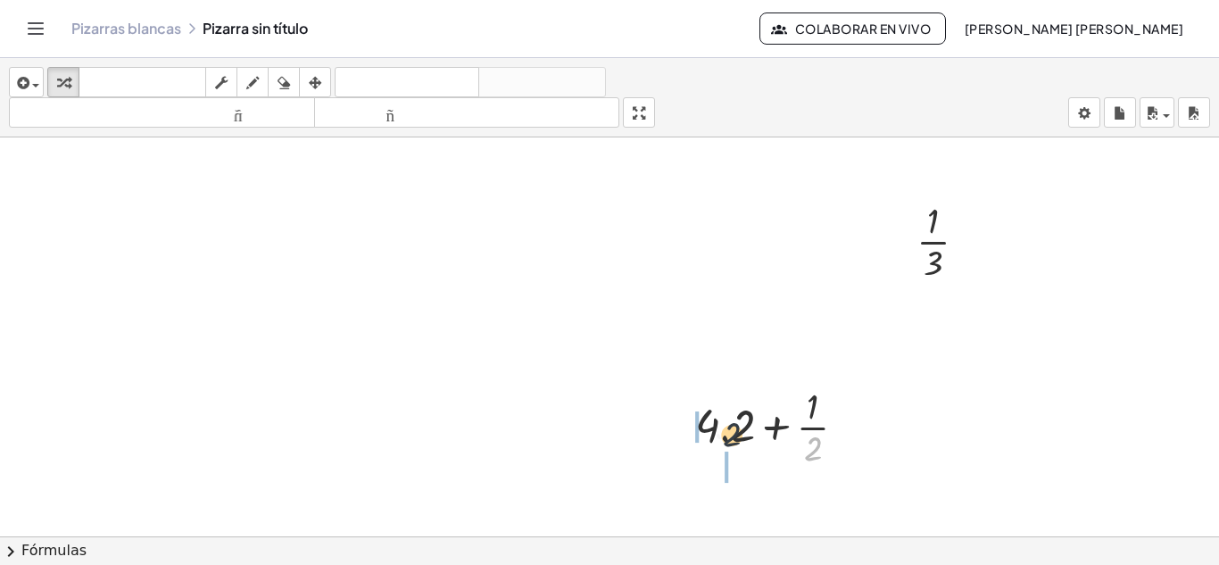
drag, startPoint x: 822, startPoint y: 448, endPoint x: 734, endPoint y: 434, distance: 89.5
click at [734, 434] on div at bounding box center [777, 425] width 183 height 89
drag, startPoint x: 729, startPoint y: 442, endPoint x: 789, endPoint y: 394, distance: 76.2
click at [791, 394] on div at bounding box center [777, 425] width 209 height 89
drag, startPoint x: 760, startPoint y: 411, endPoint x: 729, endPoint y: 460, distance: 58.9
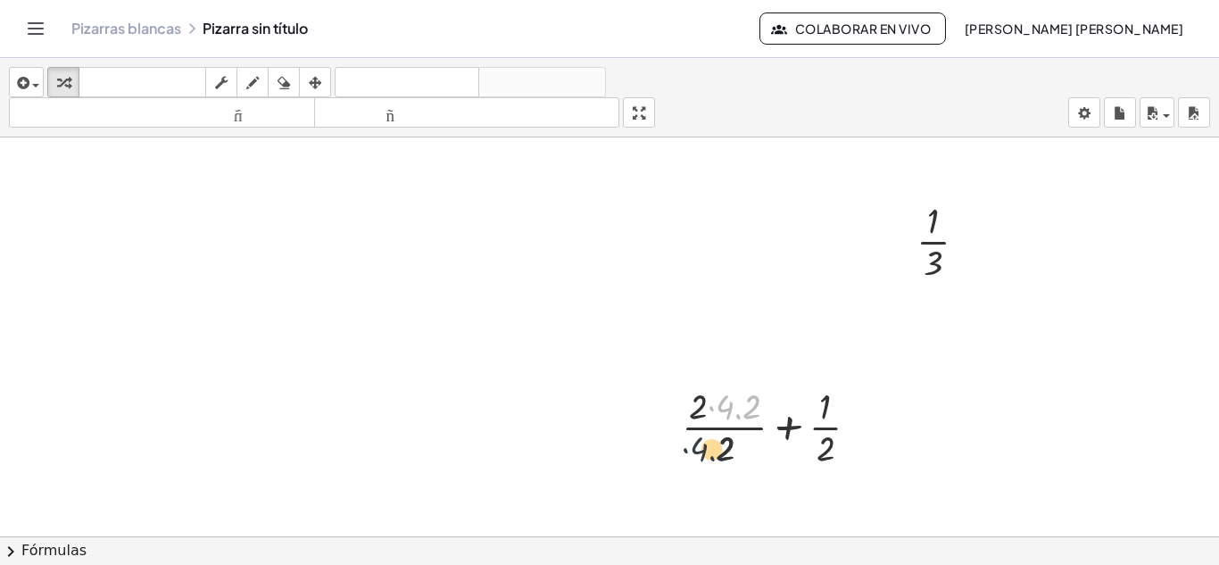
click at [729, 460] on div at bounding box center [777, 425] width 209 height 89
drag, startPoint x: 729, startPoint y: 457, endPoint x: 756, endPoint y: 402, distance: 60.7
drag, startPoint x: 693, startPoint y: 431, endPoint x: 748, endPoint y: 433, distance: 55.4
drag, startPoint x: 709, startPoint y: 428, endPoint x: 780, endPoint y: 411, distance: 73.4
click at [780, 411] on div at bounding box center [777, 425] width 183 height 89
